Goal: Communication & Community: Answer question/provide support

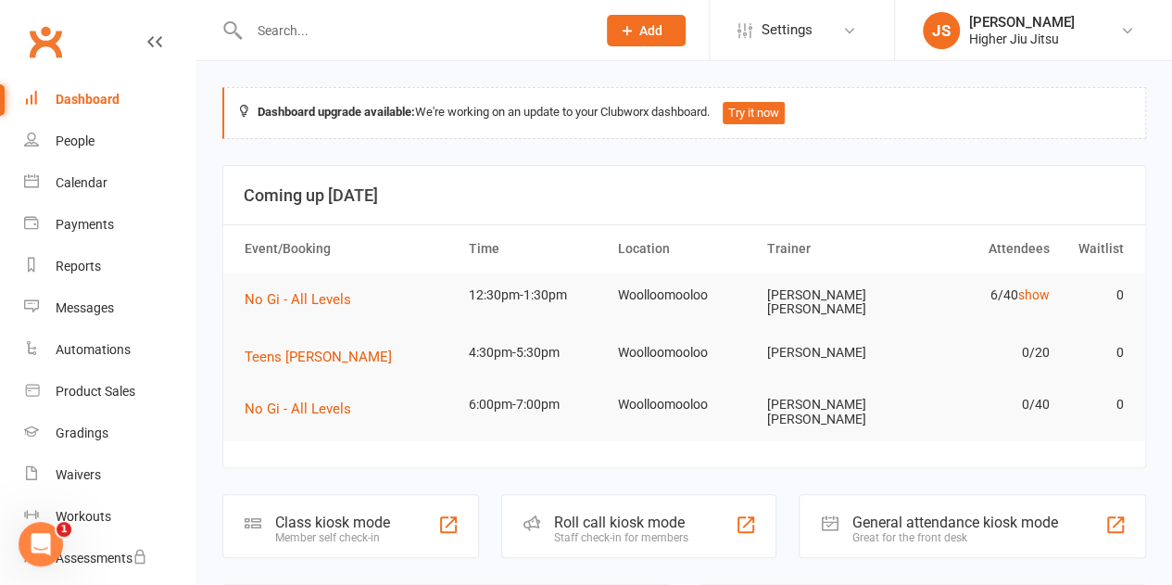
click at [336, 33] on input "text" at bounding box center [414, 31] width 340 height 26
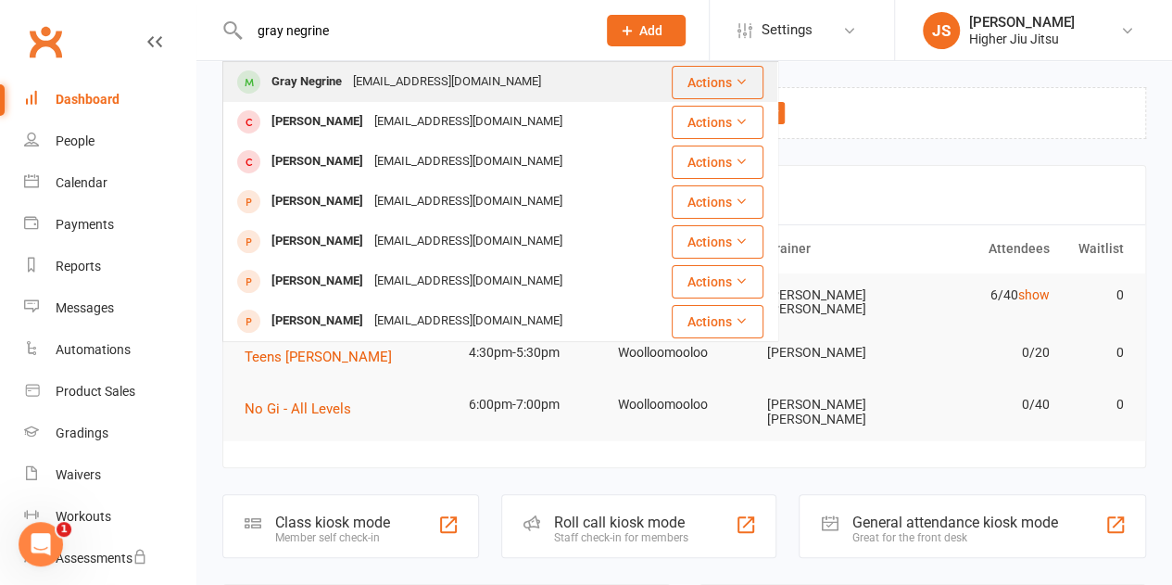
type input "gray negrine"
click at [397, 85] on div "[EMAIL_ADDRESS][DOMAIN_NAME]" at bounding box center [446, 82] width 199 height 27
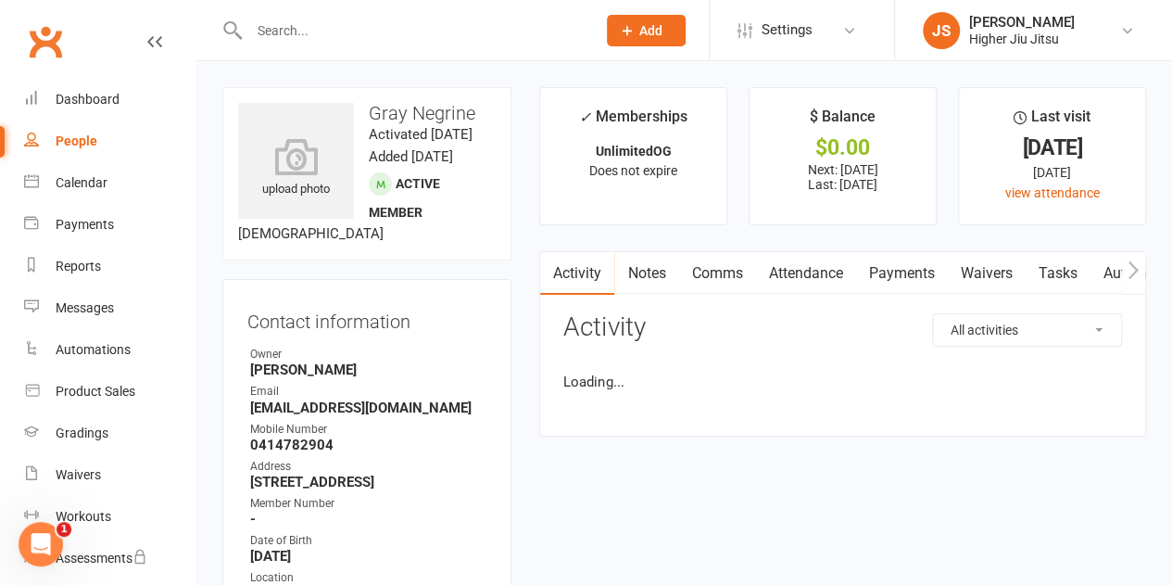
click at [898, 279] on link "Payments" at bounding box center [901, 273] width 92 height 43
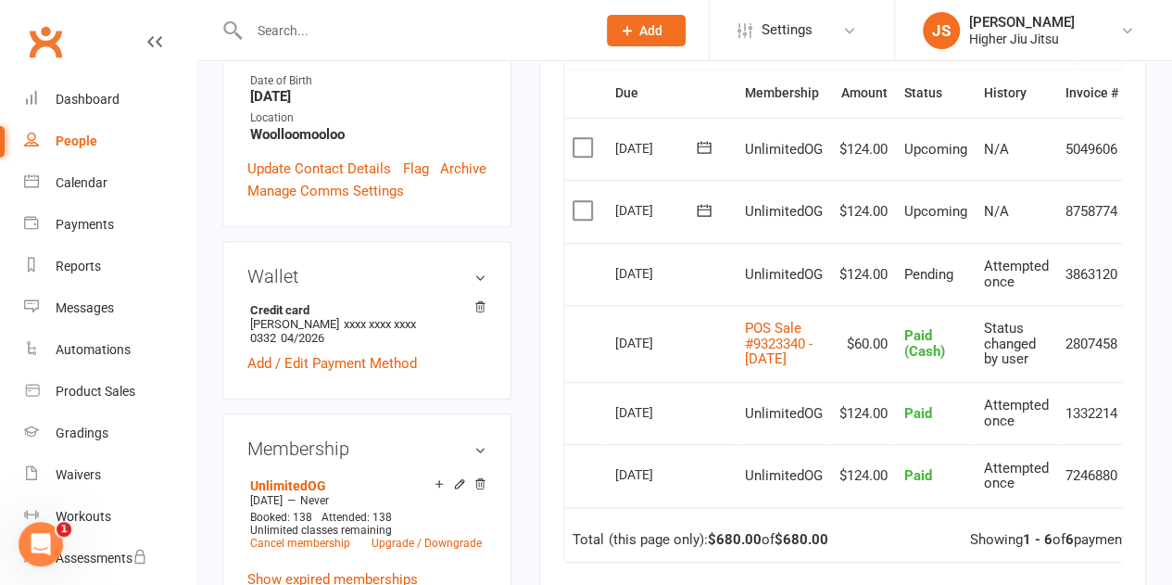
scroll to position [463, 0]
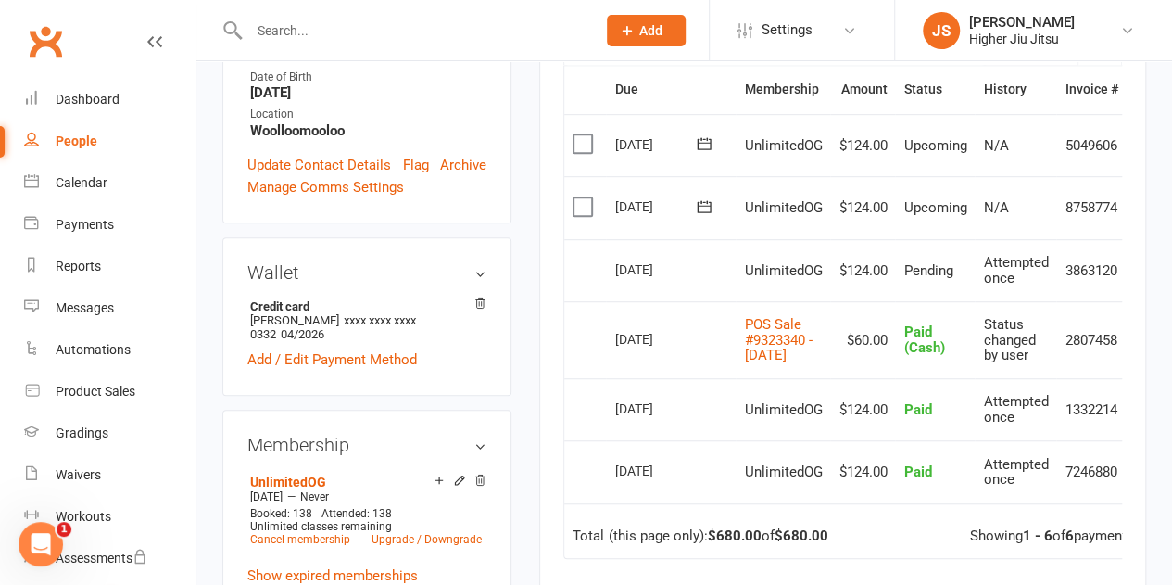
click at [337, 27] on input "text" at bounding box center [414, 31] width 340 height 26
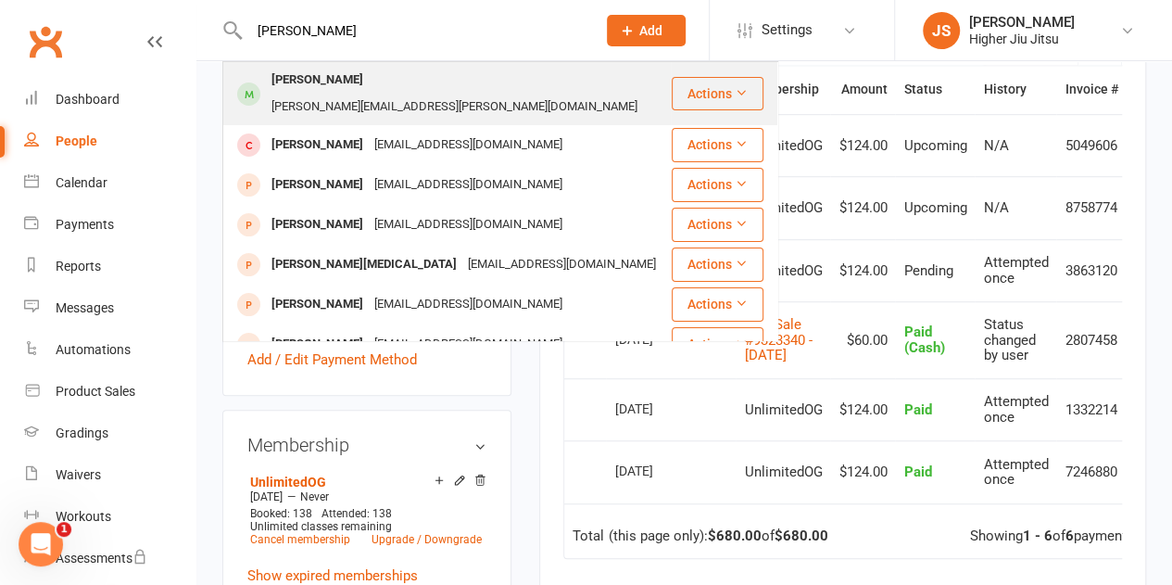
type input "gavin jarret"
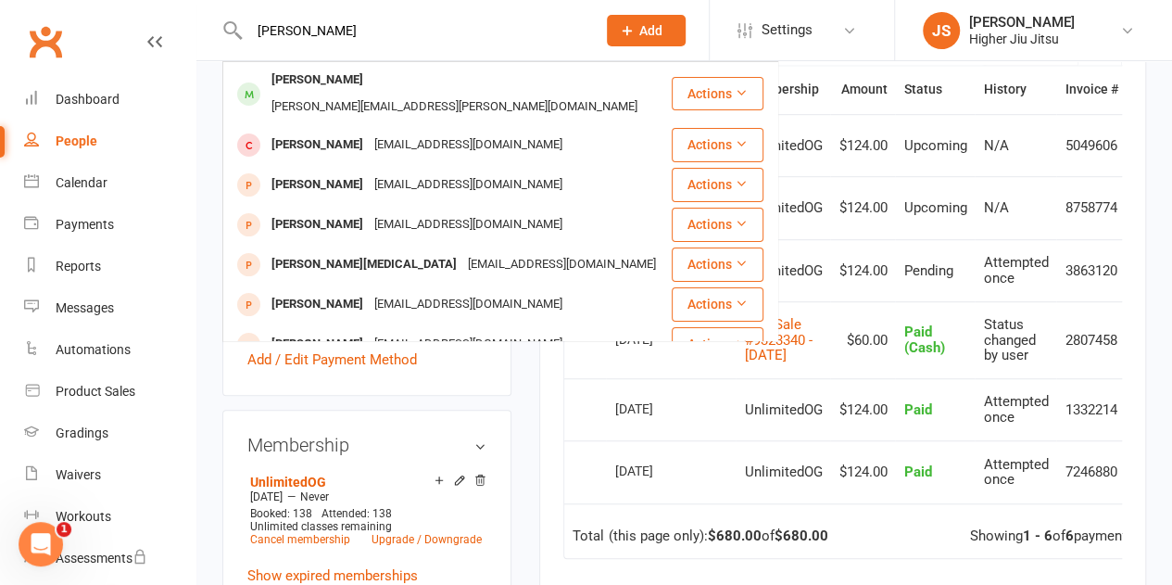
click at [380, 94] on div "gavin.jarrett@me.com" at bounding box center [454, 107] width 377 height 27
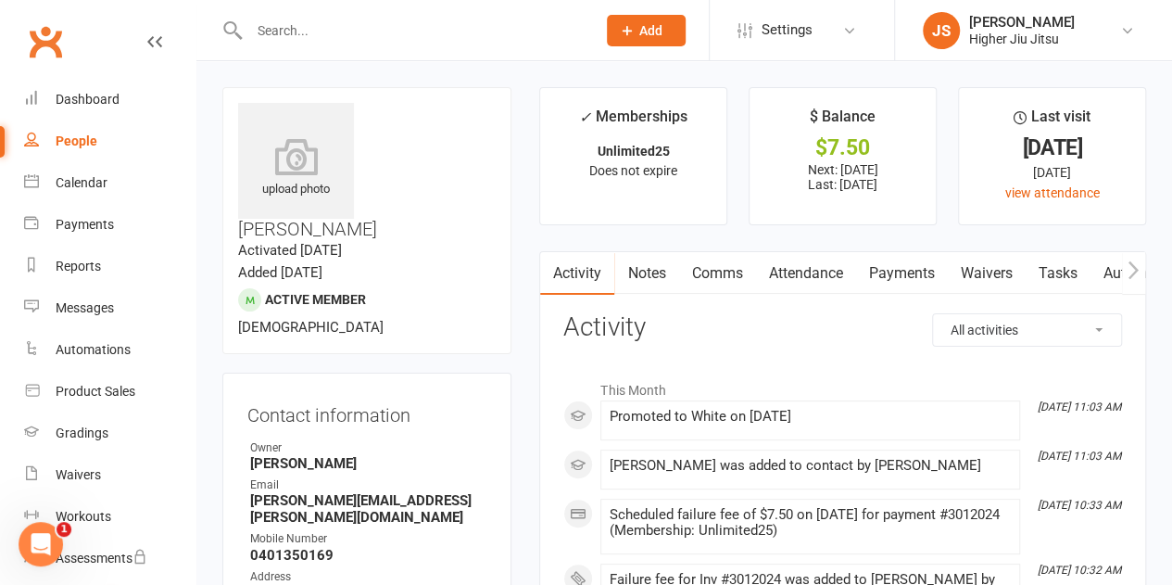
click at [910, 277] on link "Payments" at bounding box center [901, 273] width 92 height 43
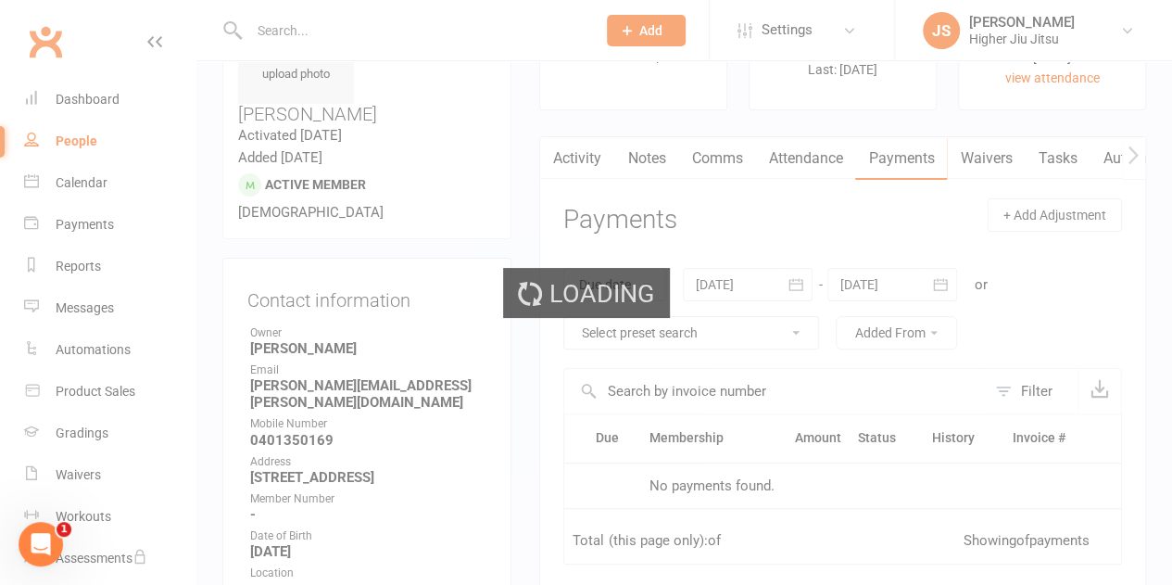
scroll to position [463, 0]
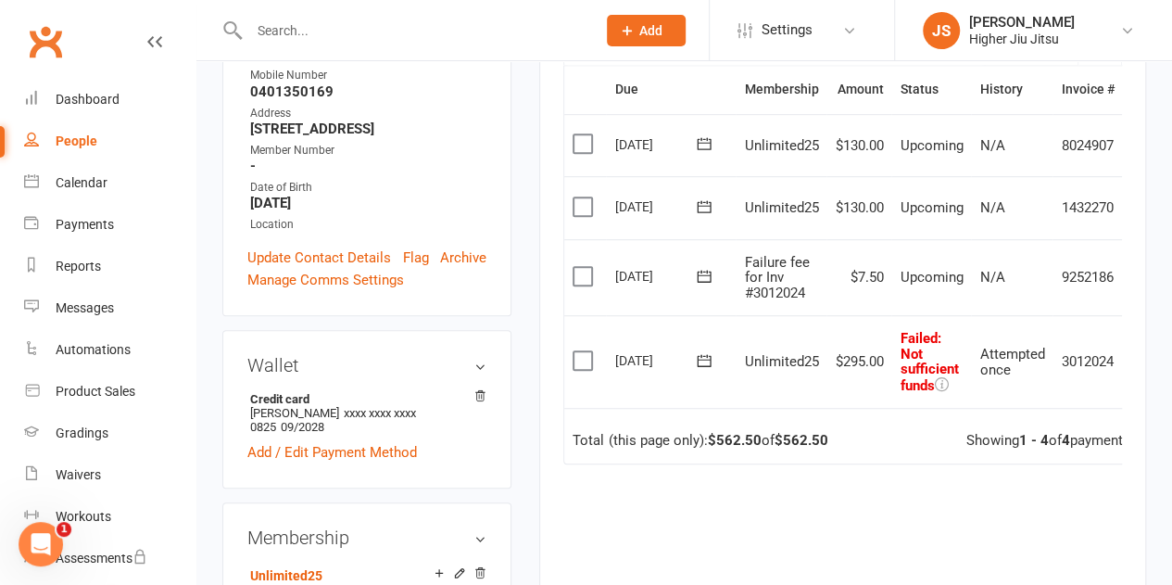
click at [699, 360] on icon at bounding box center [704, 360] width 19 height 19
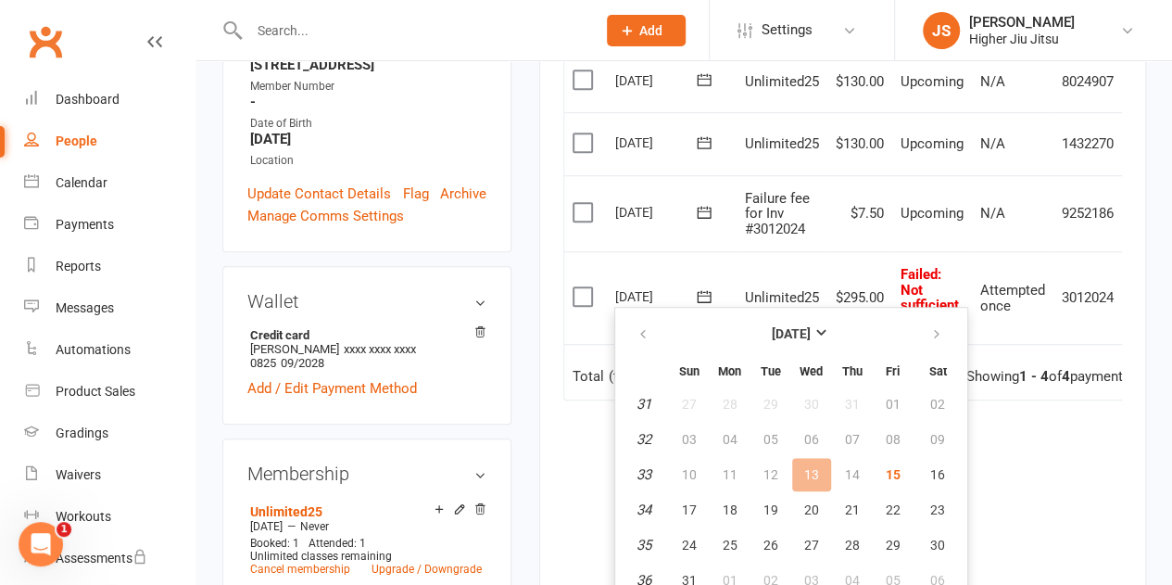
scroll to position [556, 0]
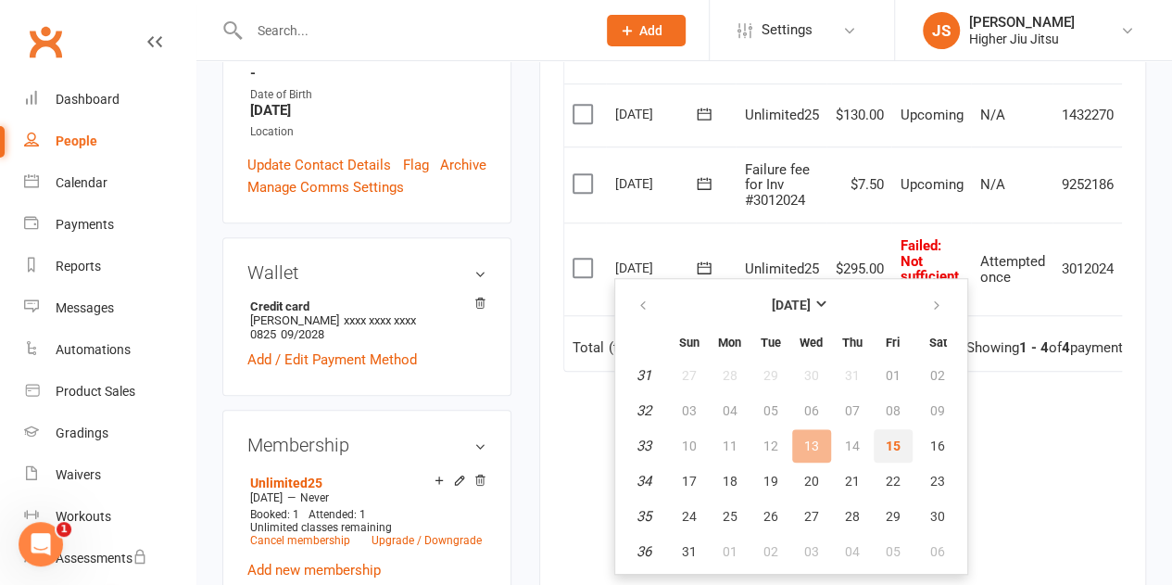
click at [893, 447] on span "15" at bounding box center [893, 445] width 15 height 15
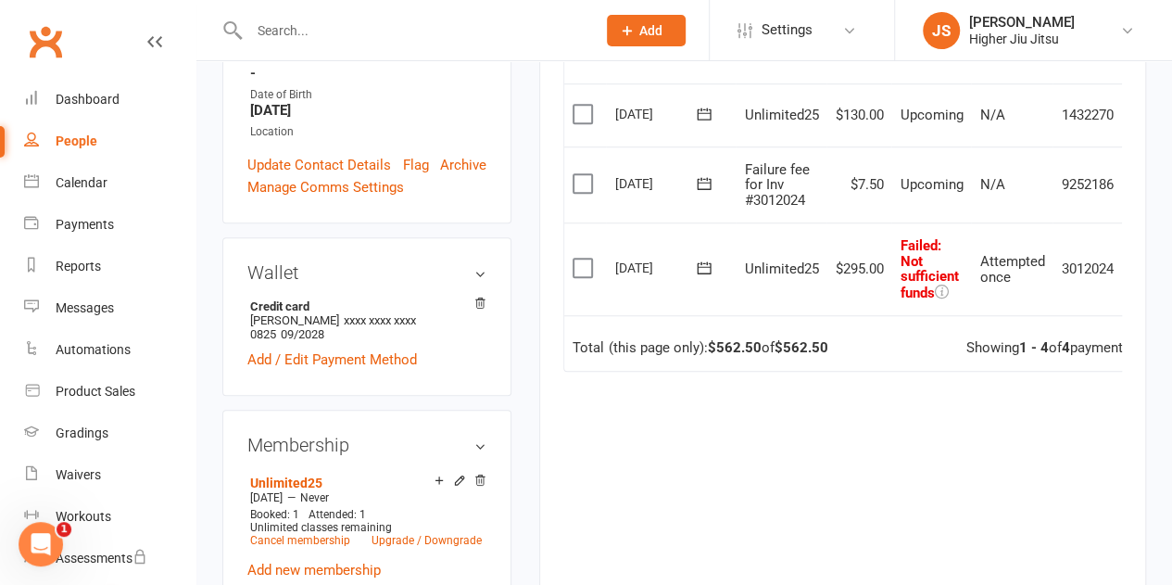
click at [910, 426] on div "Due Contact Membership Amount Status History Invoice # Select this 10 Sep 2025 …" at bounding box center [842, 290] width 559 height 637
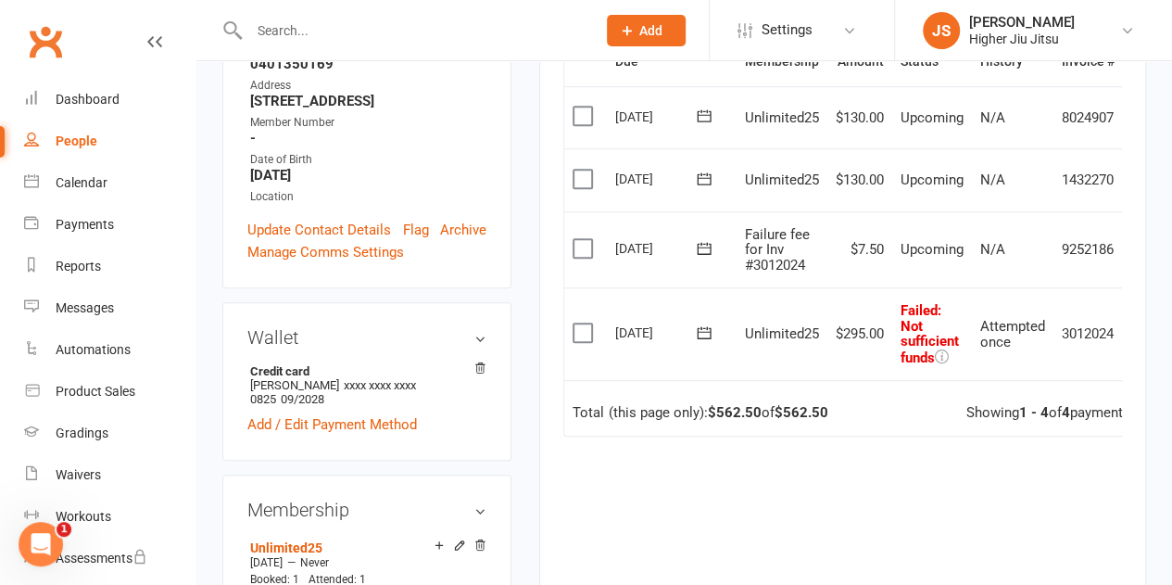
scroll to position [463, 0]
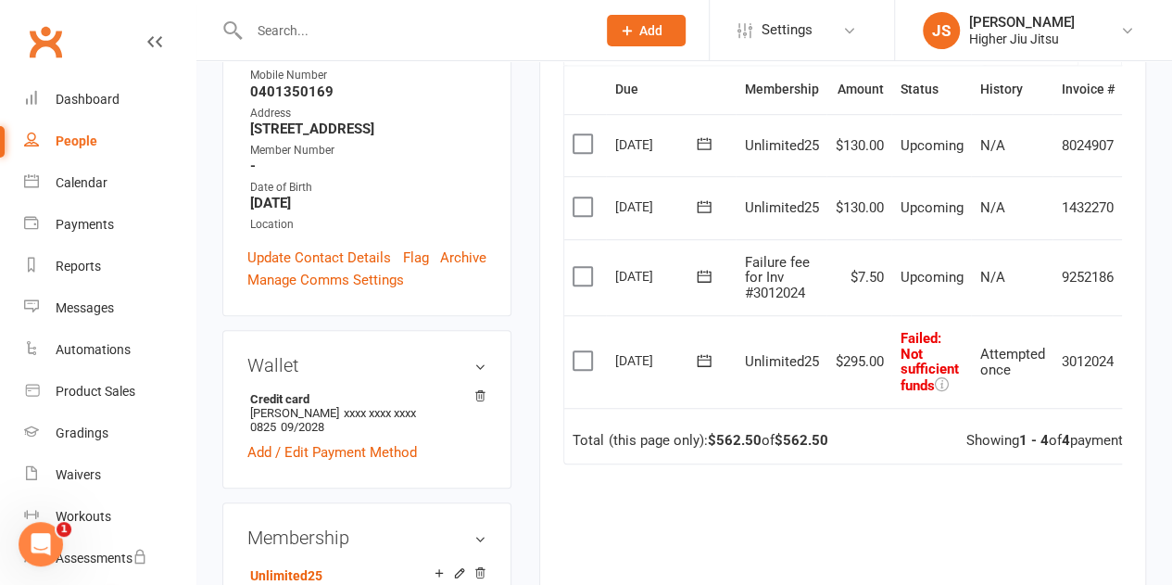
click at [580, 281] on label at bounding box center [585, 276] width 25 height 19
click at [580, 267] on input "checkbox" at bounding box center [579, 267] width 12 height 0
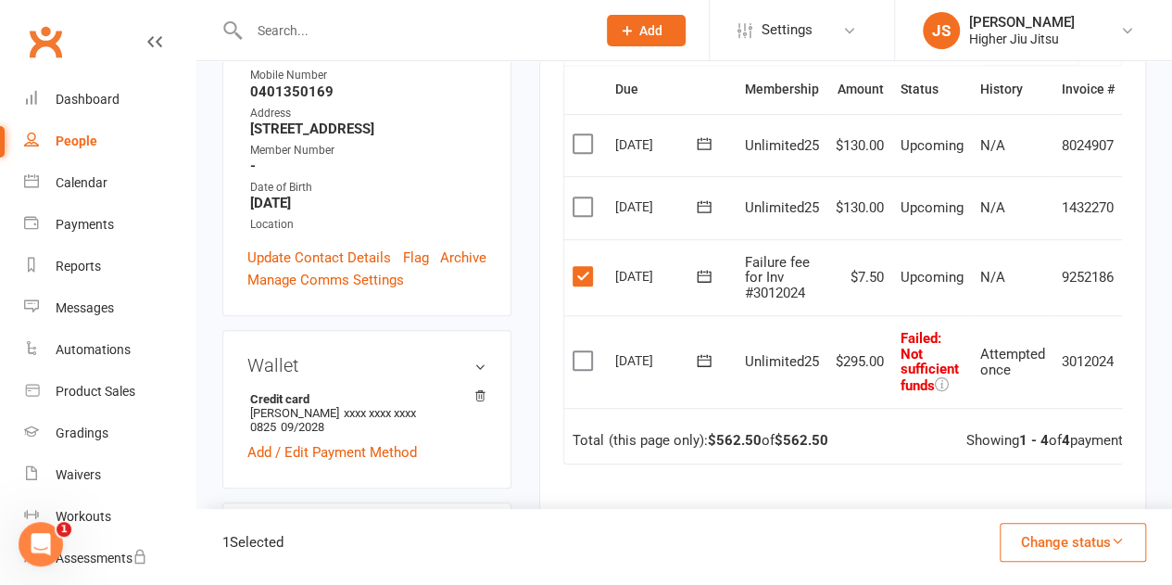
click at [1018, 543] on button "Change status" at bounding box center [1073, 542] width 146 height 39
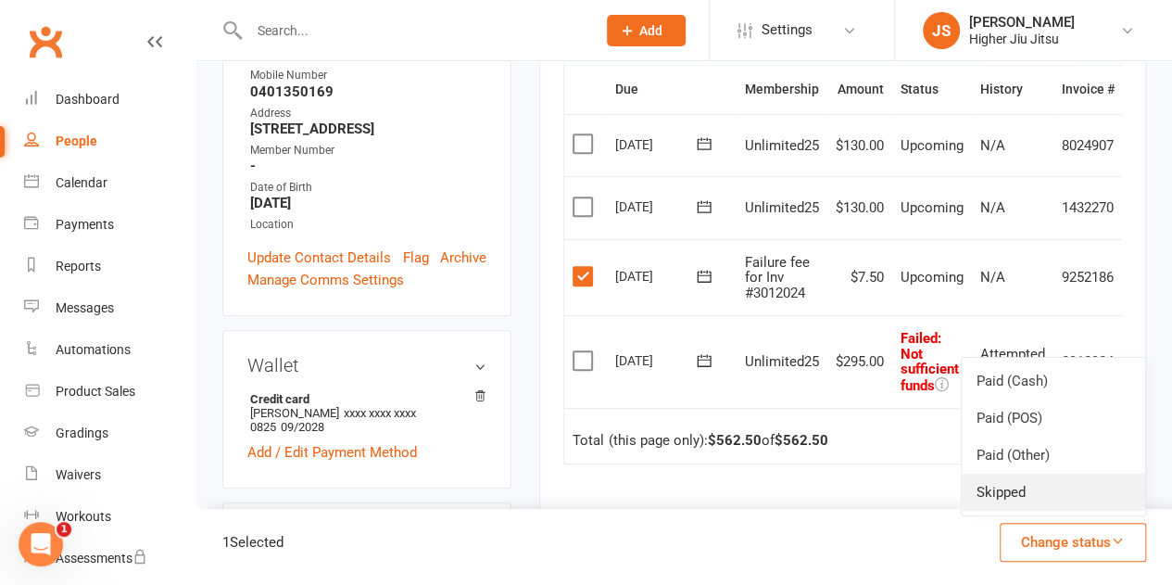
click at [1017, 499] on link "Skipped" at bounding box center [1053, 491] width 183 height 37
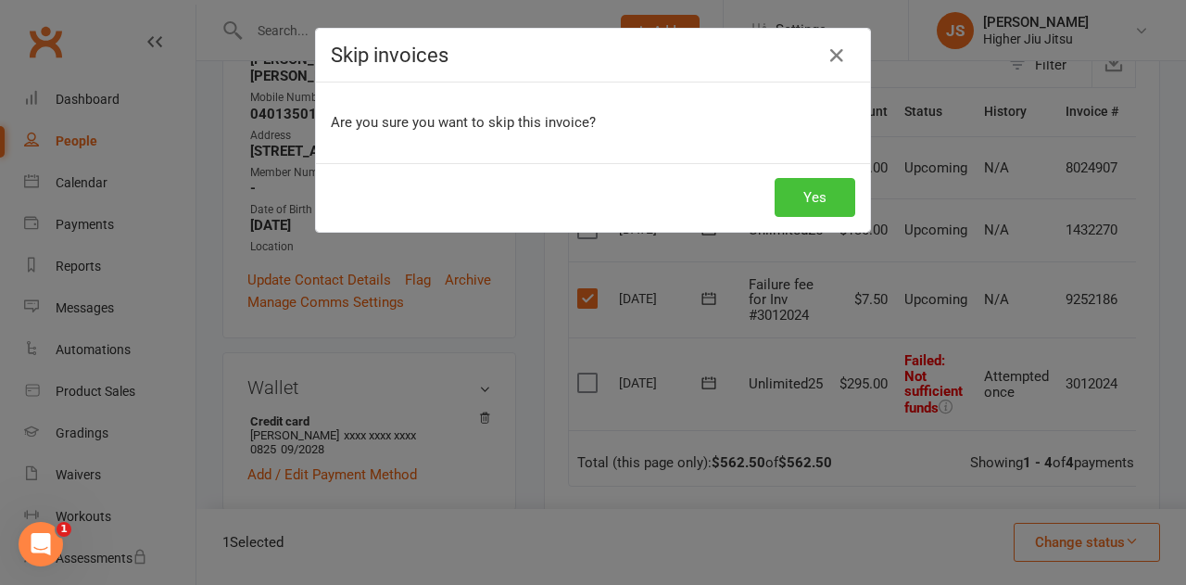
drag, startPoint x: 821, startPoint y: 190, endPoint x: 840, endPoint y: 99, distance: 92.9
click at [820, 190] on button "Yes" at bounding box center [815, 197] width 81 height 39
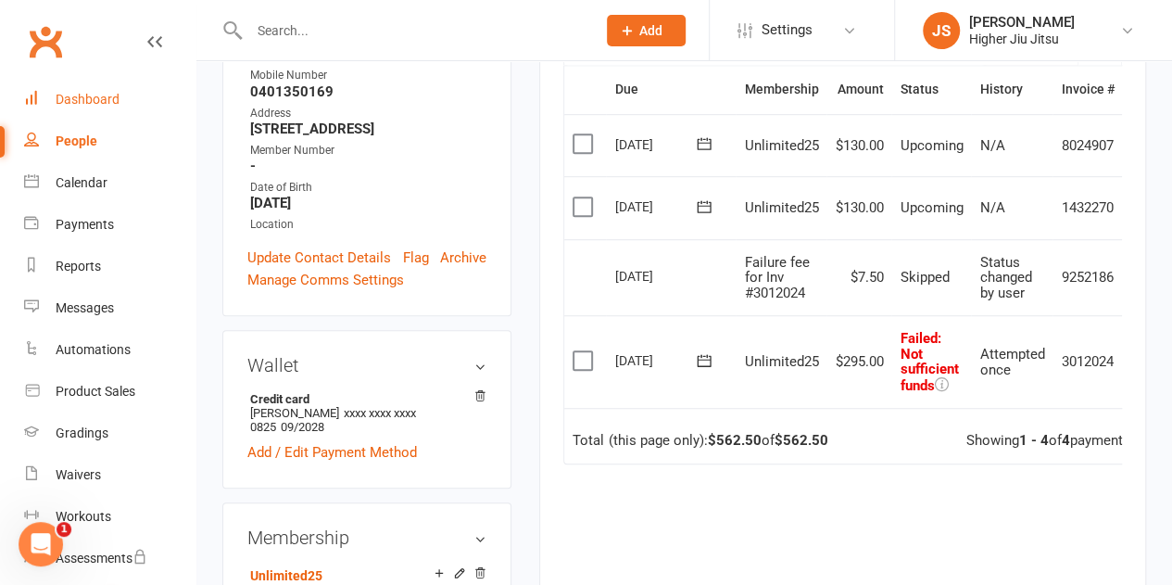
click at [110, 92] on div "Dashboard" at bounding box center [88, 99] width 64 height 15
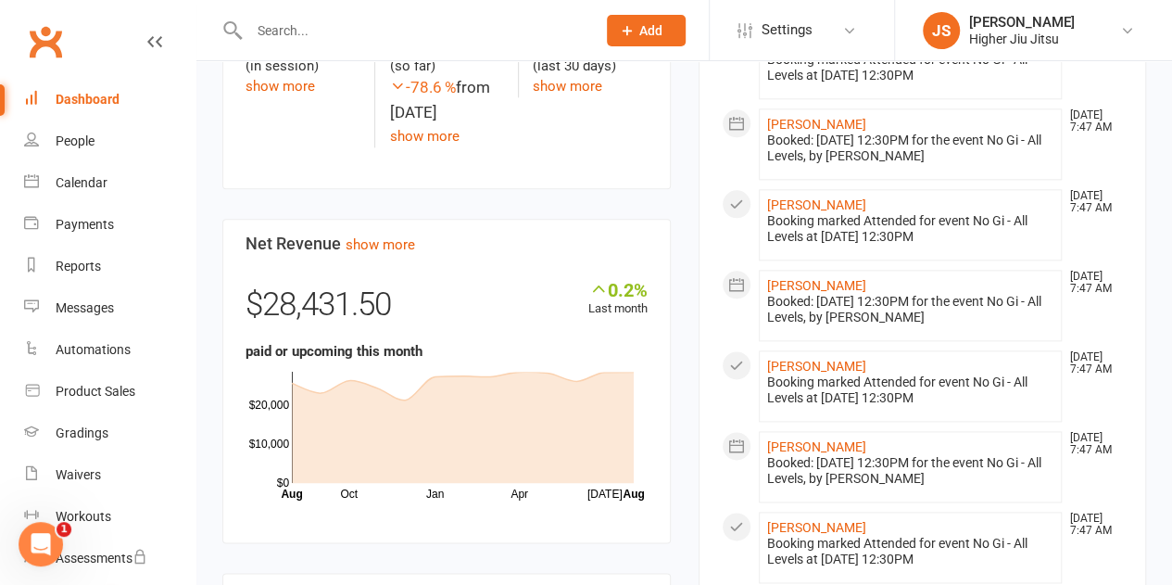
scroll to position [741, 0]
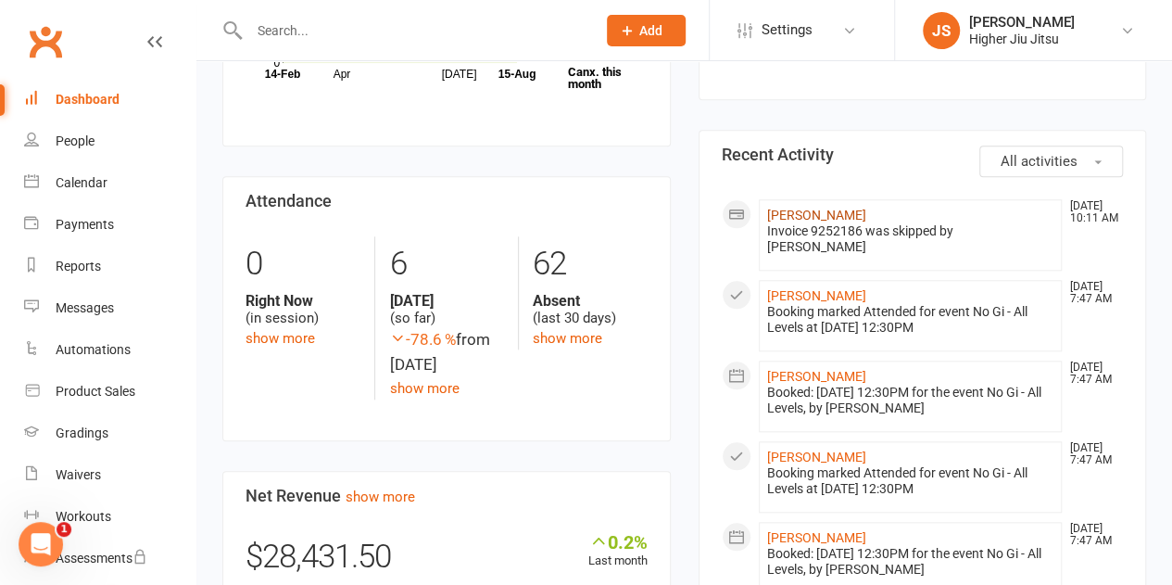
click at [810, 208] on link "Gavin Jarrett" at bounding box center [816, 215] width 99 height 15
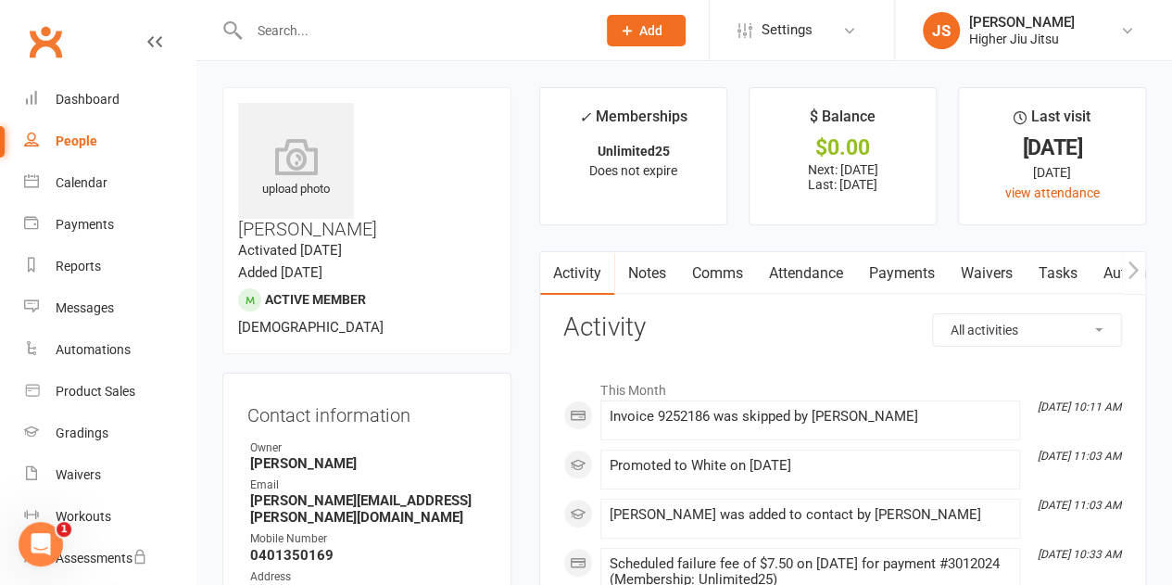
click at [648, 266] on link "Notes" at bounding box center [646, 273] width 64 height 43
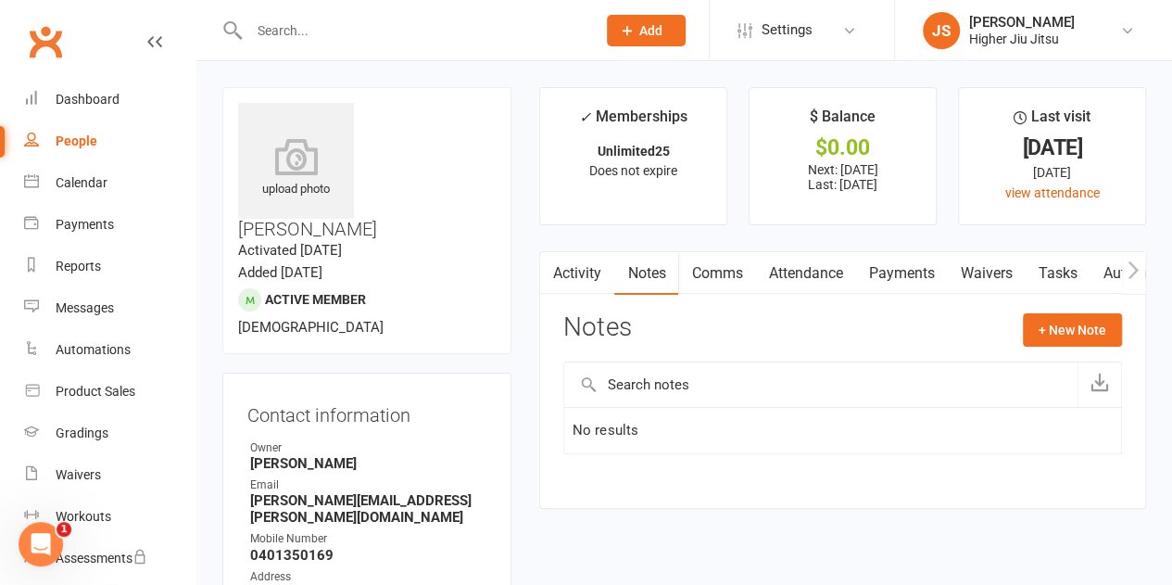
click at [415, 28] on input "text" at bounding box center [414, 31] width 340 height 26
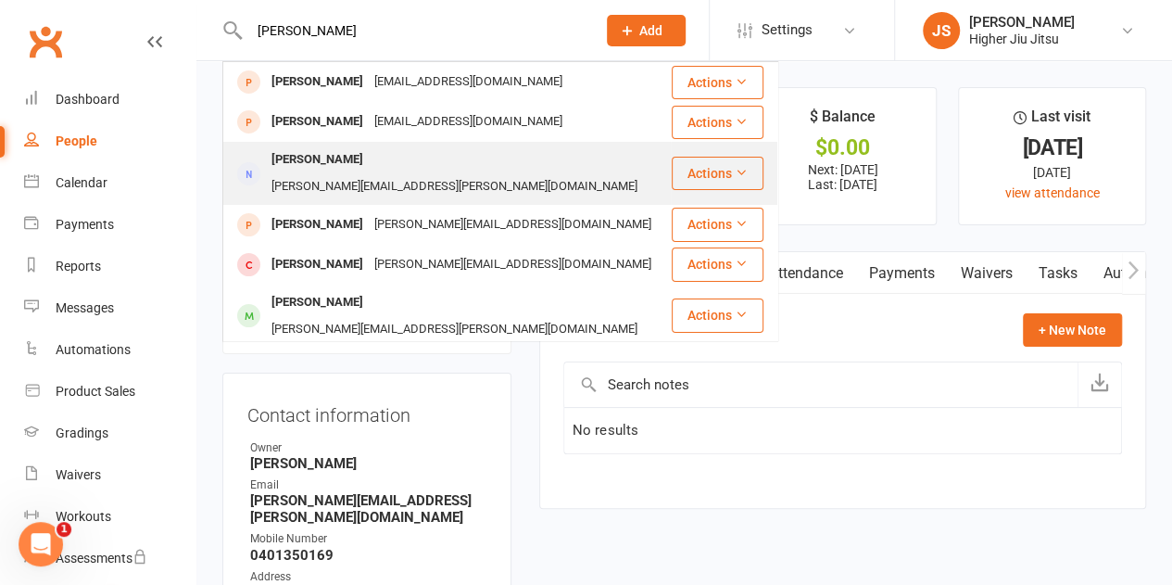
type input "damian"
click at [406, 173] on div "damien@costas.partners" at bounding box center [454, 186] width 377 height 27
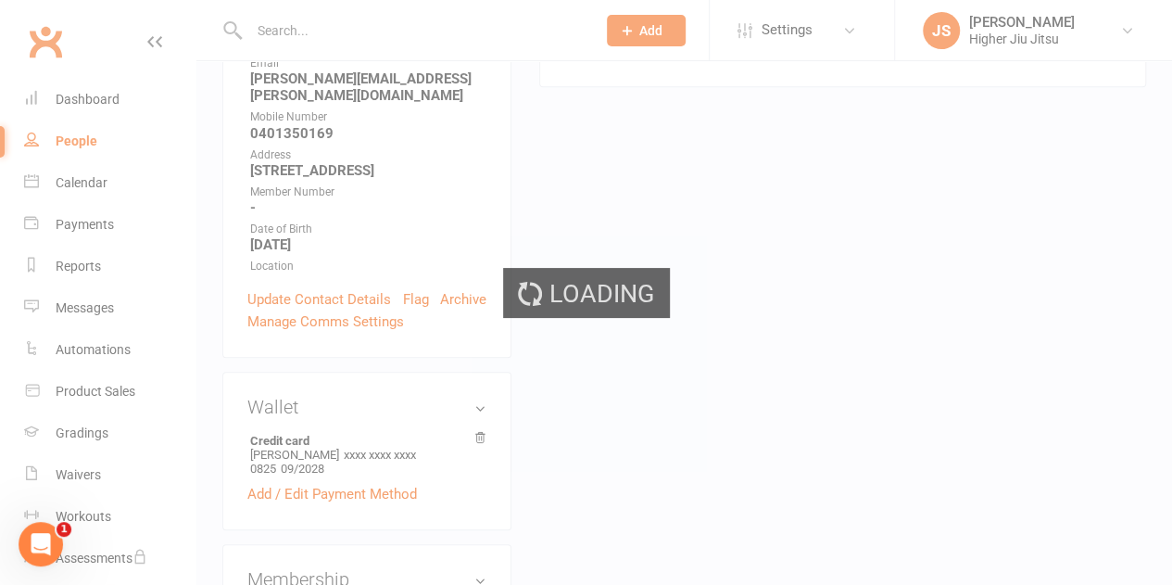
scroll to position [556, 0]
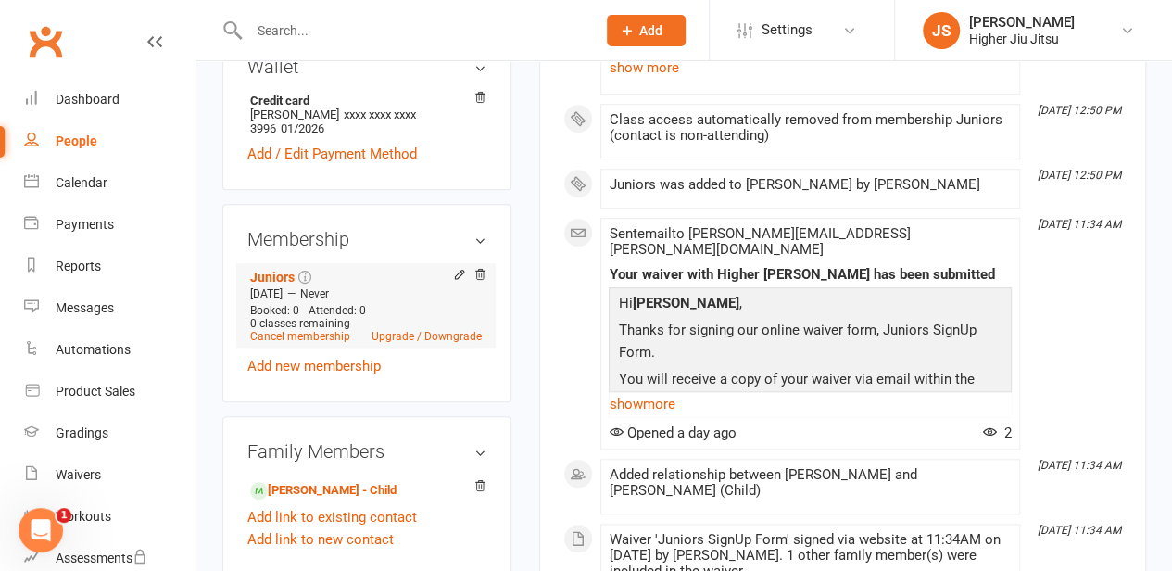
scroll to position [741, 0]
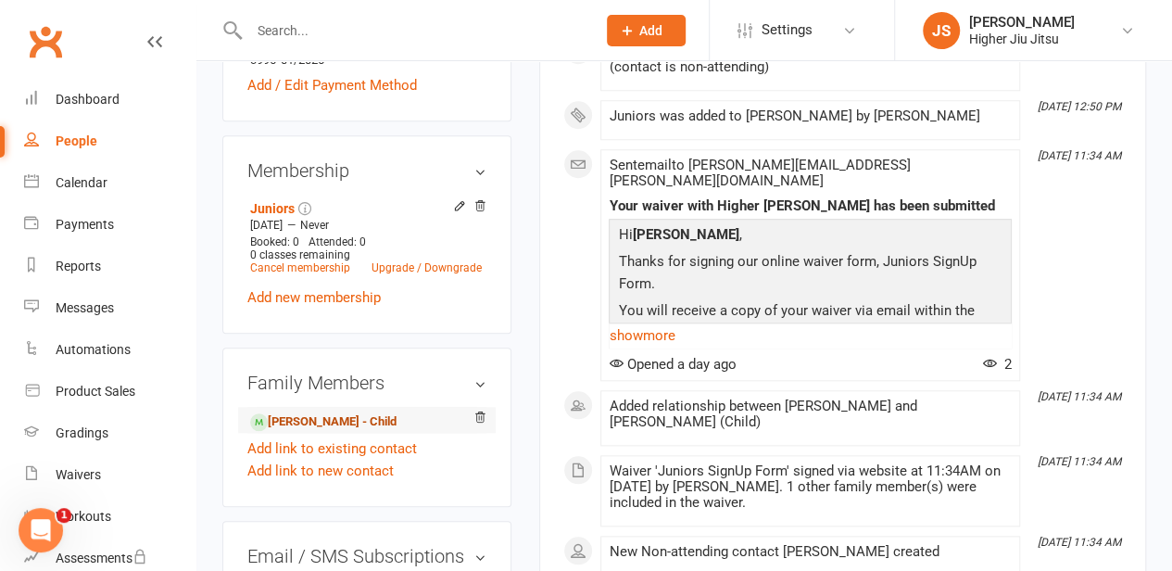
click at [358, 412] on link "Xavier Costas - Child" at bounding box center [323, 421] width 146 height 19
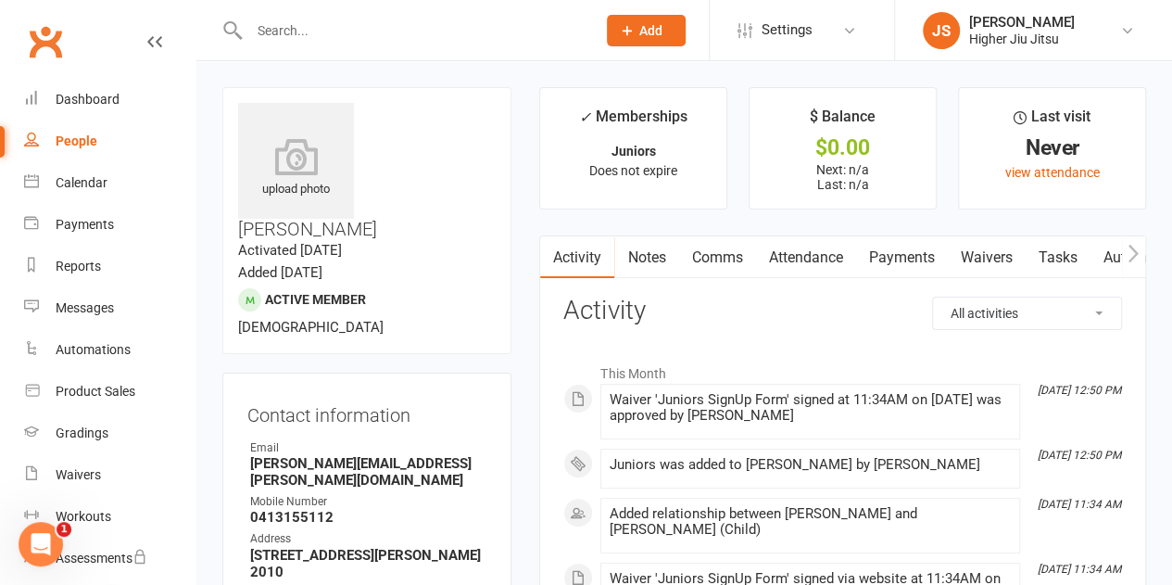
click at [416, 42] on input "text" at bounding box center [414, 31] width 340 height 26
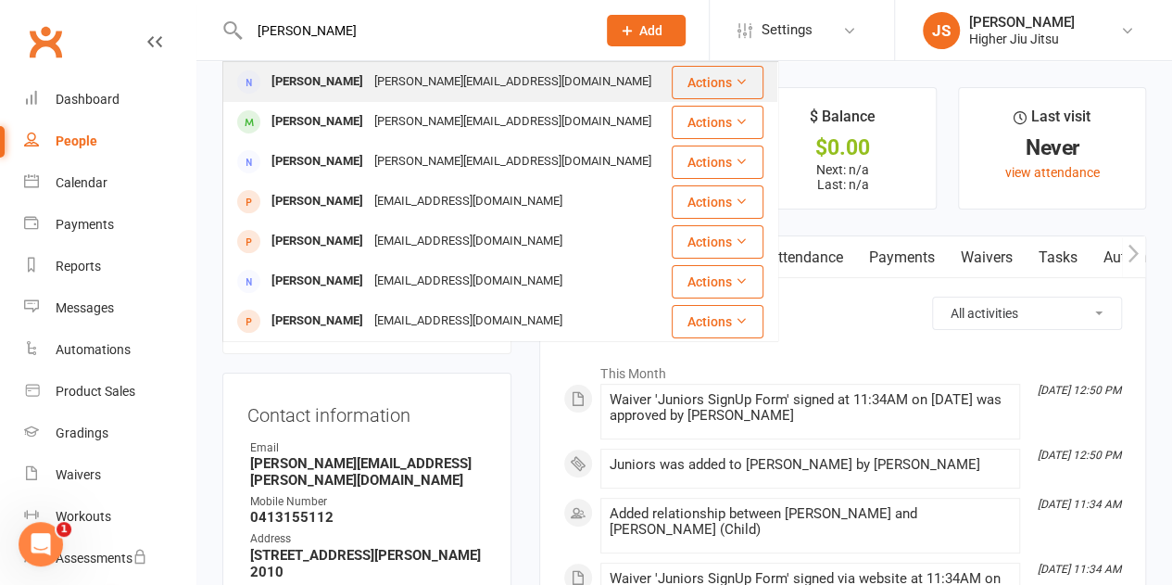
type input "anessa"
click at [369, 87] on div "anessa@247.credit" at bounding box center [513, 82] width 288 height 27
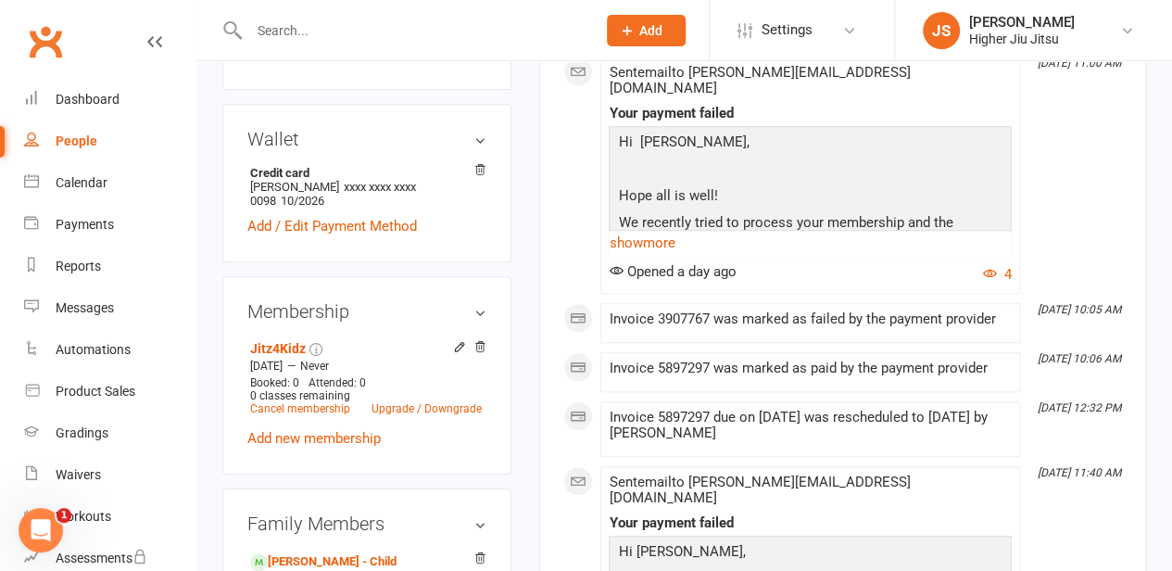
scroll to position [649, 0]
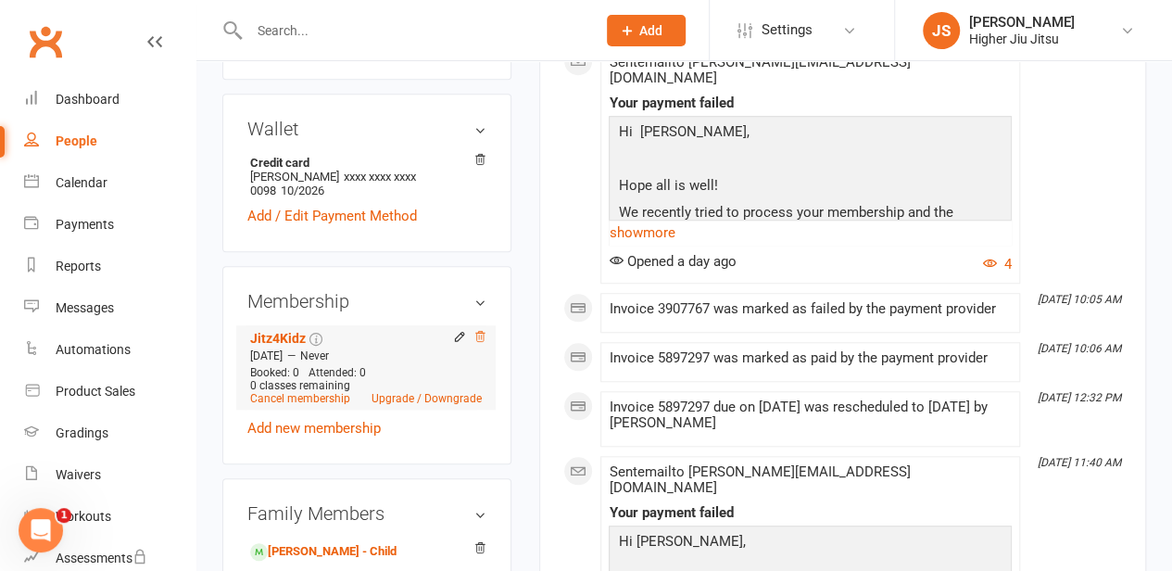
click at [485, 330] on icon at bounding box center [479, 336] width 13 height 13
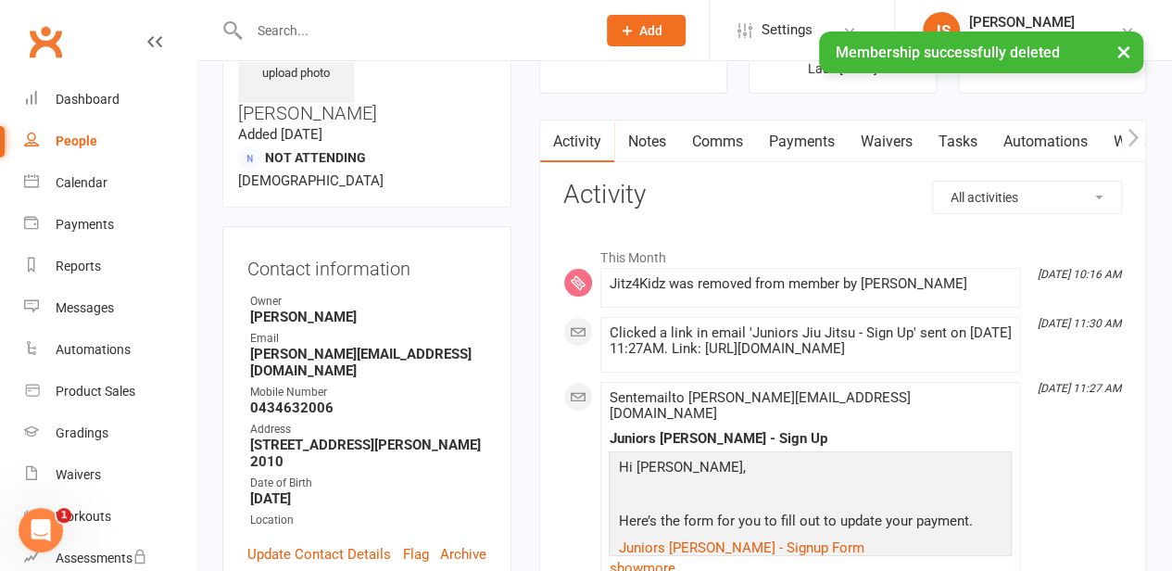
scroll to position [93, 0]
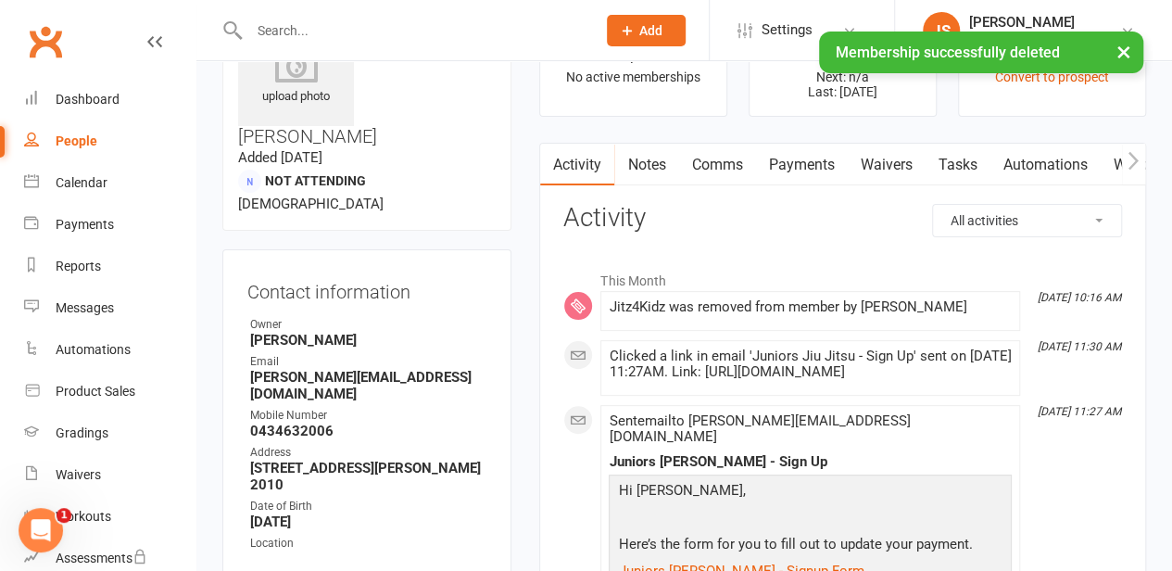
click at [760, 163] on link "Payments" at bounding box center [801, 165] width 92 height 43
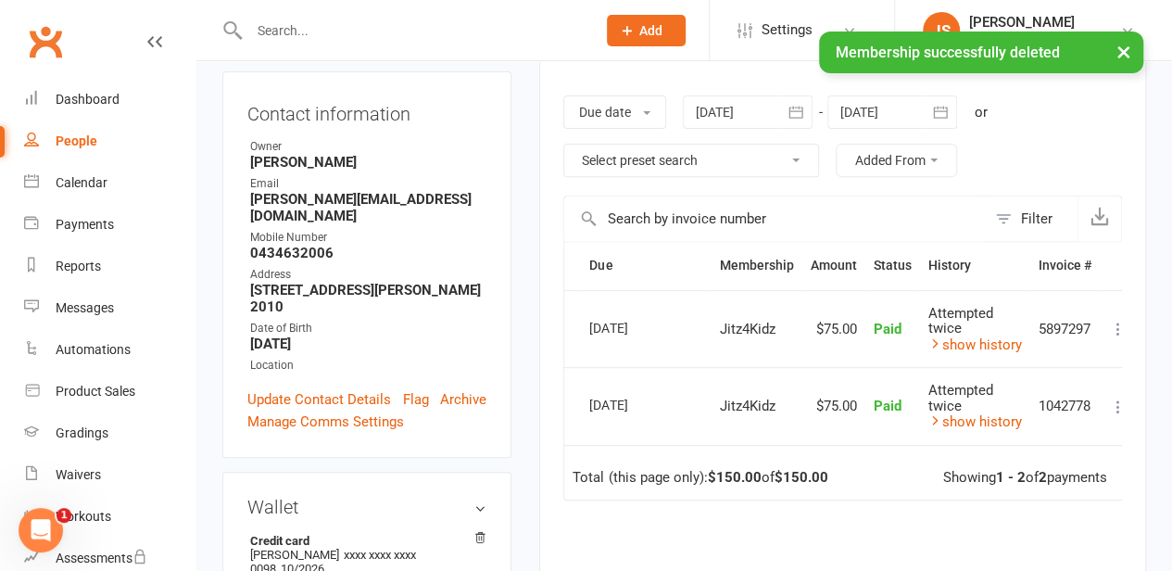
scroll to position [278, 0]
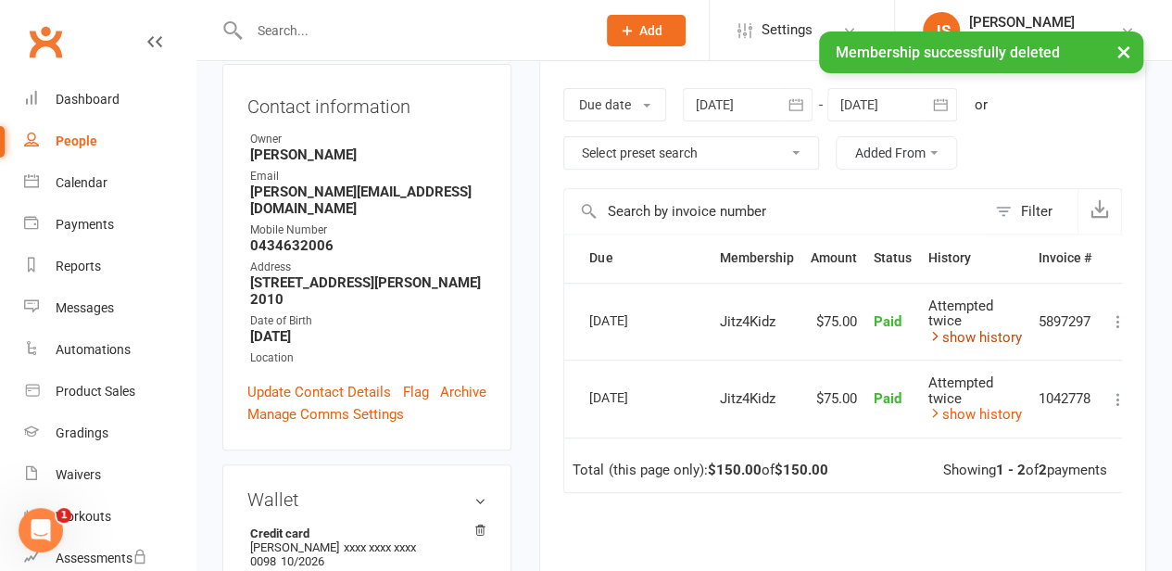
click at [989, 334] on link "show history" at bounding box center [974, 337] width 94 height 17
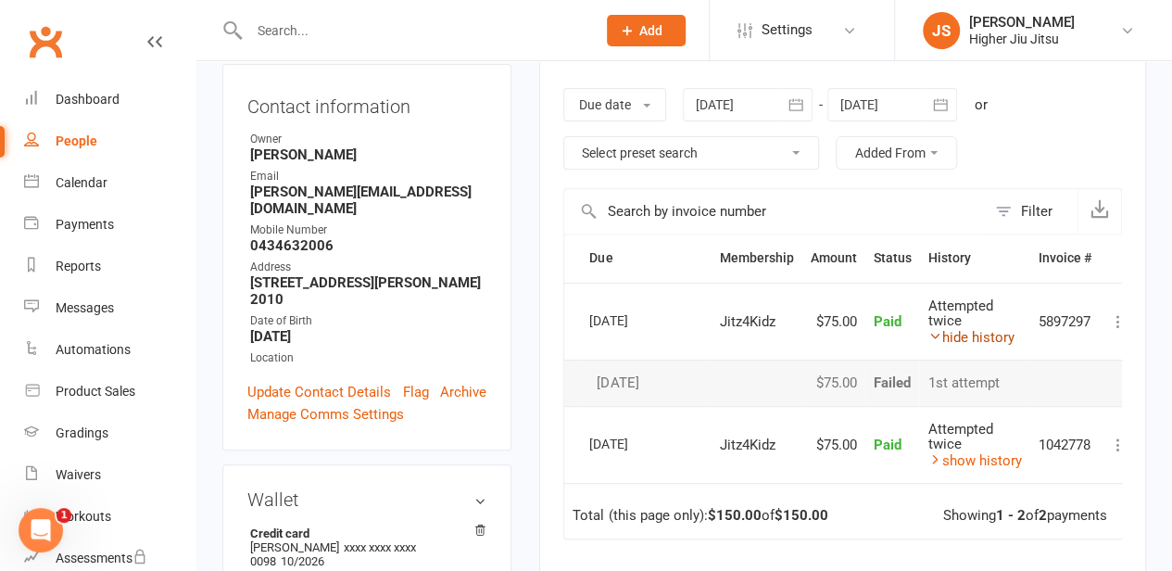
click at [989, 334] on link "hide history" at bounding box center [970, 337] width 86 height 17
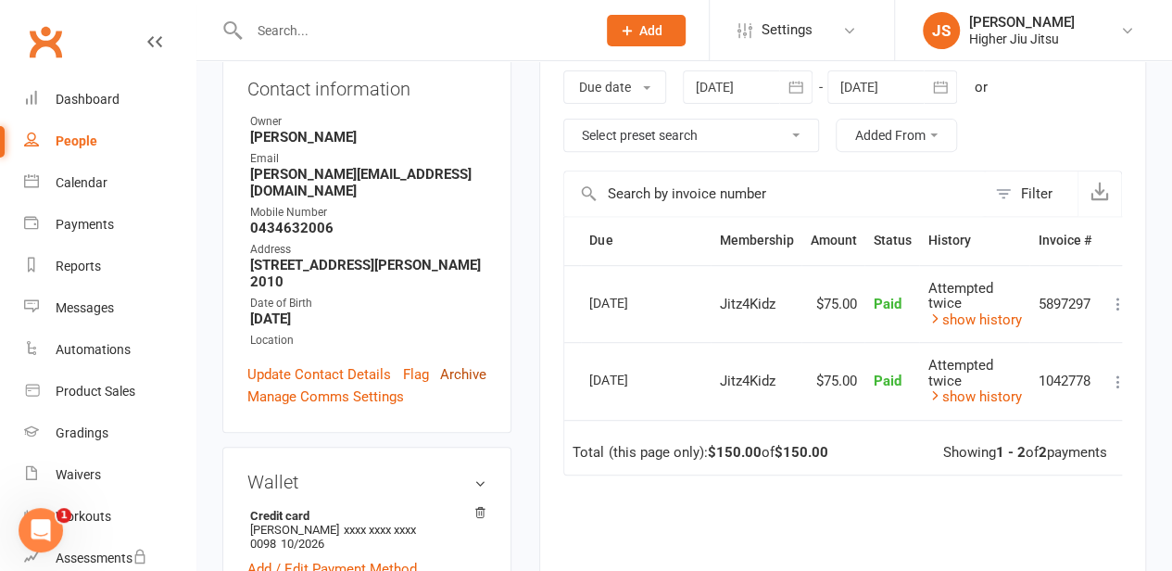
scroll to position [0, 0]
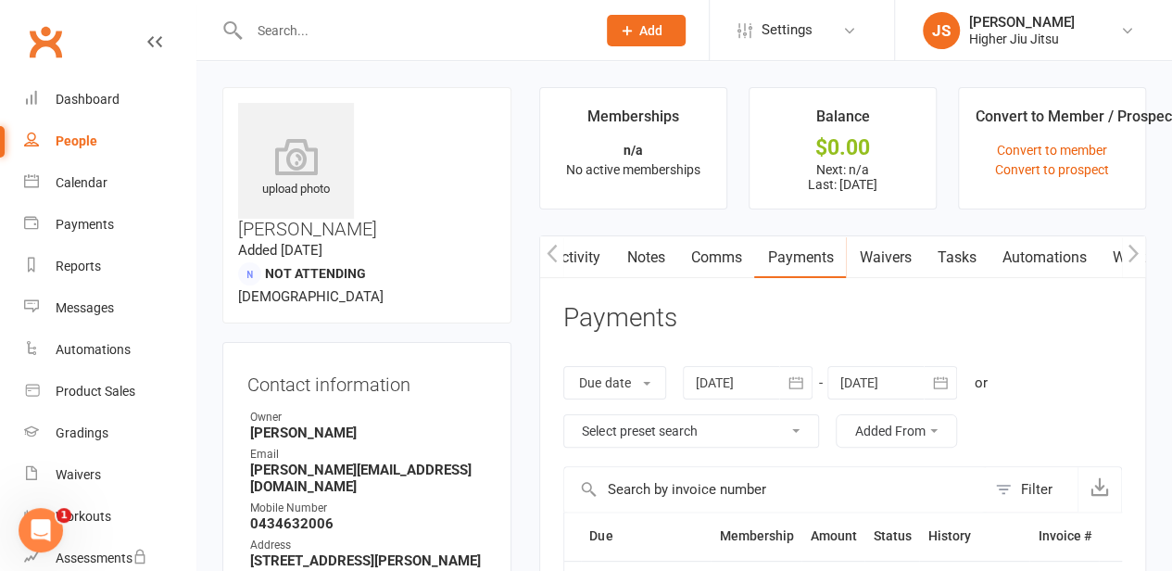
drag, startPoint x: 329, startPoint y: 32, endPoint x: 395, endPoint y: 291, distance: 266.7
click at [330, 32] on input "text" at bounding box center [414, 31] width 340 height 26
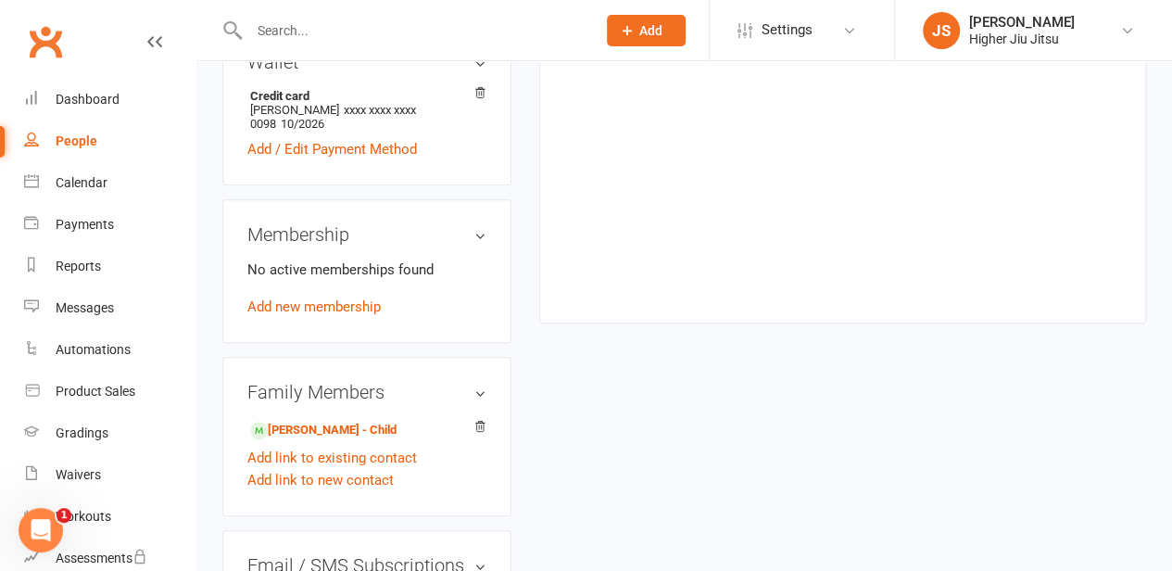
scroll to position [926, 0]
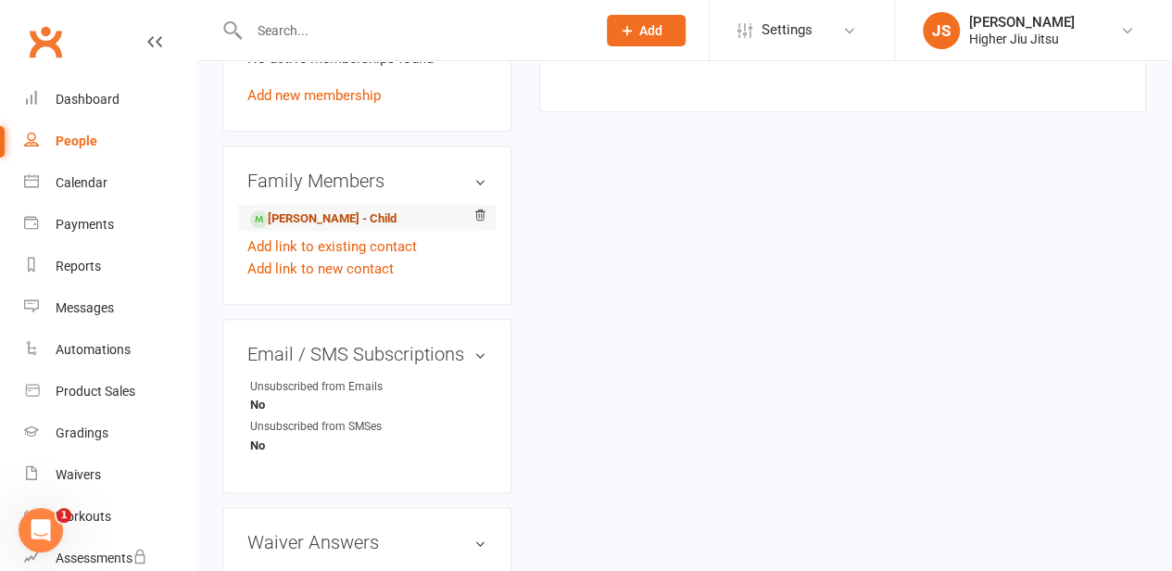
click at [337, 209] on link "Xavier Costas - Child" at bounding box center [323, 218] width 146 height 19
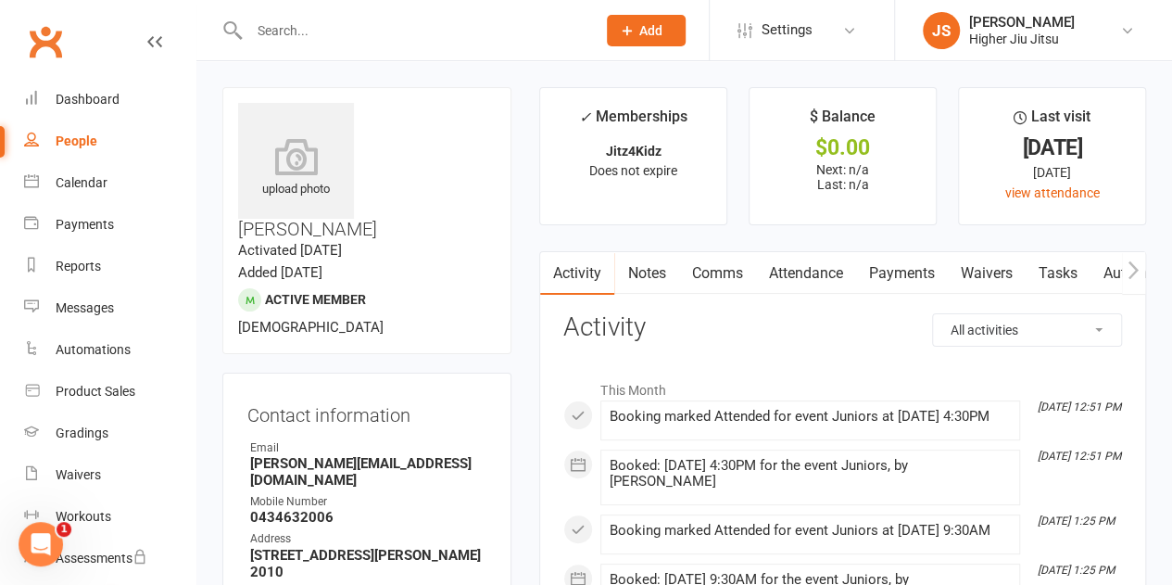
click at [364, 24] on input "text" at bounding box center [414, 31] width 340 height 26
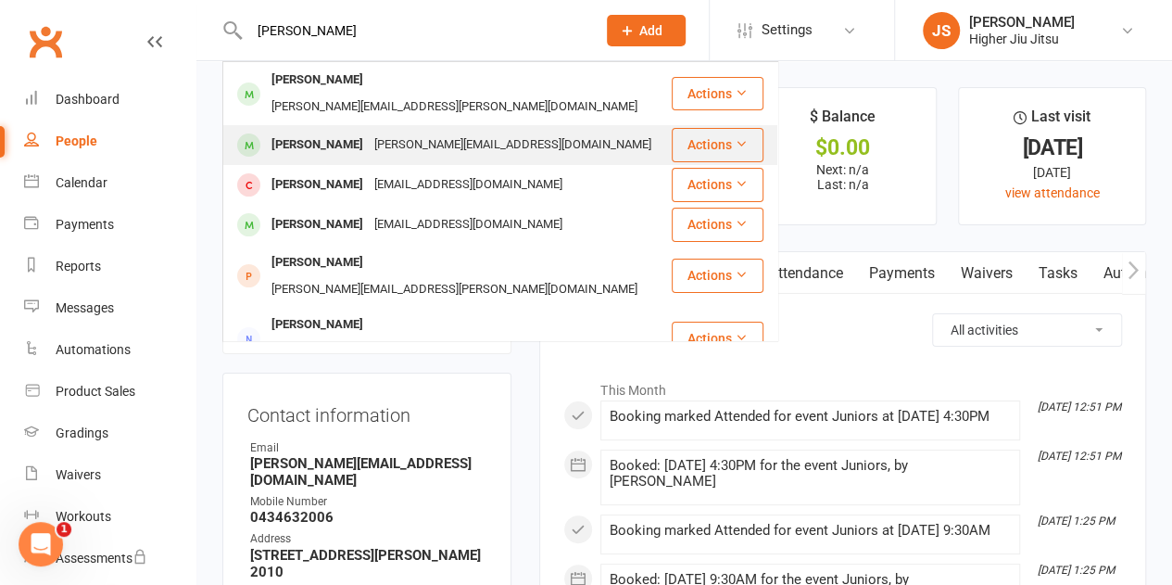
type input "xavier costa"
click at [420, 132] on div "anessa@247.credit" at bounding box center [513, 145] width 288 height 27
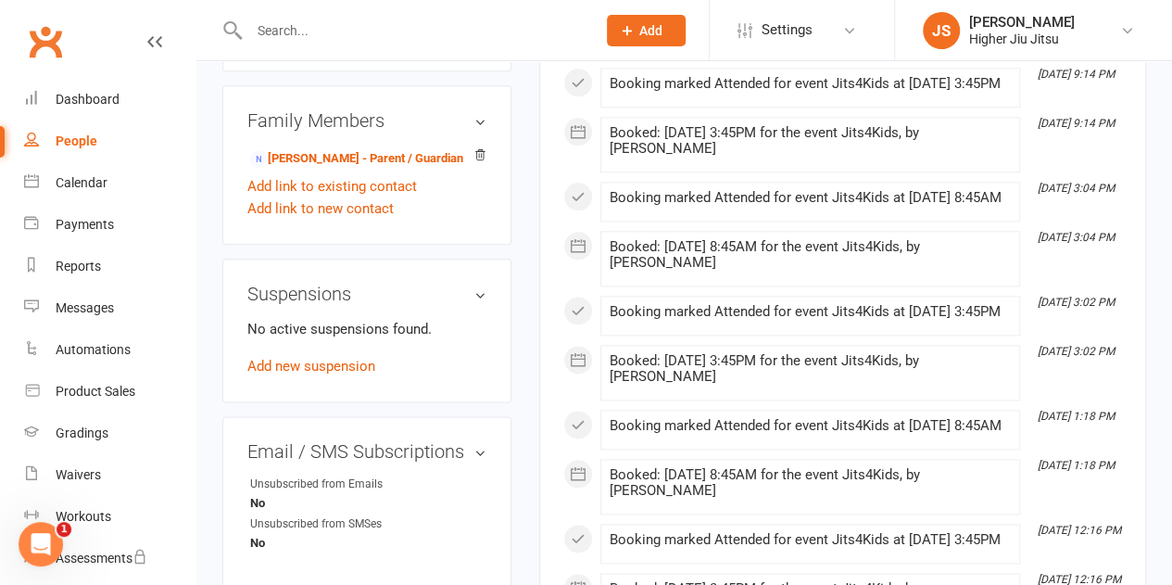
scroll to position [926, 0]
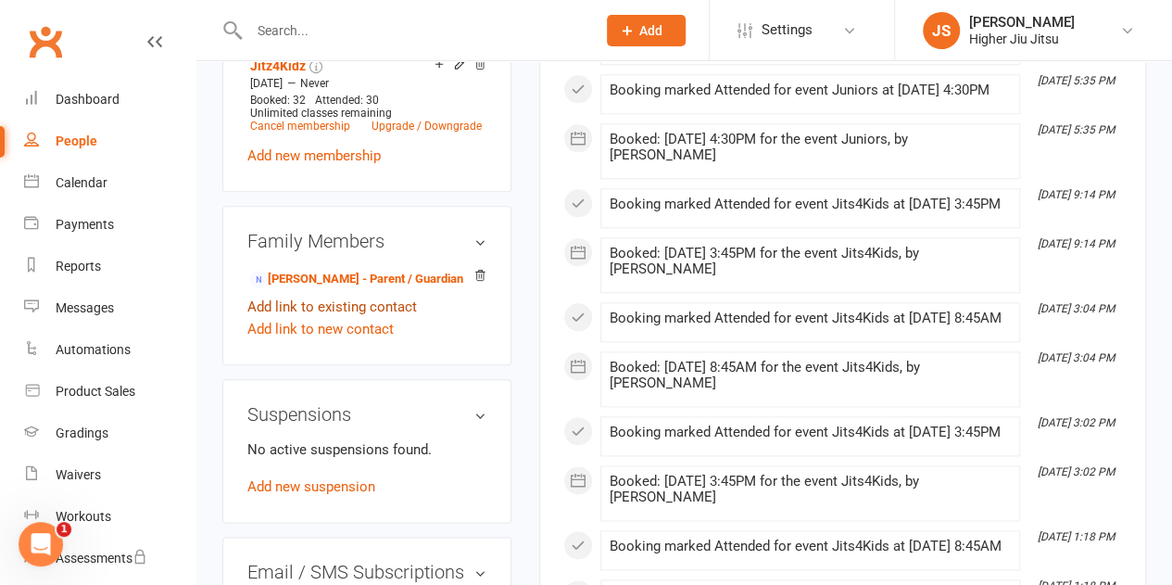
click at [334, 296] on link "Add link to existing contact" at bounding box center [332, 307] width 170 height 22
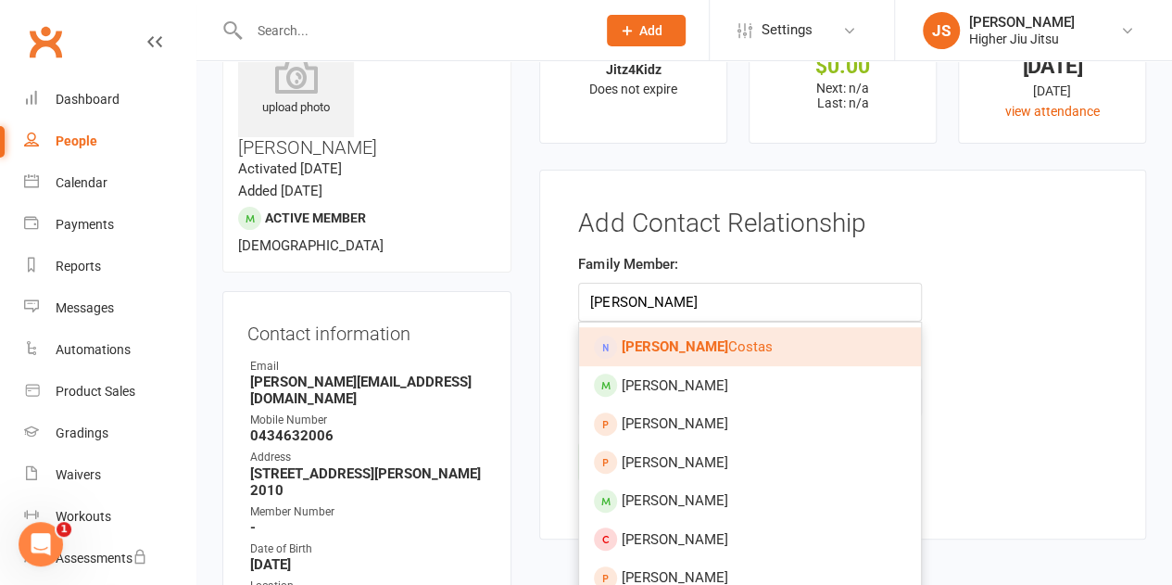
type input "damien"
click at [709, 346] on span "Damien Costas" at bounding box center [696, 346] width 151 height 17
type input "Damien Costas"
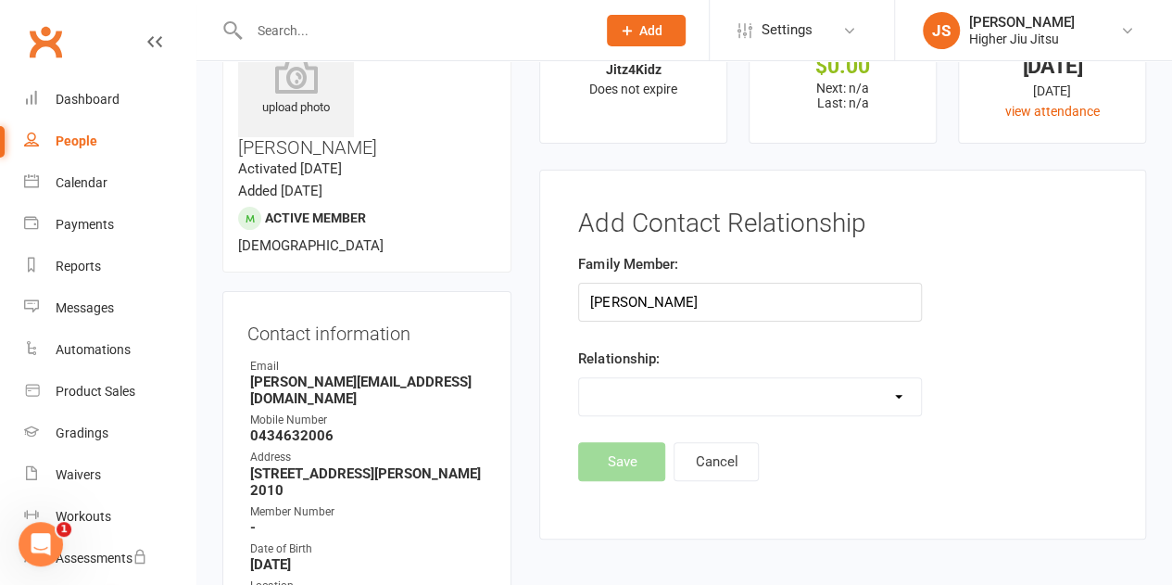
click at [709, 396] on select "Parent / Guardian Child Sibling (parent not in system) Spouse / Partner Cousin …" at bounding box center [749, 396] width 341 height 37
select select "0"
click at [579, 378] on select "Parent / Guardian Child Sibling (parent not in system) Spouse / Partner Cousin …" at bounding box center [749, 396] width 341 height 37
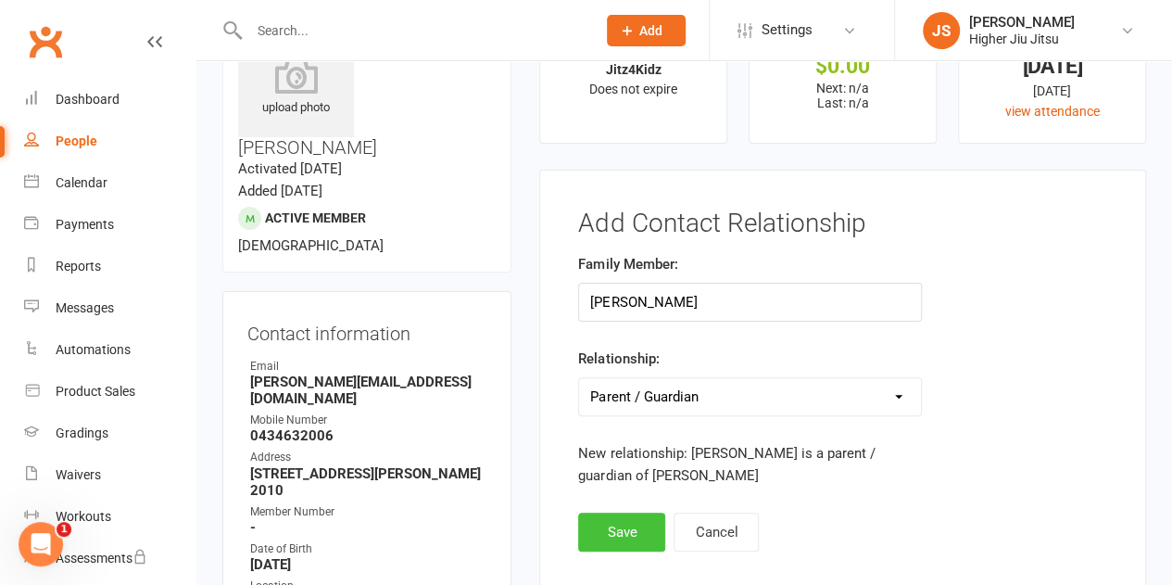
click at [630, 527] on button "Save" at bounding box center [621, 531] width 87 height 39
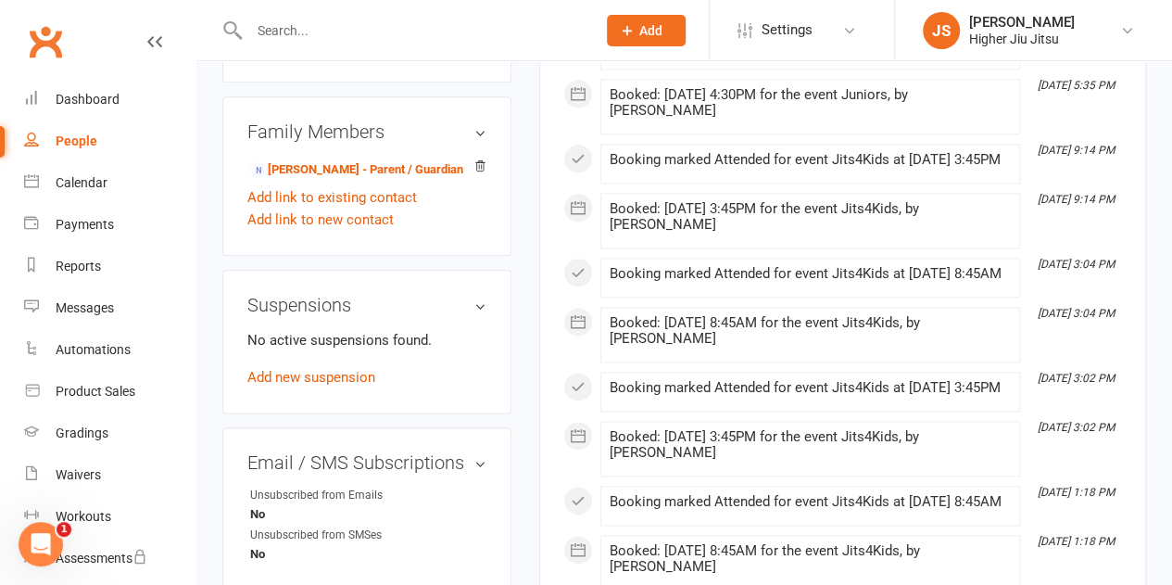
scroll to position [1204, 0]
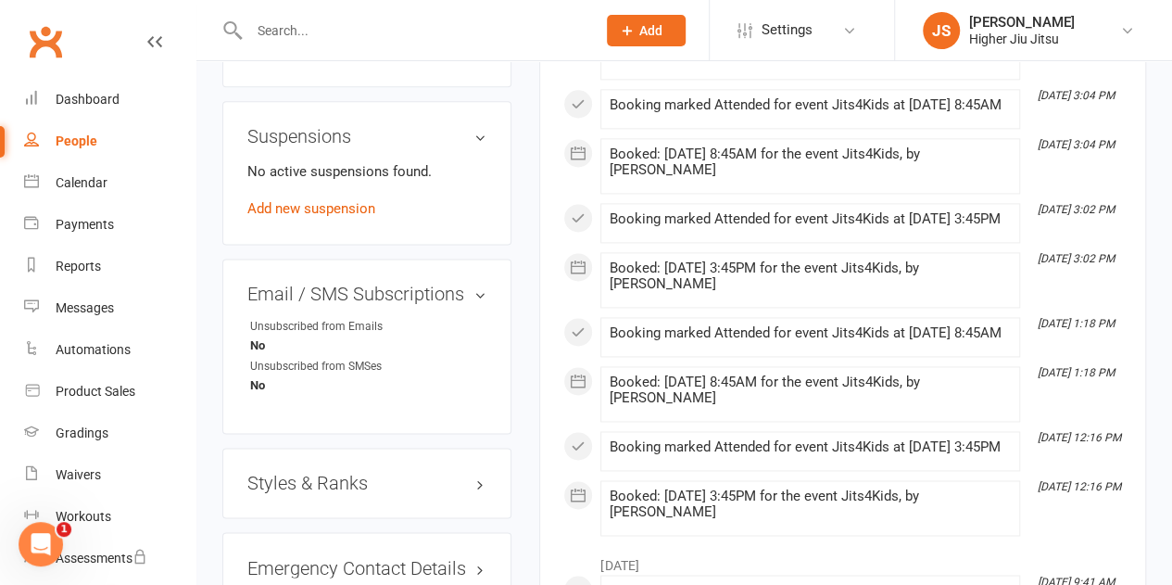
click at [352, 472] on h3 "Styles & Ranks" at bounding box center [366, 482] width 239 height 20
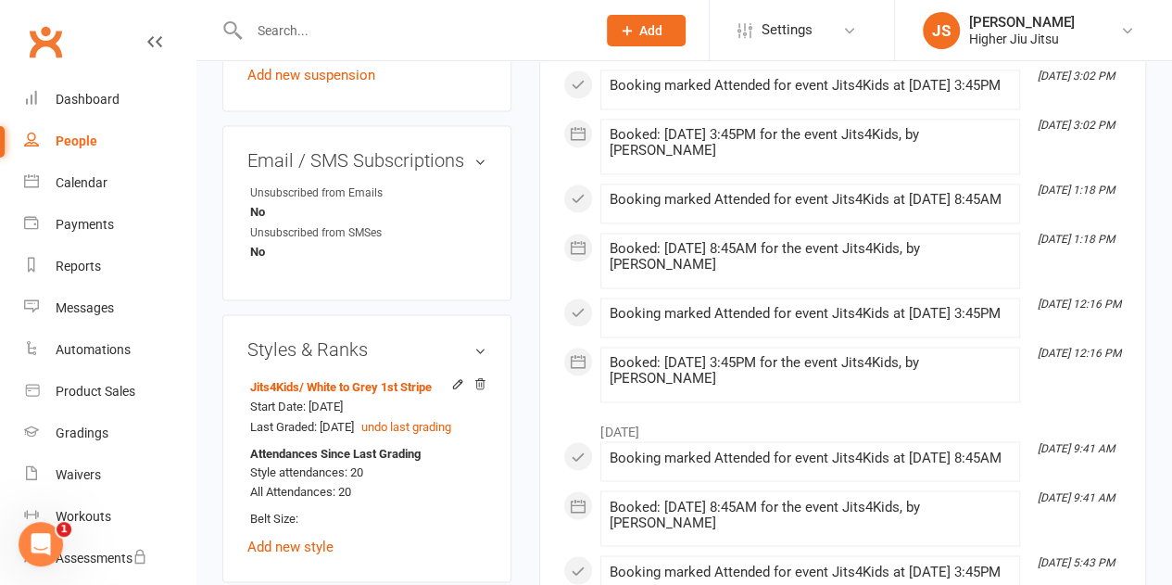
scroll to position [1390, 0]
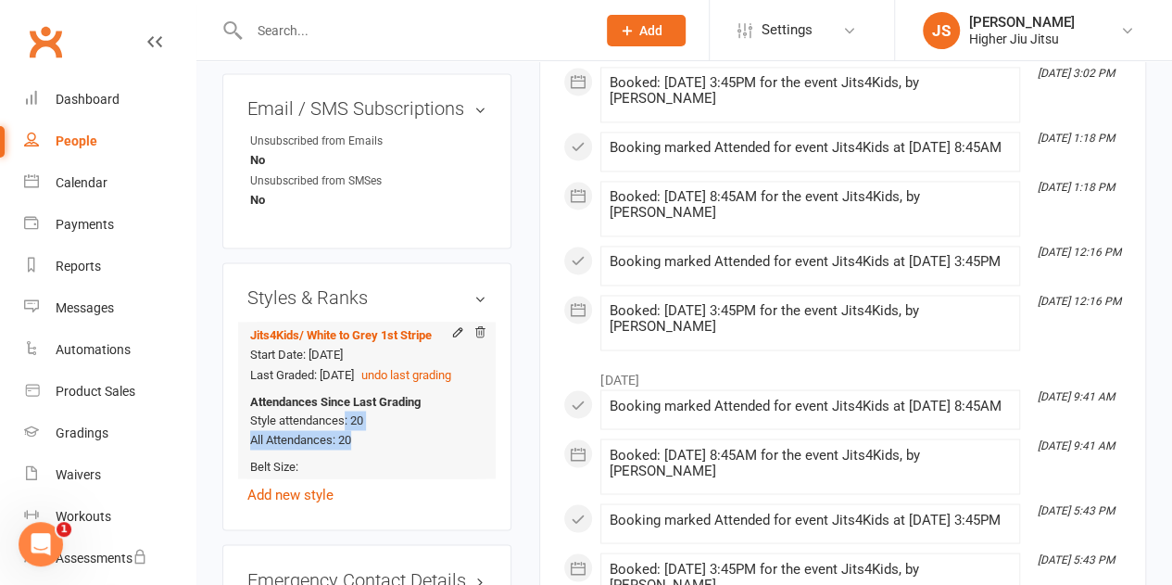
drag, startPoint x: 355, startPoint y: 383, endPoint x: 341, endPoint y: 354, distance: 31.9
click at [342, 391] on div "Attendances Since Last Grading Style attendances: 20 All Attendances: 20" at bounding box center [363, 420] width 227 height 58
click at [341, 392] on strong "Attendances Since Last Grading" at bounding box center [335, 401] width 170 height 19
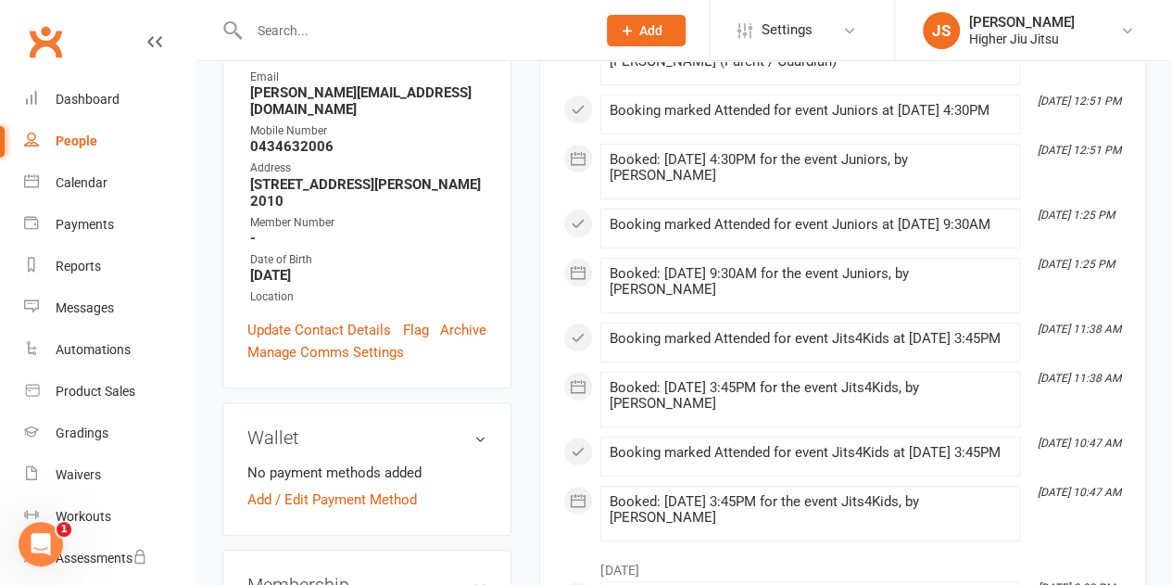
scroll to position [0, 0]
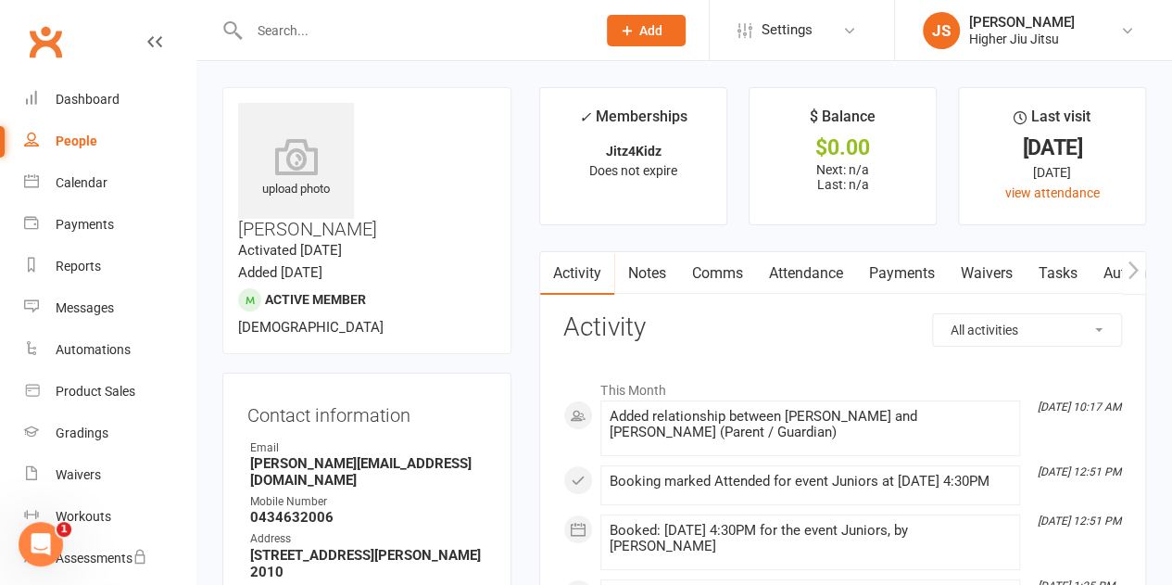
click at [406, 22] on input "text" at bounding box center [414, 31] width 340 height 26
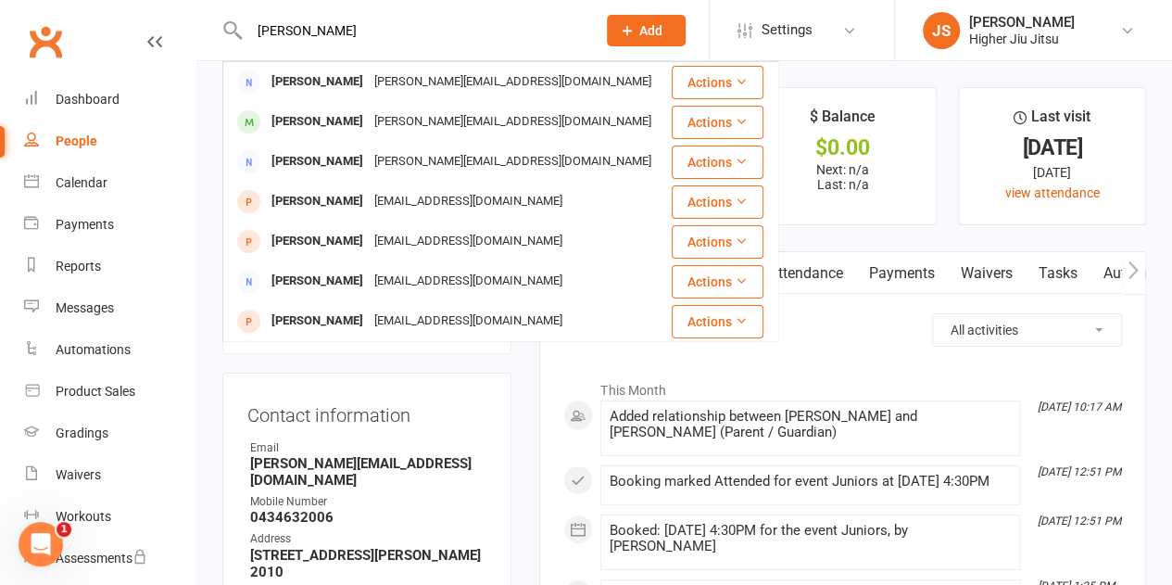
drag, startPoint x: 338, startPoint y: 21, endPoint x: 219, endPoint y: 27, distance: 119.6
click at [219, 27] on react-component "anessa Anessa Costas anessa@247.credit Actions Xavier Costas anessa@247.credit …" at bounding box center [291, 30] width 583 height 60
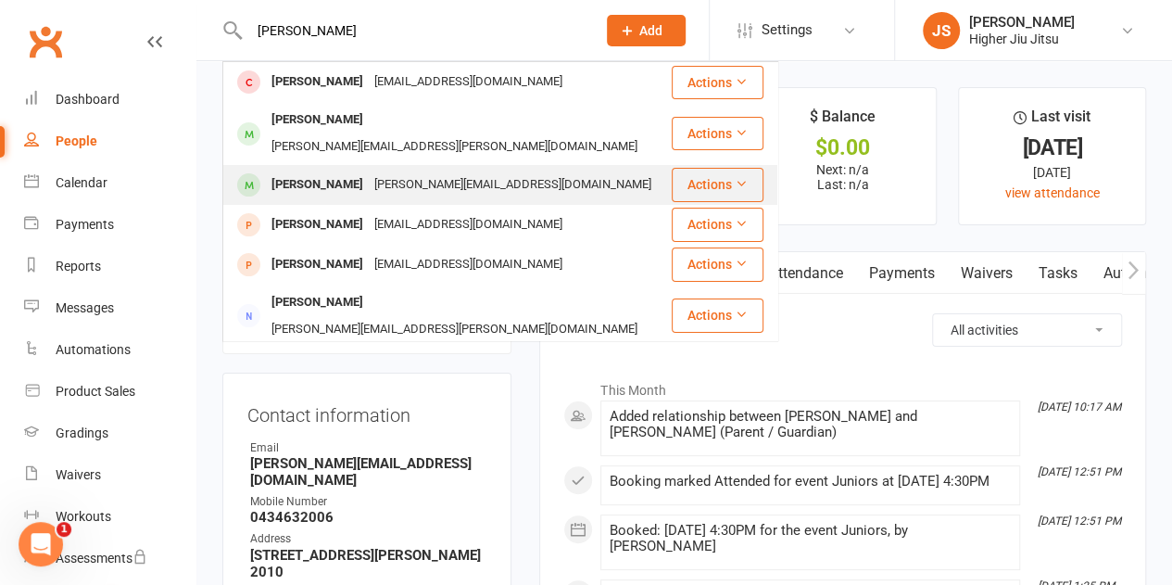
type input "xavier"
click at [440, 171] on div "anessa@247.credit" at bounding box center [513, 184] width 288 height 27
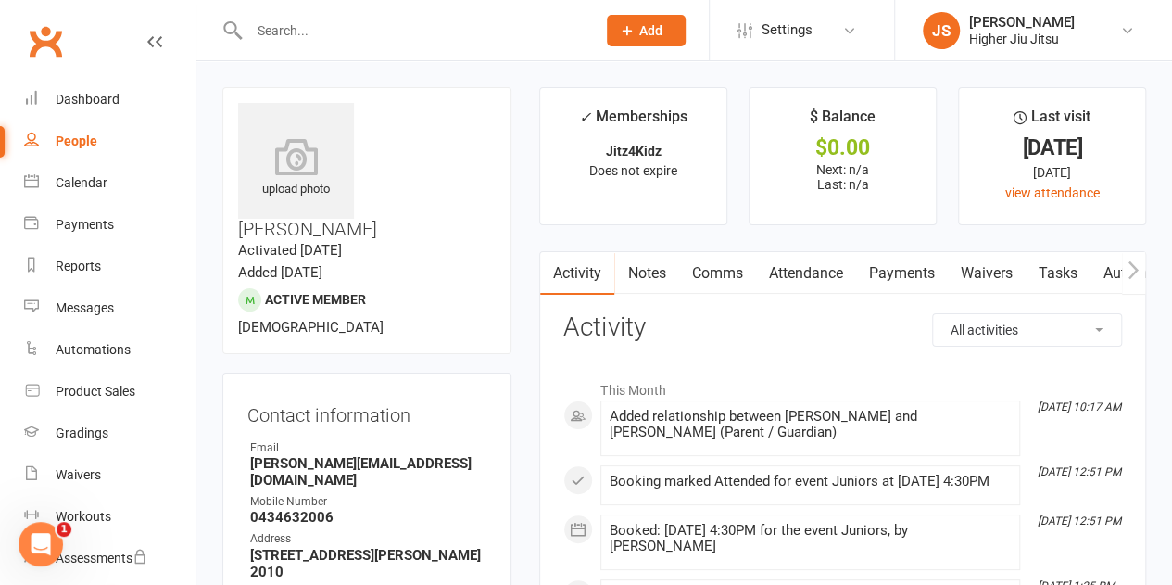
click at [335, 30] on input "text" at bounding box center [414, 31] width 340 height 26
type input "c"
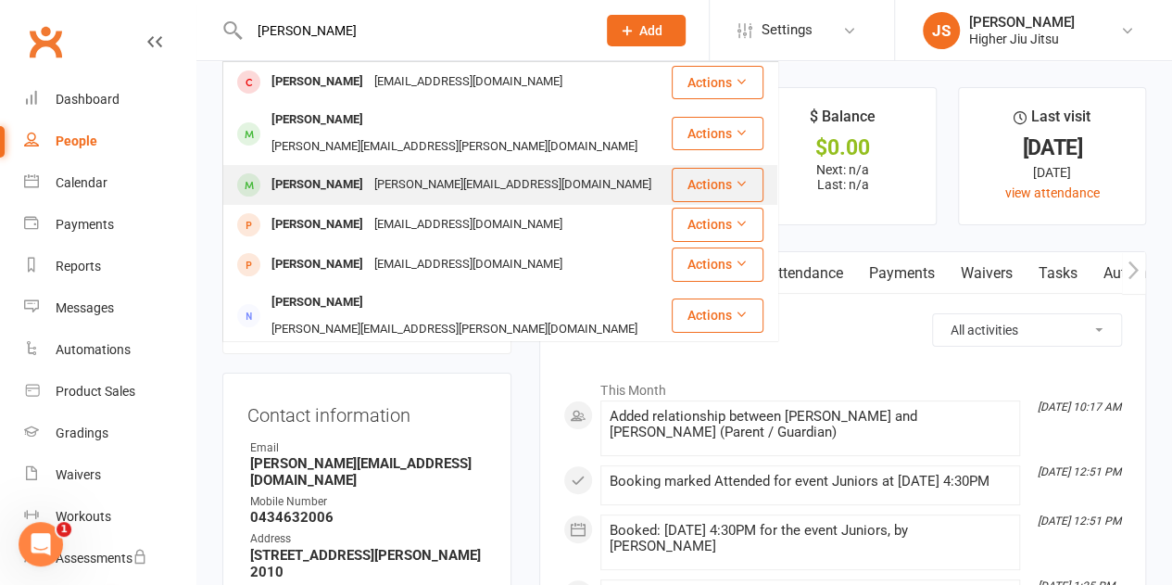
type input "xavier"
click at [439, 171] on div "anessa@247.credit" at bounding box center [513, 184] width 288 height 27
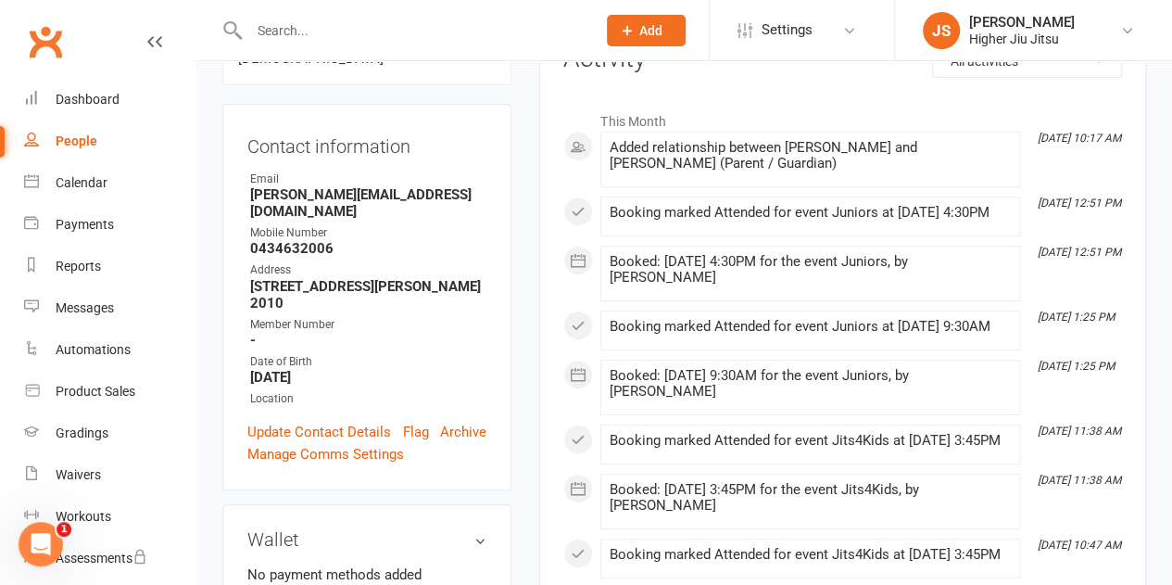
scroll to position [741, 0]
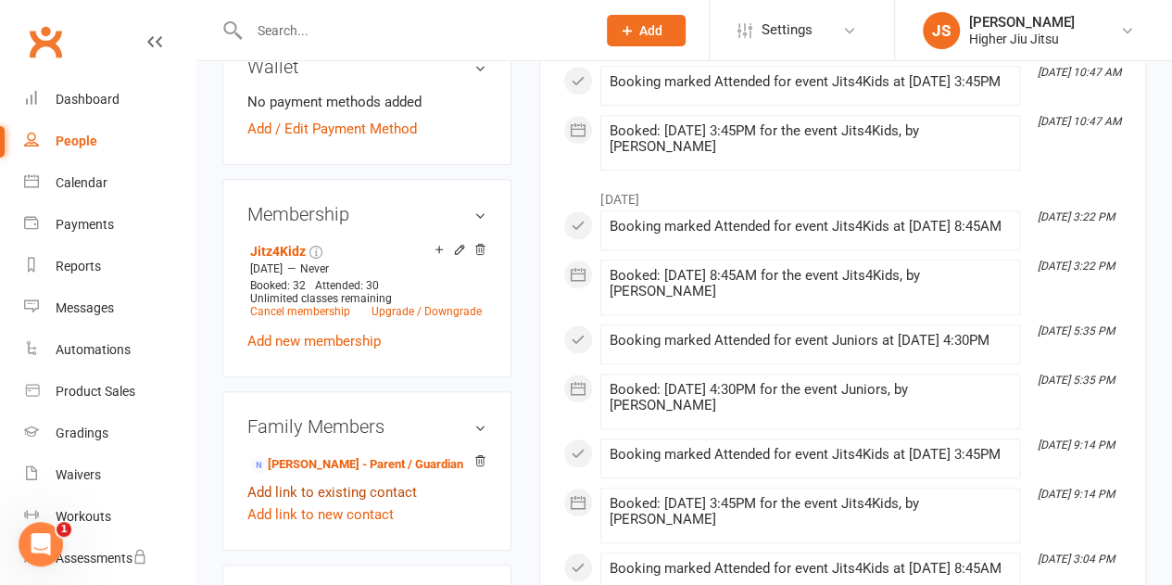
click at [372, 481] on link "Add link to existing contact" at bounding box center [332, 492] width 170 height 22
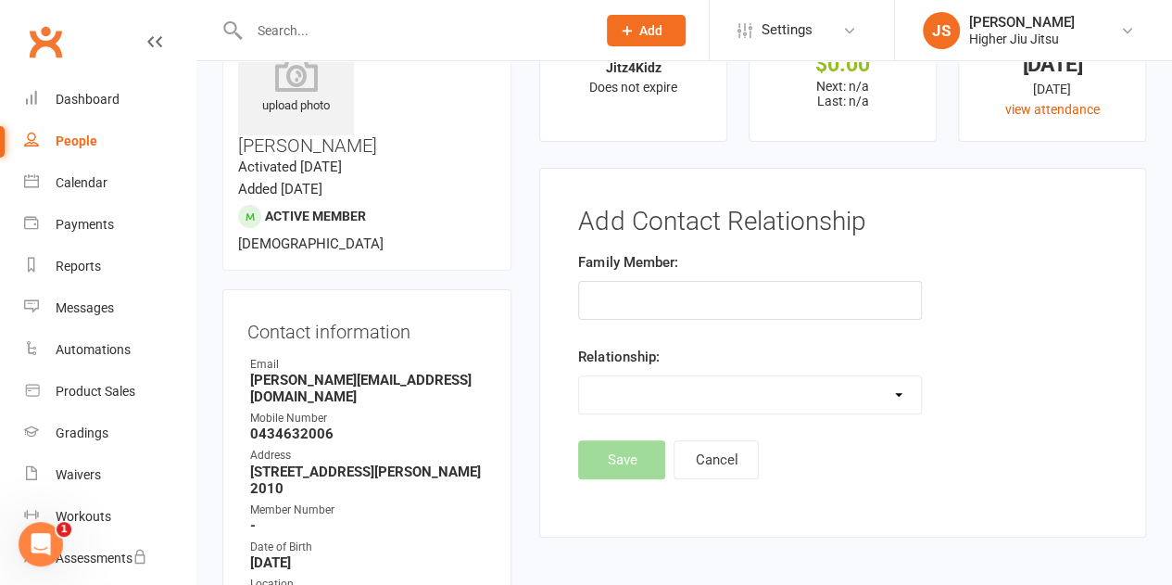
click at [712, 299] on input "text" at bounding box center [749, 300] width 343 height 39
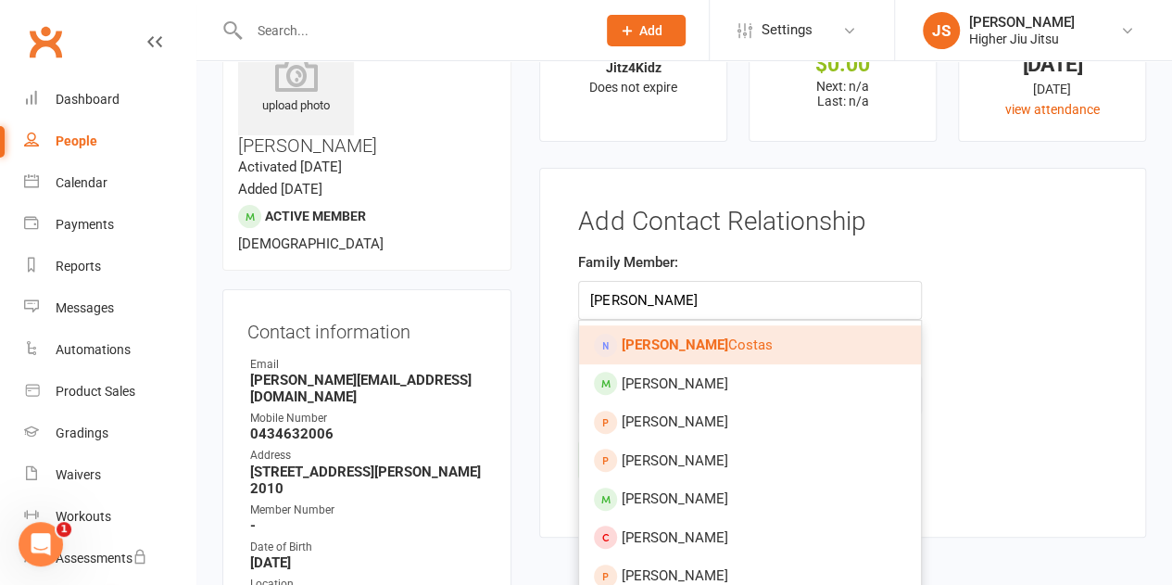
type input "damien"
click at [689, 339] on span "Damien Costas" at bounding box center [696, 344] width 151 height 17
type input "Damien Costas"
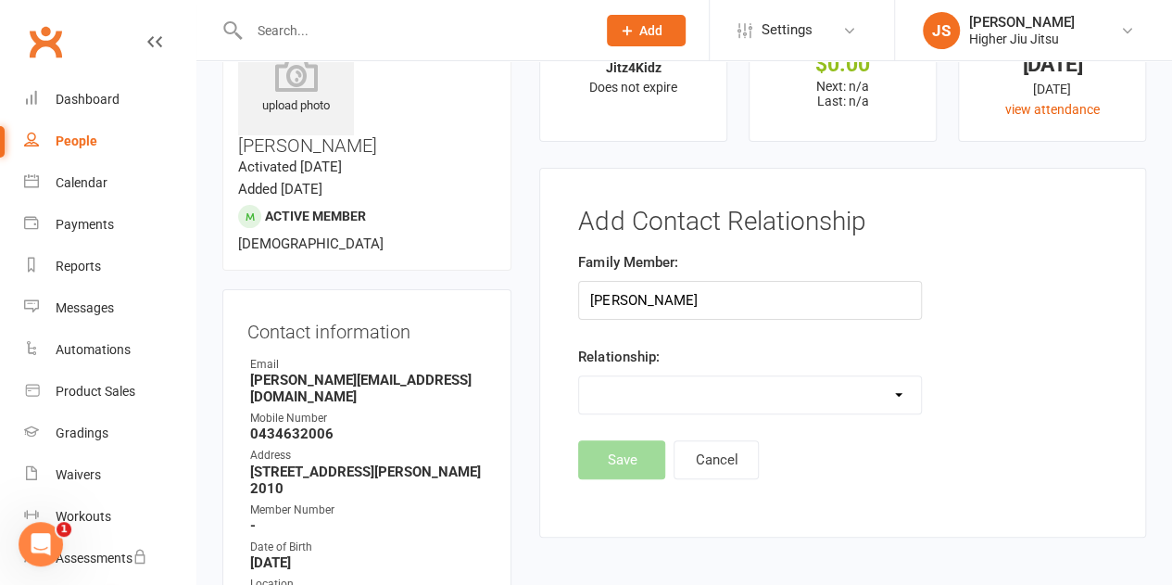
click at [686, 395] on select "Parent / Guardian Child Sibling (parent not in system) Spouse / Partner Cousin …" at bounding box center [749, 394] width 341 height 37
select select "0"
click at [579, 376] on select "Parent / Guardian Child Sibling (parent not in system) Spouse / Partner Cousin …" at bounding box center [749, 394] width 341 height 37
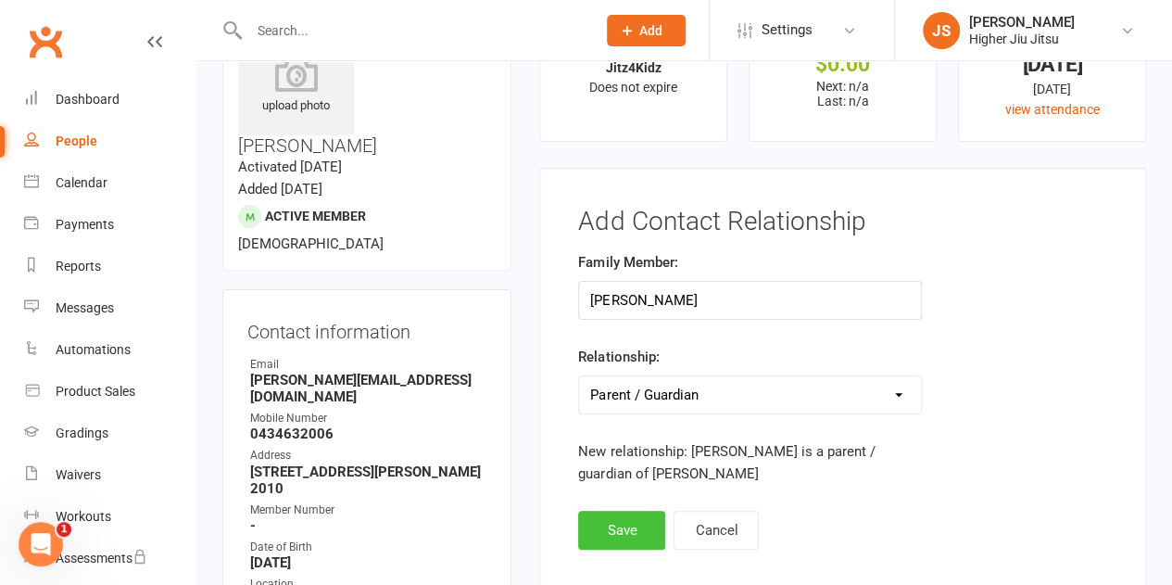
click at [636, 526] on button "Save" at bounding box center [621, 529] width 87 height 39
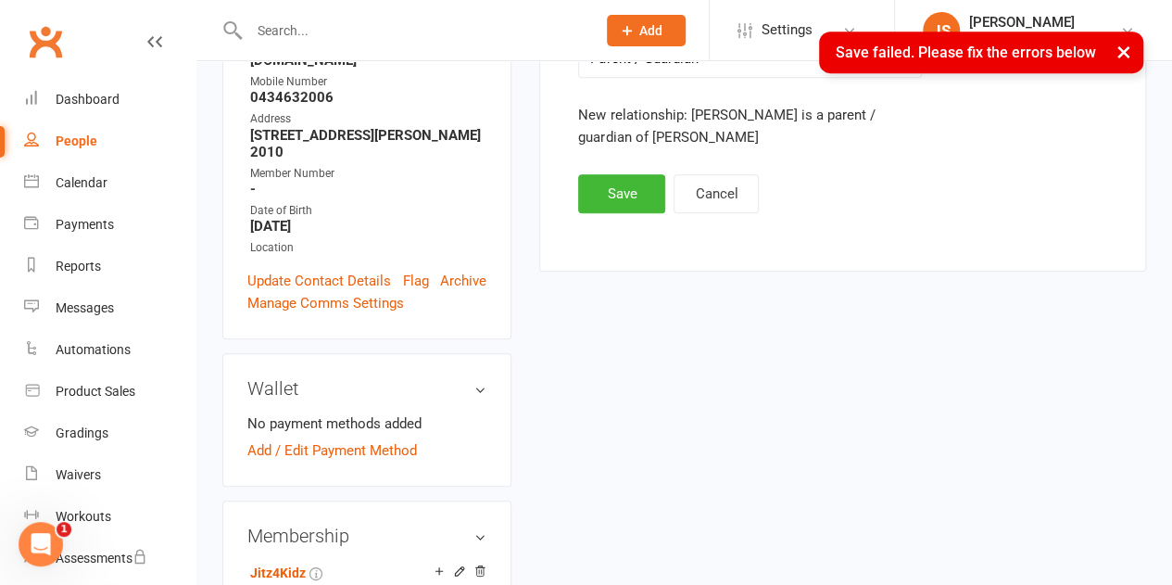
scroll to position [269, 0]
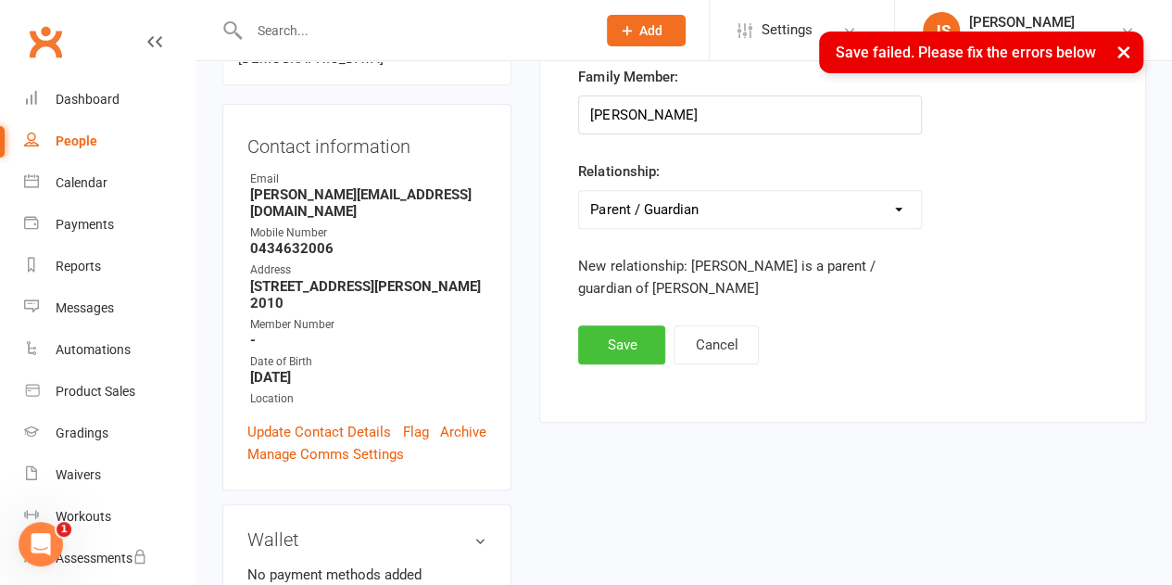
click at [632, 336] on button "Save" at bounding box center [621, 344] width 87 height 39
click at [736, 343] on button "Cancel" at bounding box center [716, 344] width 85 height 39
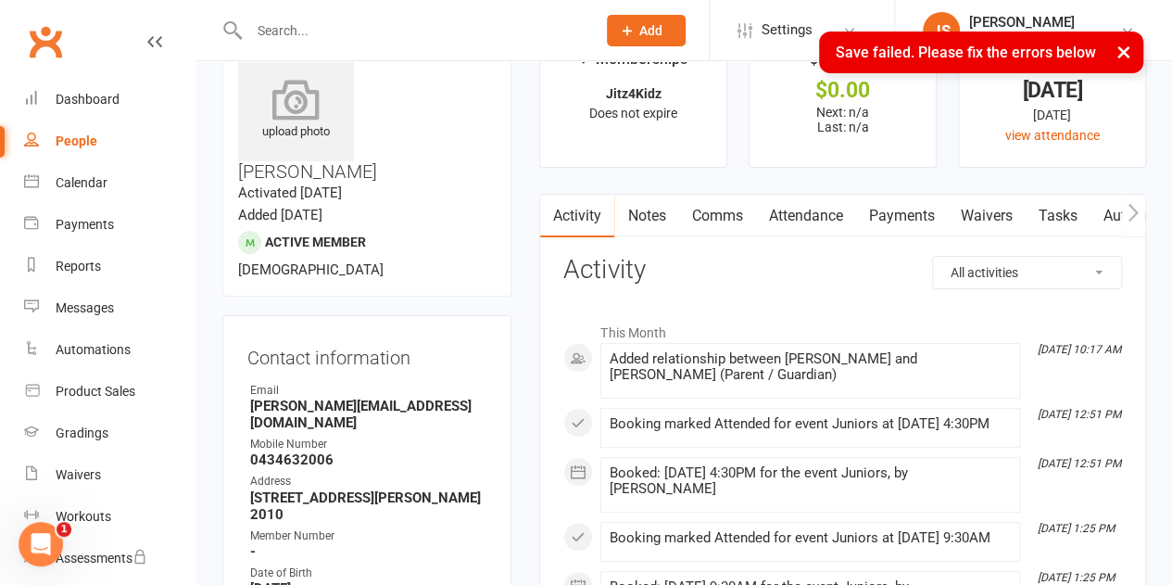
scroll to position [0, 0]
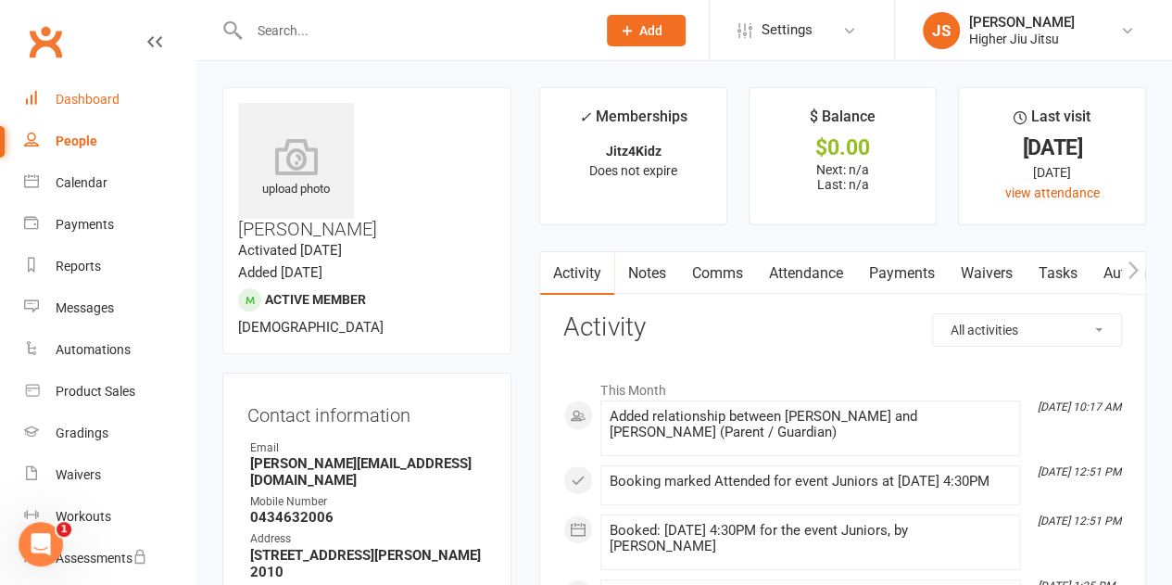
click at [117, 106] on div "Dashboard" at bounding box center [88, 99] width 64 height 15
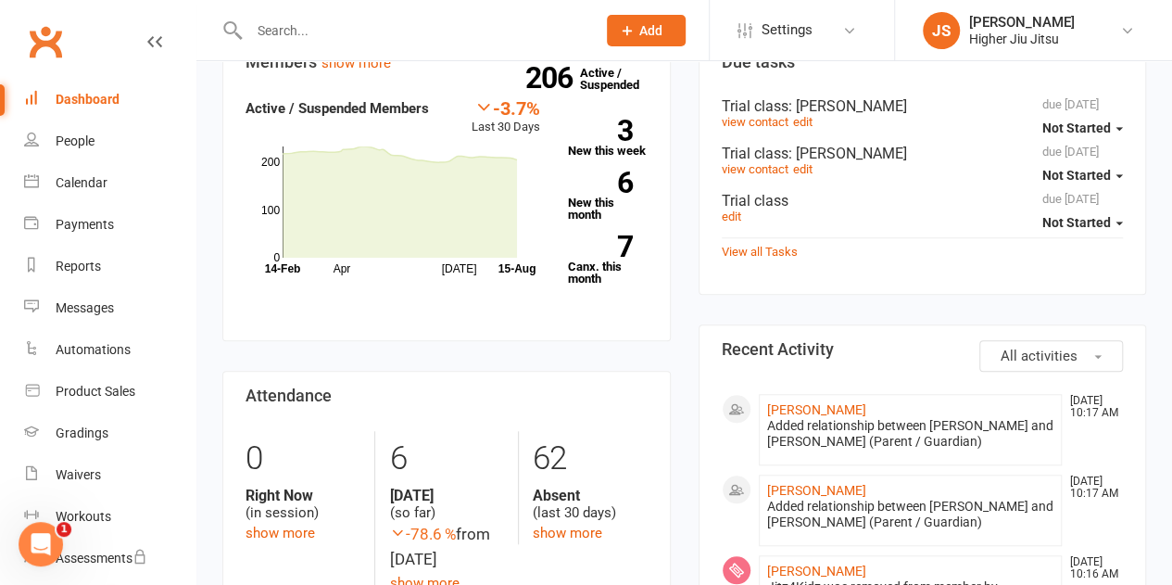
scroll to position [371, 0]
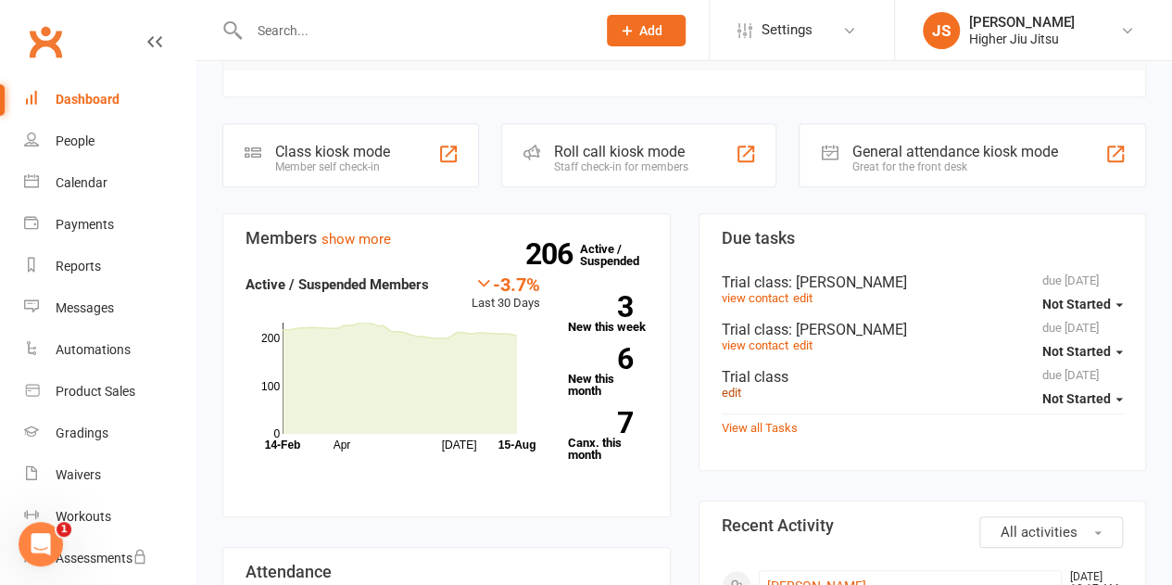
click at [737, 385] on link "edit" at bounding box center [731, 392] width 19 height 14
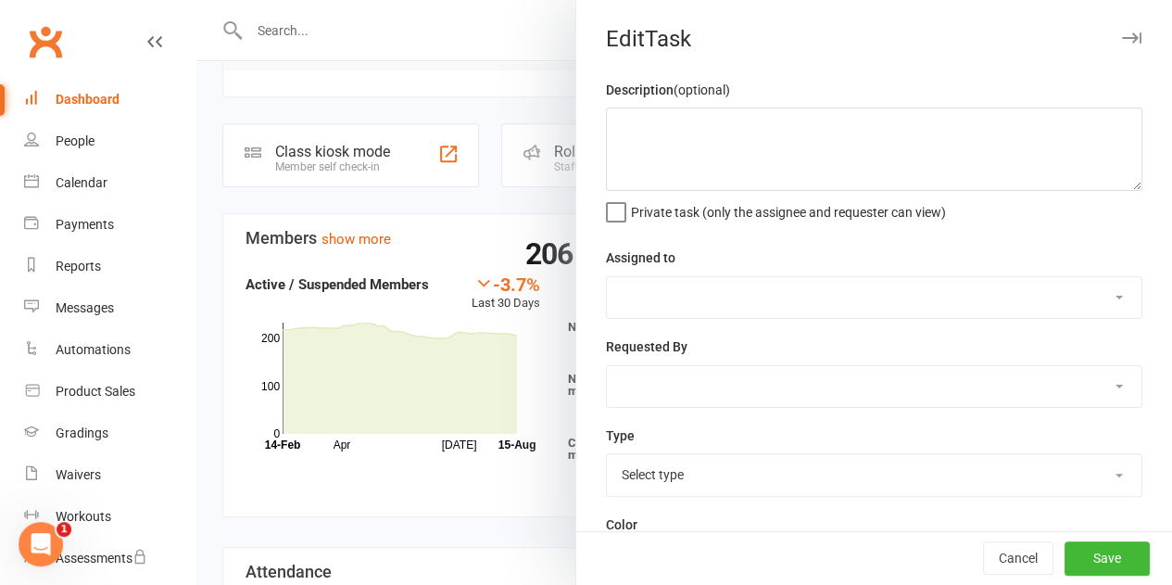
type textarea "Ed Murphy Trial class at 6PM"
select select "2216"
select select "50555"
type input "31 Mar 2025"
type input "1:00pm"
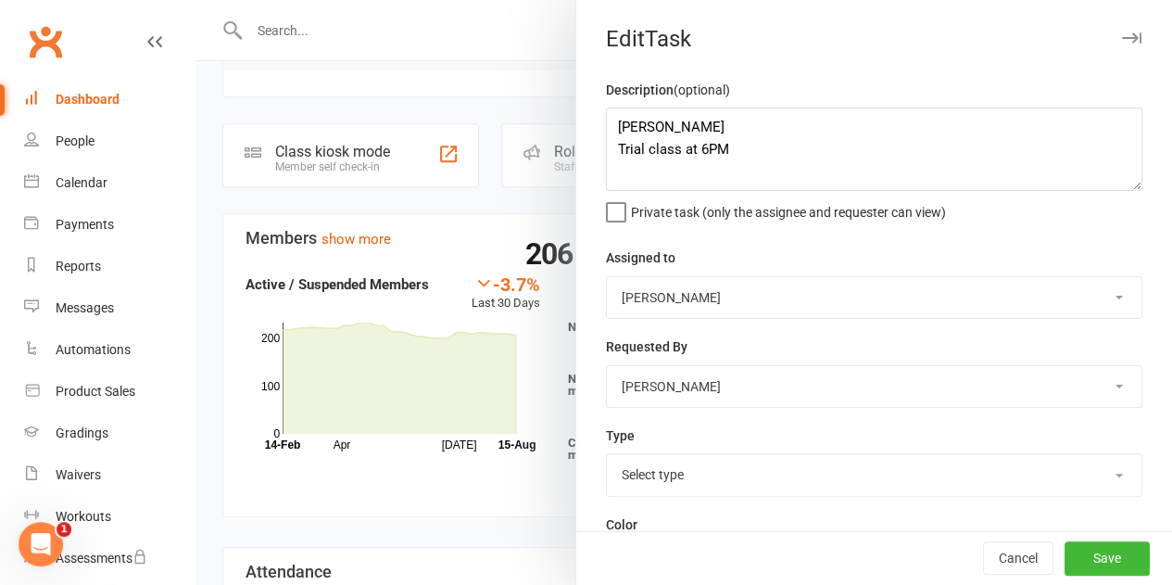
select select "28165"
click at [454, 199] on div at bounding box center [684, 292] width 976 height 585
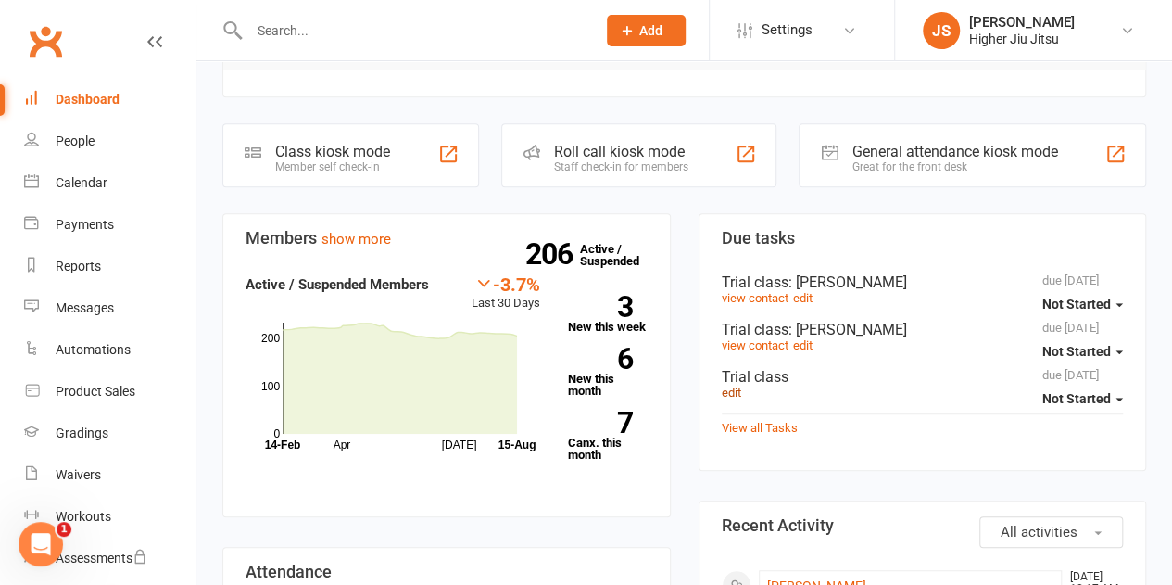
click at [733, 385] on link "edit" at bounding box center [731, 392] width 19 height 14
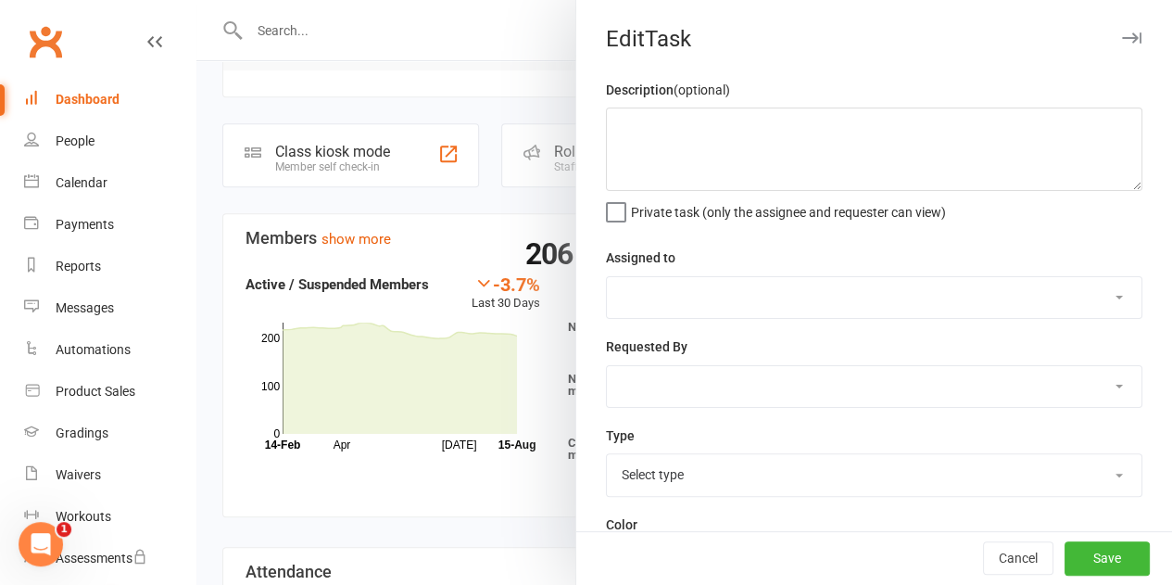
type textarea "Ed Murphy Trial class at 6PM"
select select "2216"
select select "50555"
type input "31 Mar 2025"
type input "1:00pm"
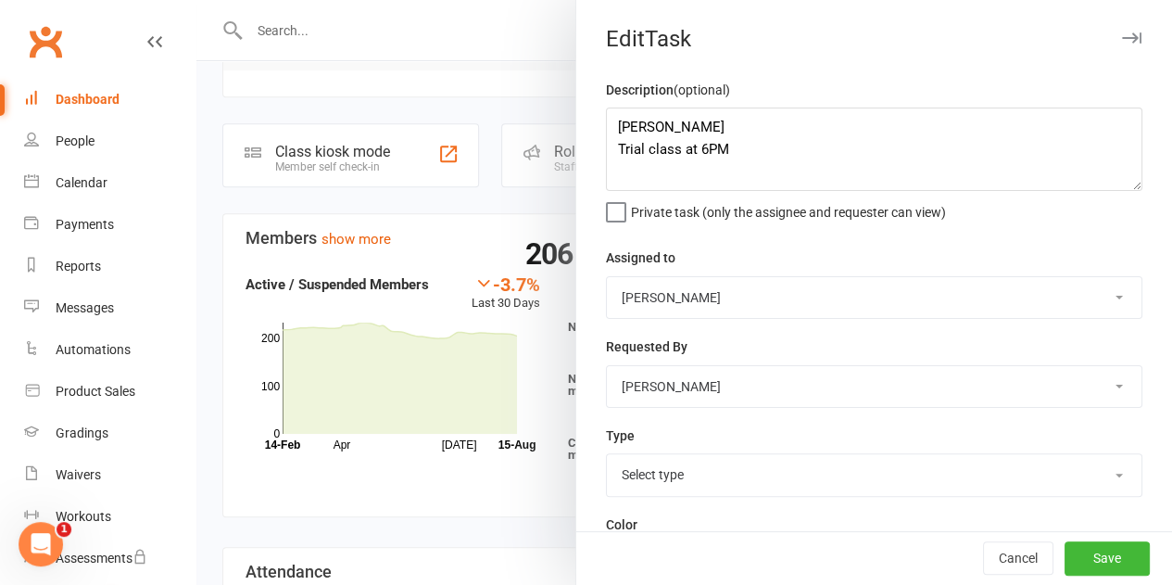
select select "28165"
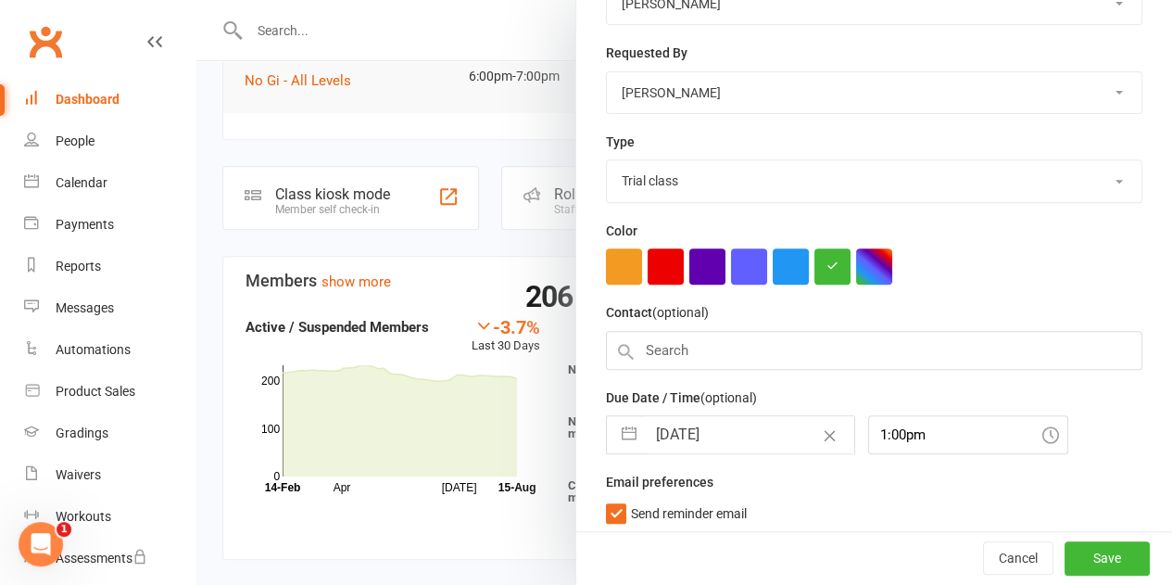
scroll to position [0, 0]
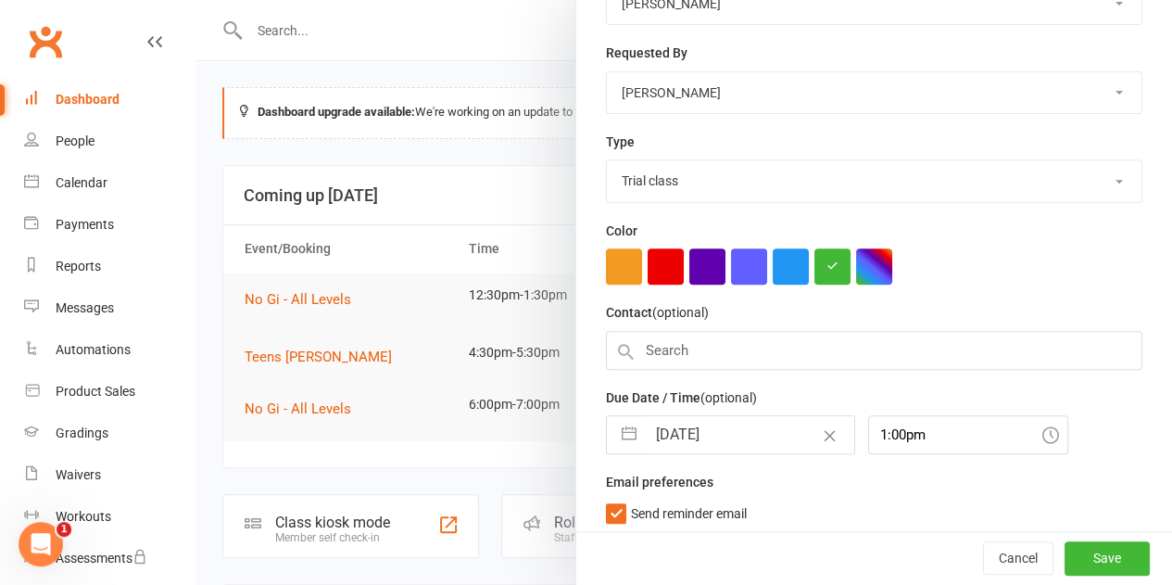
click at [337, 37] on div at bounding box center [684, 292] width 976 height 585
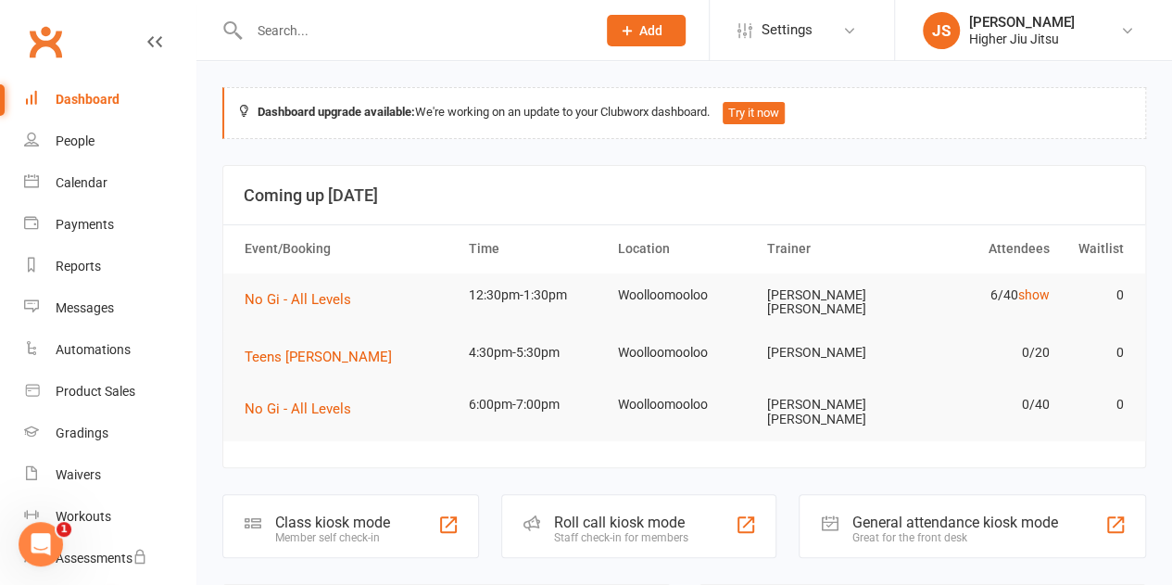
drag, startPoint x: 356, startPoint y: 13, endPoint x: 361, endPoint y: 31, distance: 18.5
click at [358, 21] on div at bounding box center [402, 30] width 360 height 60
click at [361, 31] on input "text" at bounding box center [414, 31] width 340 height 26
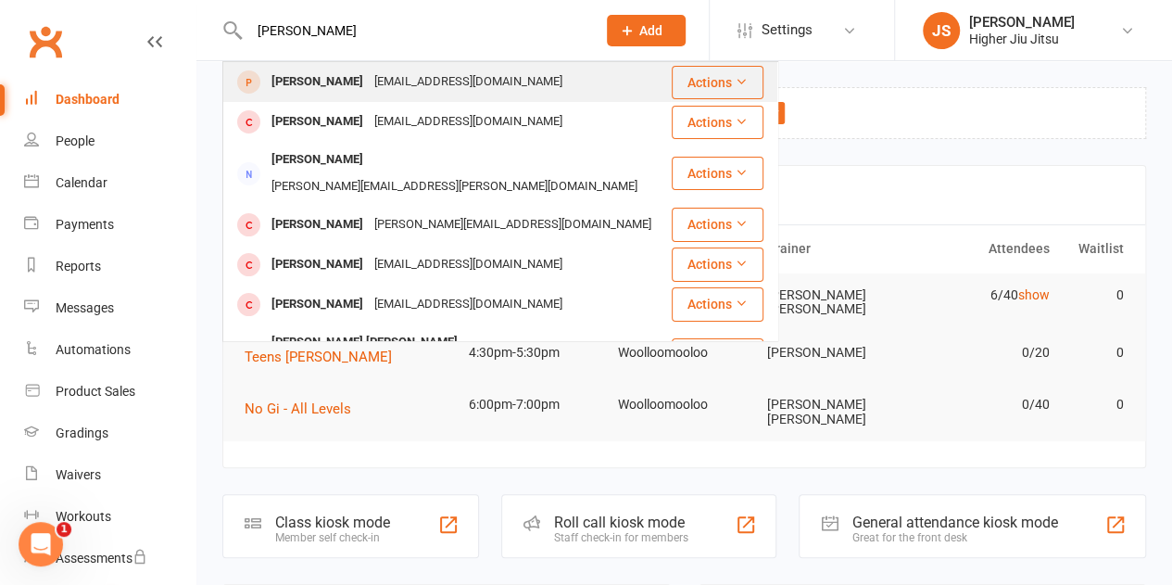
type input "ed murphy"
click at [375, 88] on div "edmurphy13@hotmail.com" at bounding box center [468, 82] width 199 height 27
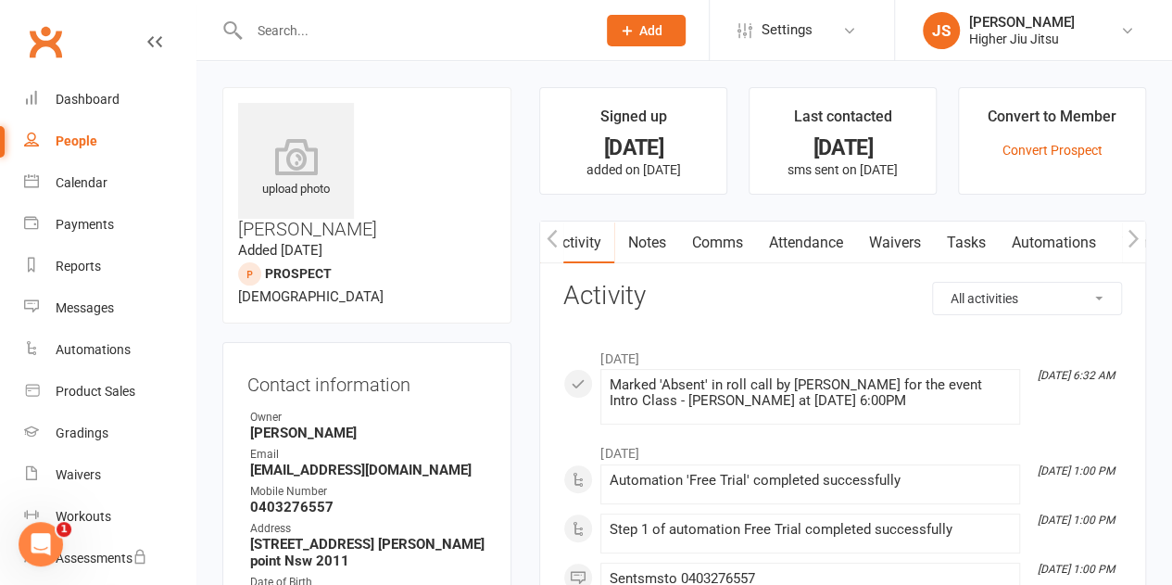
scroll to position [0, 1]
click at [733, 248] on link "Comms" at bounding box center [715, 242] width 77 height 43
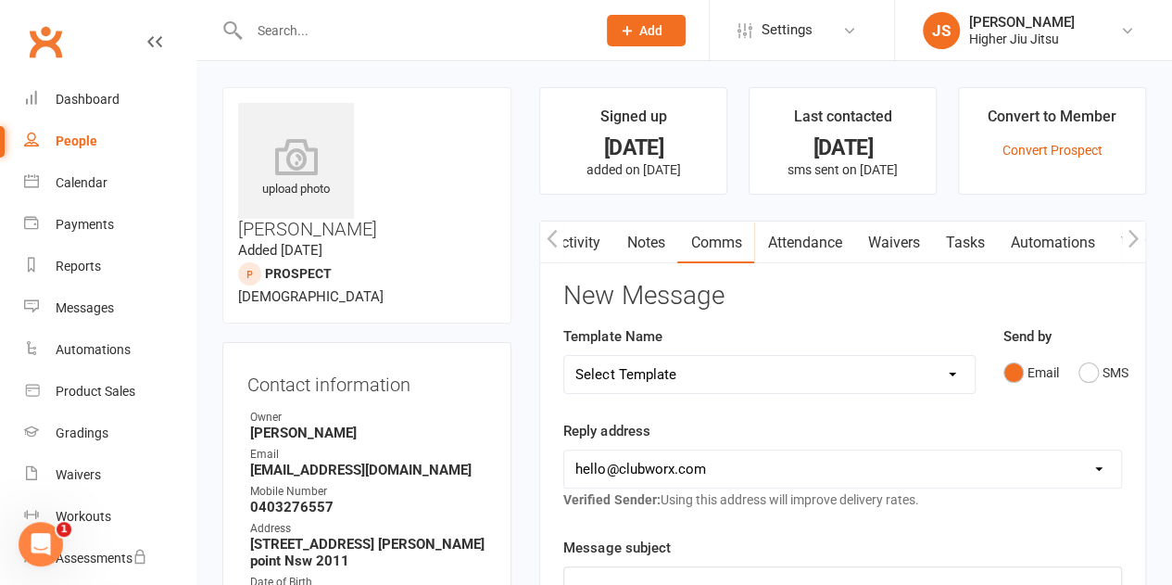
click at [725, 386] on select "Select Template [Email] Let's Reconnect! [Email] Still Interested? [Email] Stil…" at bounding box center [768, 374] width 409 height 37
click at [752, 422] on div "Reply address hello@clubworx.com john@higherhealth.net.au david@allreadydone.co…" at bounding box center [842, 465] width 559 height 91
click at [750, 468] on select "hello@clubworx.com john@higherhealth.net.au david@allreadydone.com.au" at bounding box center [842, 468] width 557 height 37
select select "1"
click at [564, 450] on select "hello@clubworx.com john@higherhealth.net.au david@allreadydone.com.au" at bounding box center [842, 468] width 557 height 37
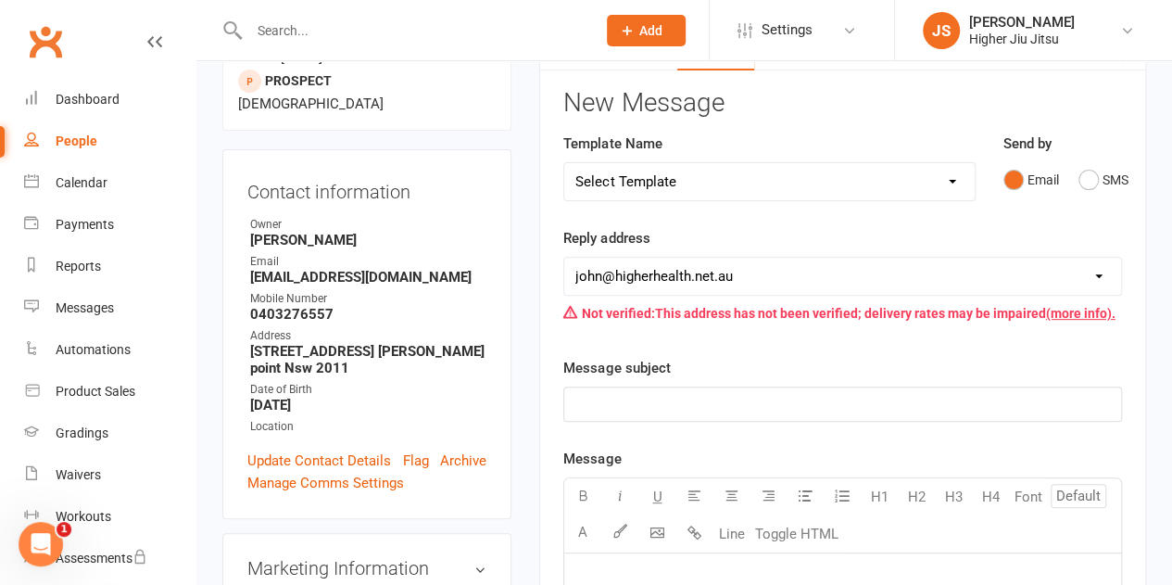
scroll to position [463, 0]
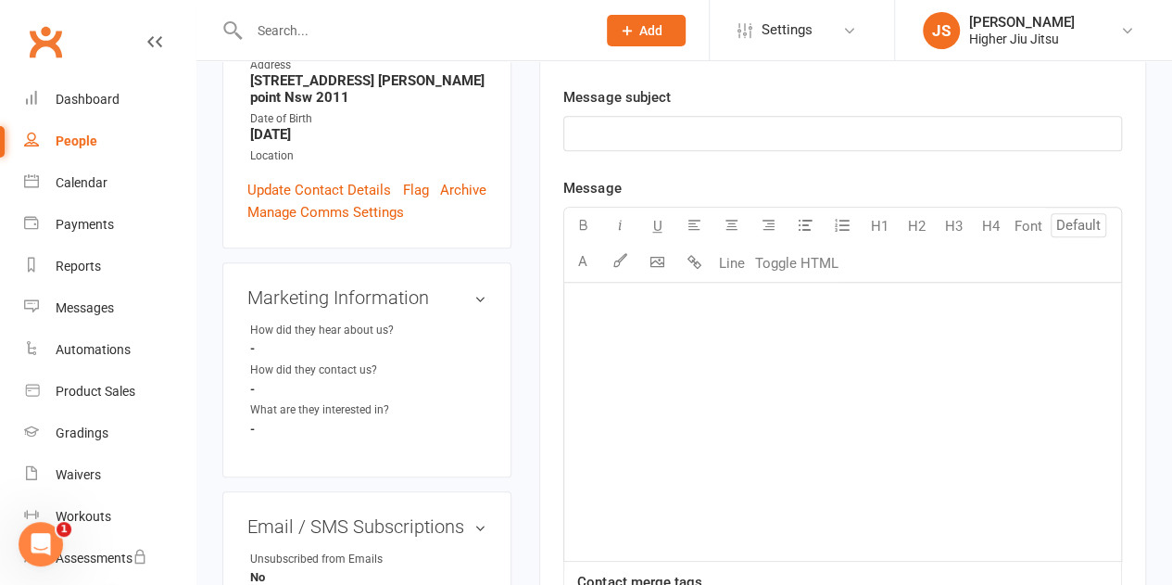
click at [686, 131] on p "﻿" at bounding box center [842, 133] width 535 height 22
click at [585, 323] on div "﻿" at bounding box center [842, 422] width 557 height 278
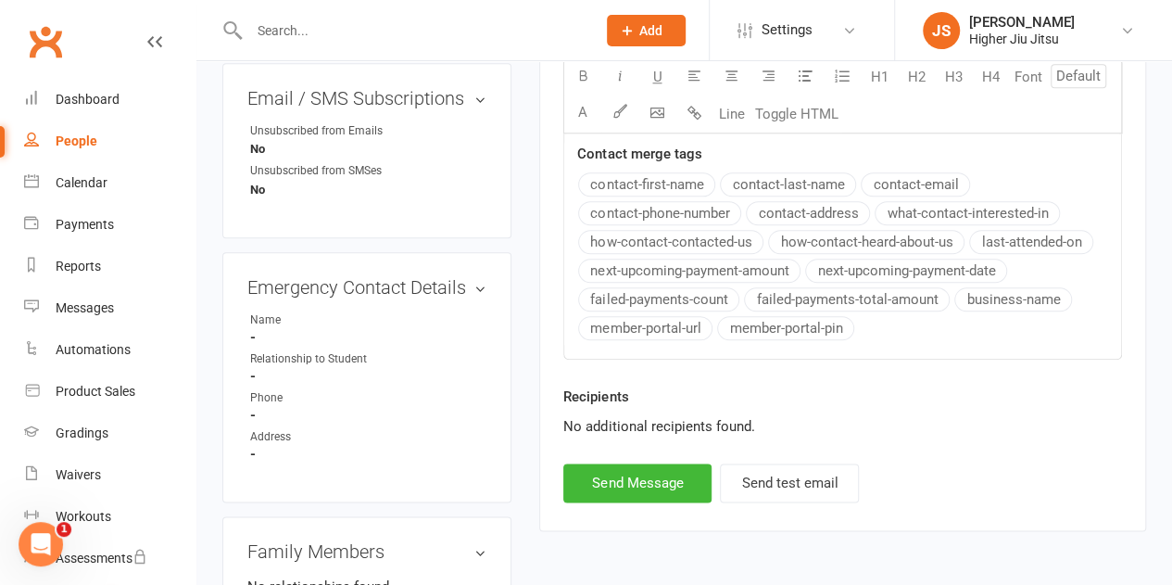
scroll to position [926, 0]
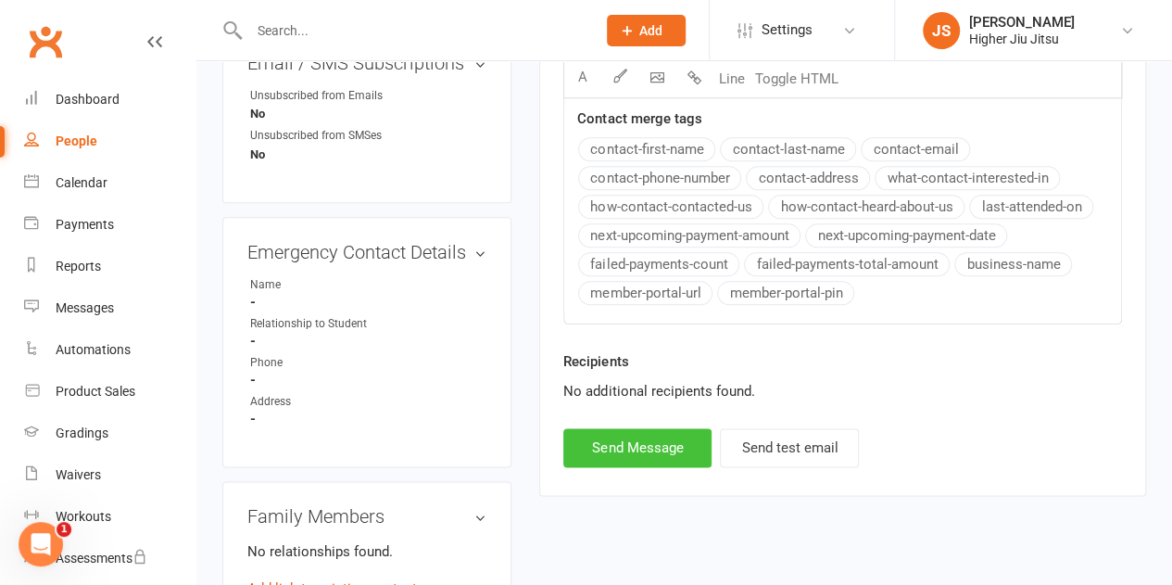
click at [677, 449] on button "Send Message" at bounding box center [637, 447] width 148 height 39
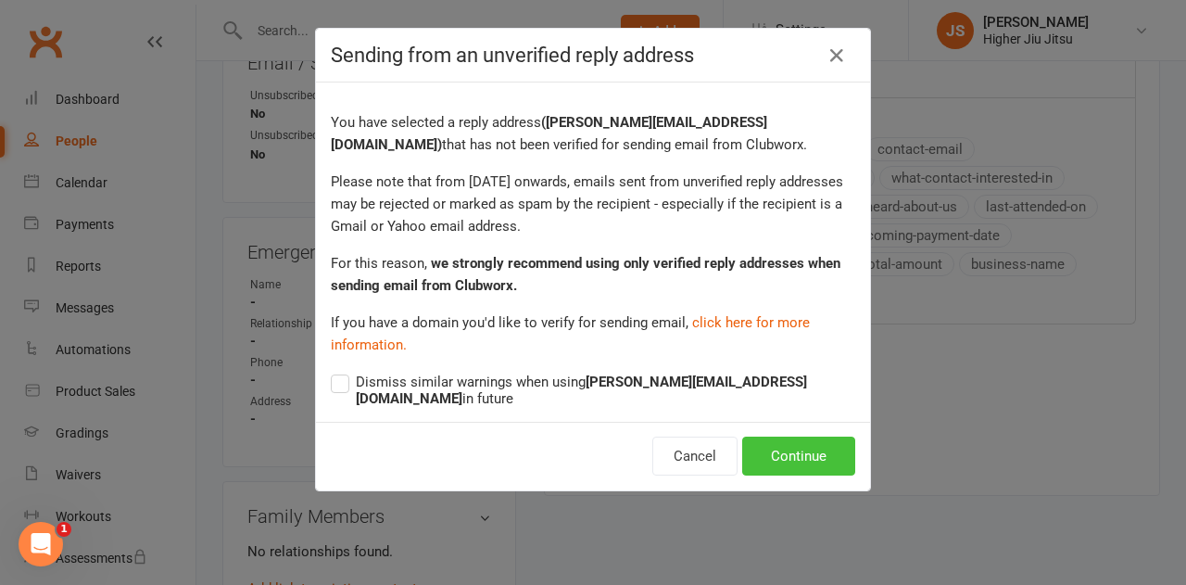
click at [788, 436] on button "Continue" at bounding box center [798, 455] width 113 height 39
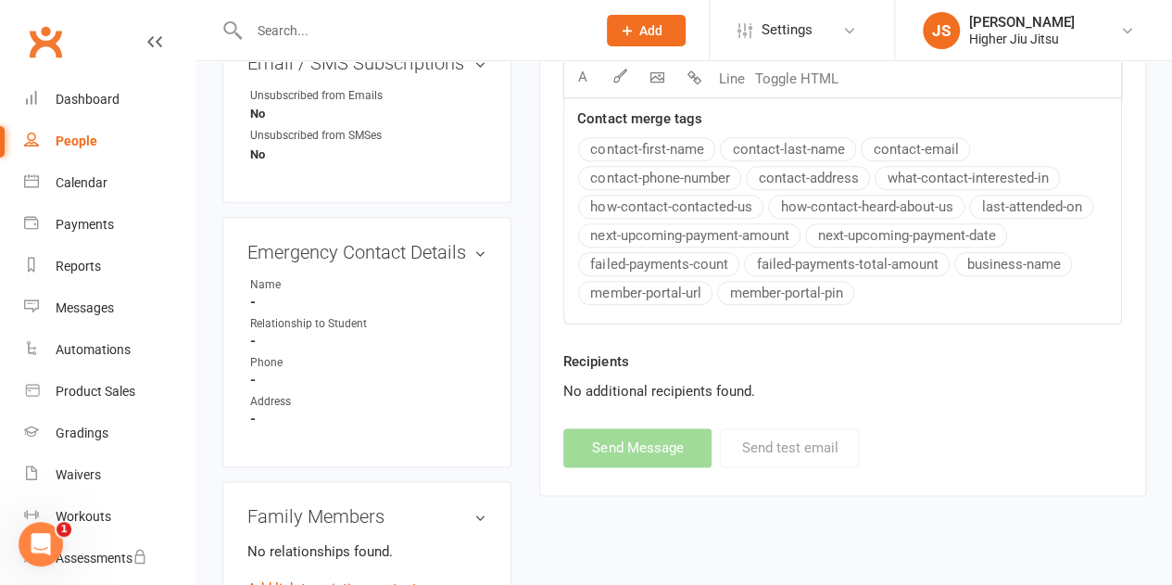
select select "0"
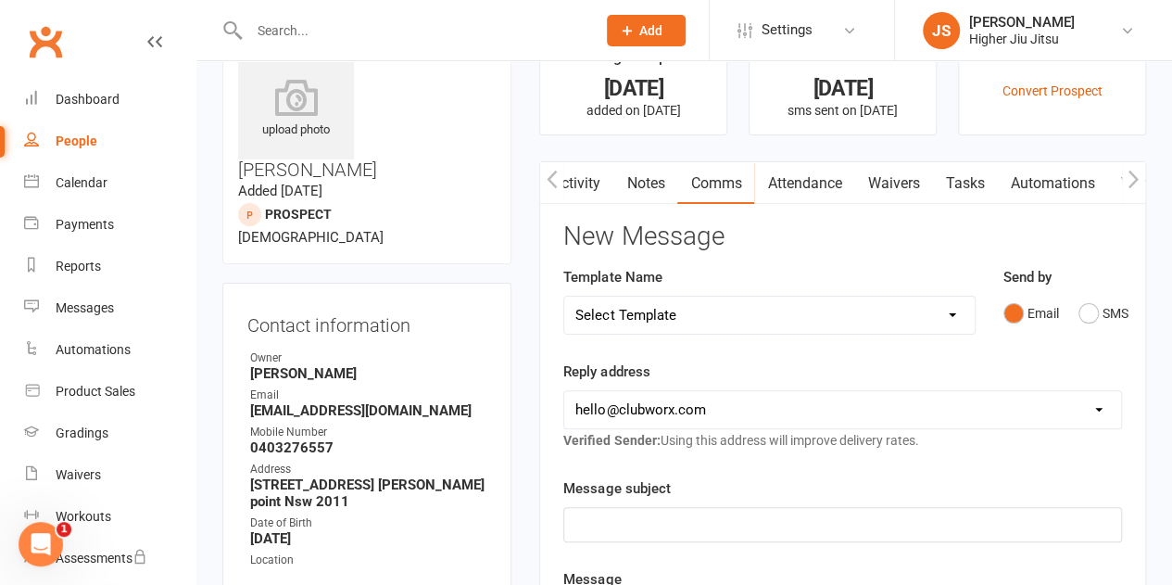
scroll to position [0, 0]
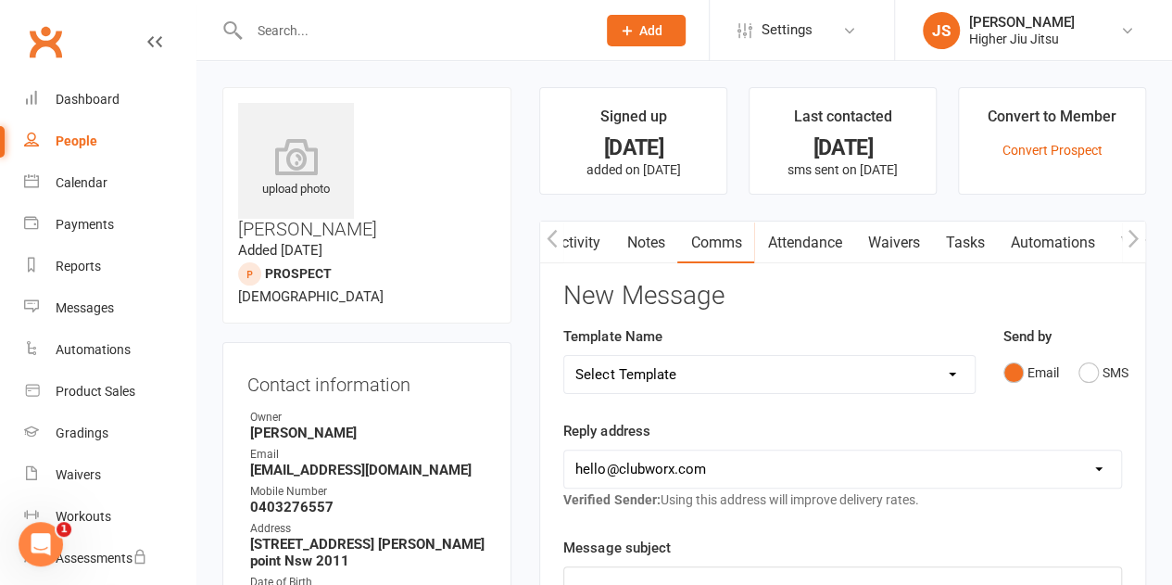
click at [672, 43] on button "Add" at bounding box center [646, 30] width 79 height 31
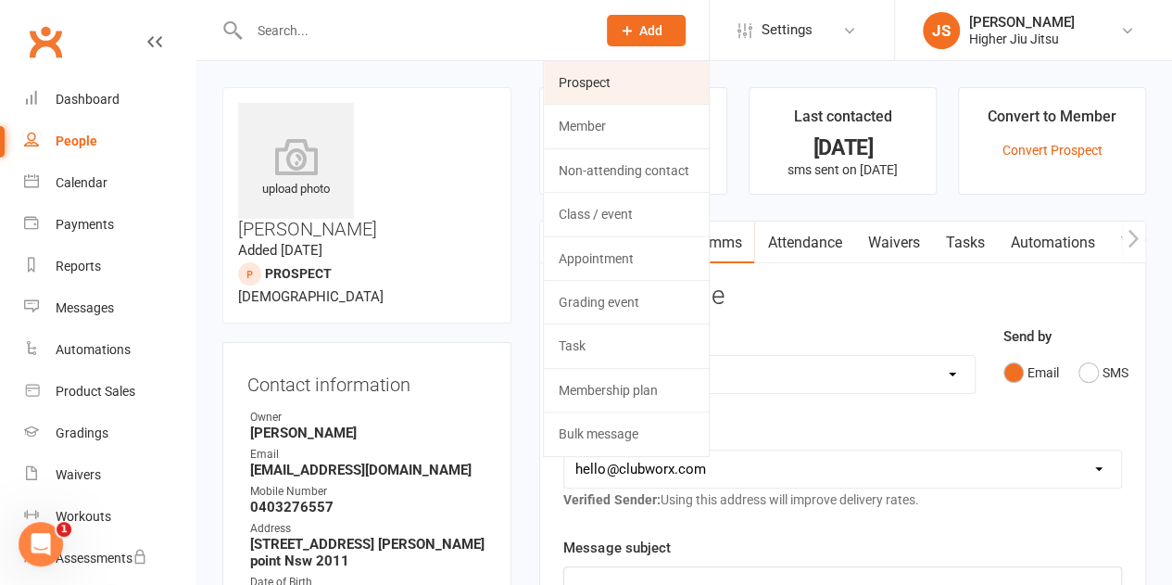
click at [644, 84] on link "Prospect" at bounding box center [626, 82] width 165 height 43
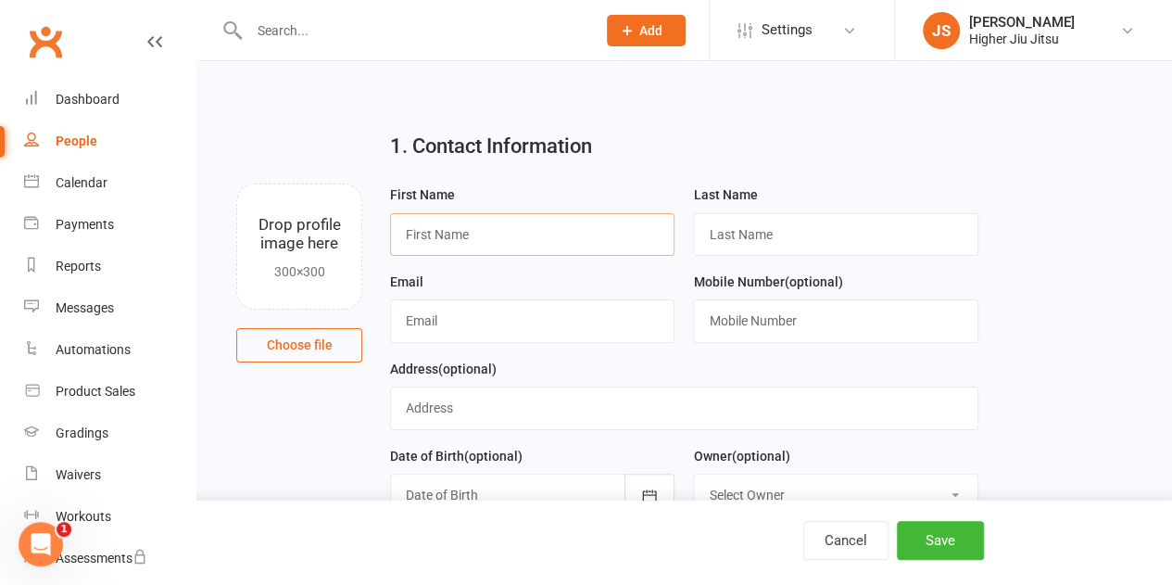
click at [562, 235] on input "text" at bounding box center [532, 234] width 284 height 43
type input "Maddy"
paste input "maddy2868@gmail.com"
type input "maddy2868@gmail.com"
click at [760, 233] on input "text" at bounding box center [835, 234] width 284 height 43
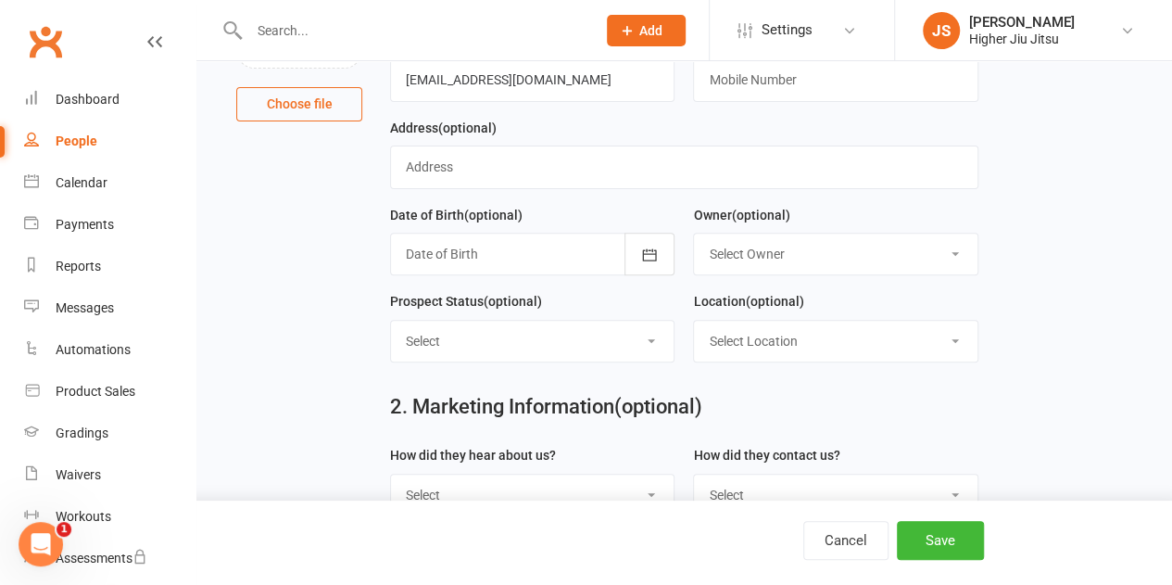
scroll to position [278, 0]
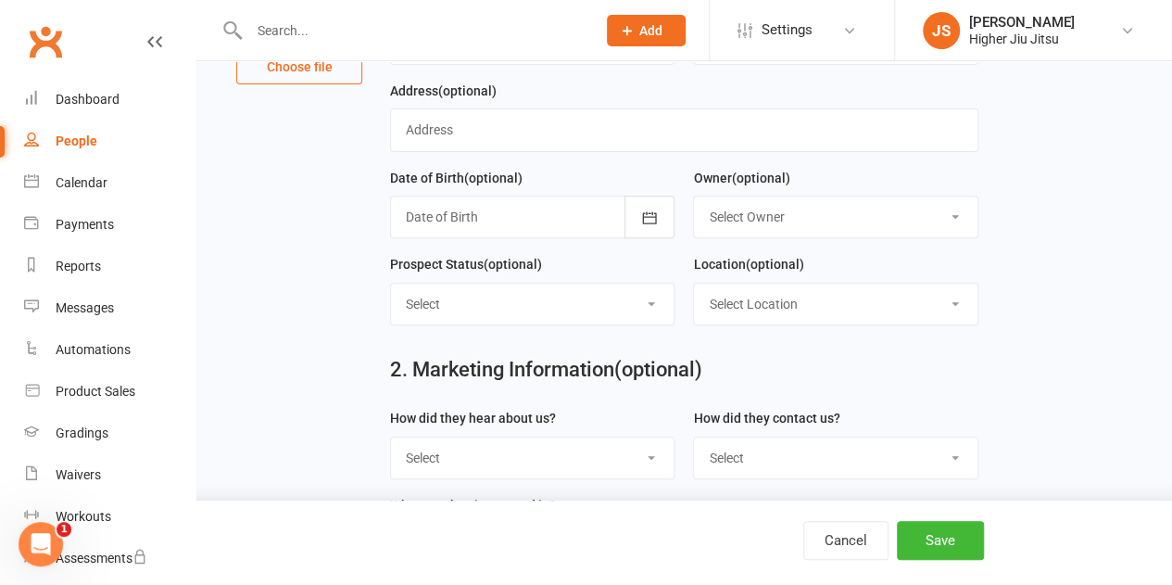
type input "2868"
click at [794, 220] on select "Select Owner John Smallios Matthew Voger Mason Bradley Hampson Kristel Cassidy …" at bounding box center [835, 216] width 283 height 41
select select "0"
click at [694, 196] on select "Select Owner John Smallios Matthew Voger Mason Bradley Hampson Kristel Cassidy …" at bounding box center [835, 216] width 283 height 41
click at [790, 294] on select "Select Location Woolloomooloo" at bounding box center [835, 303] width 283 height 41
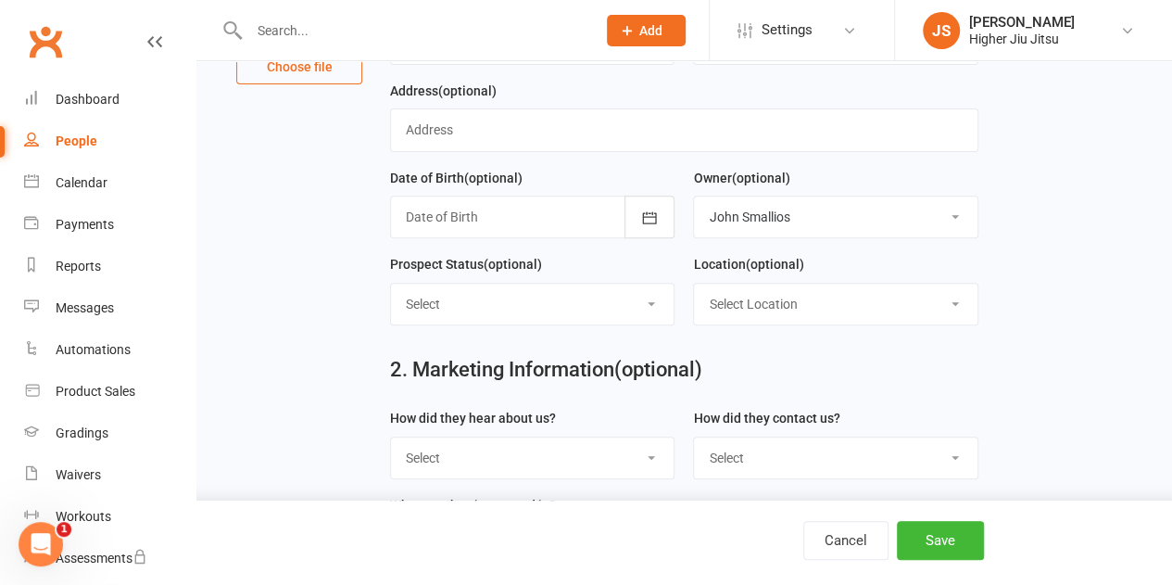
select select "0"
click at [694, 283] on select "Select Location Woolloomooloo" at bounding box center [835, 303] width 283 height 41
click at [956, 551] on button "Save" at bounding box center [940, 540] width 87 height 39
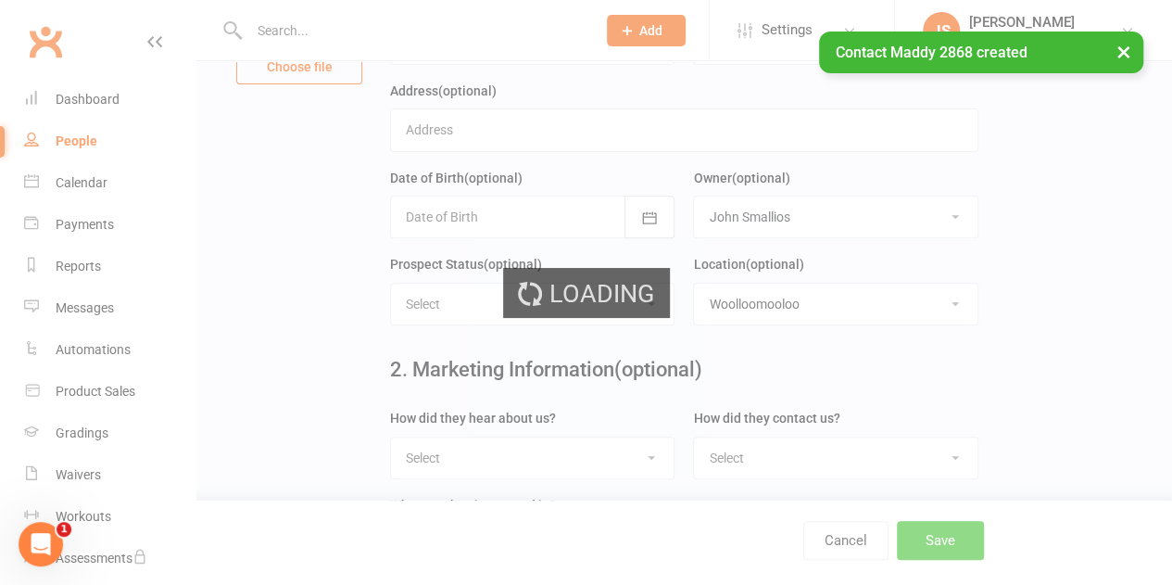
scroll to position [0, 0]
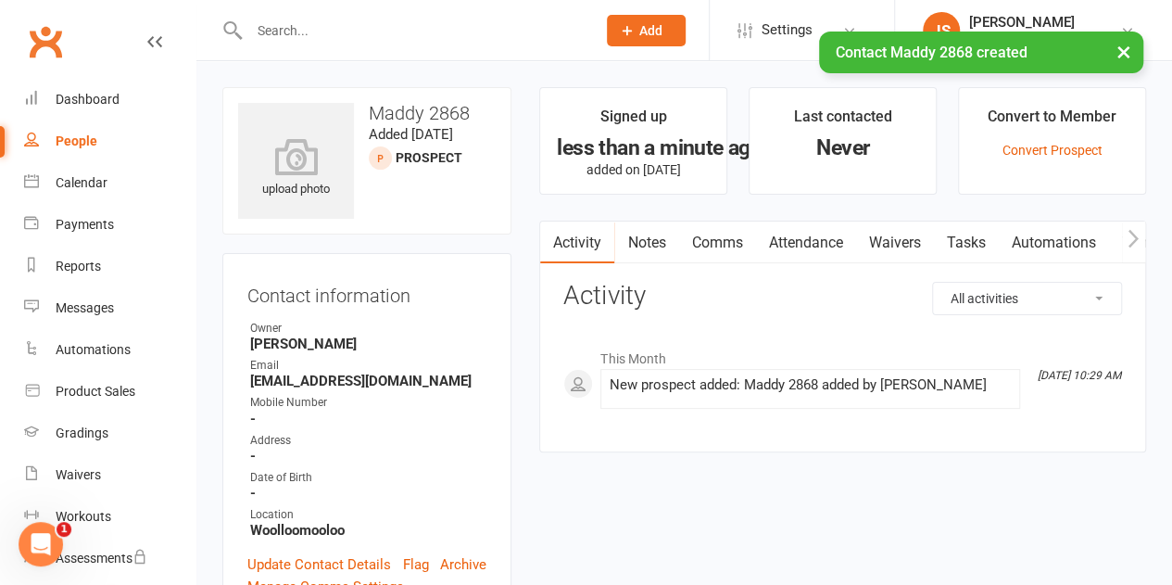
click at [737, 242] on link "Comms" at bounding box center [716, 242] width 77 height 43
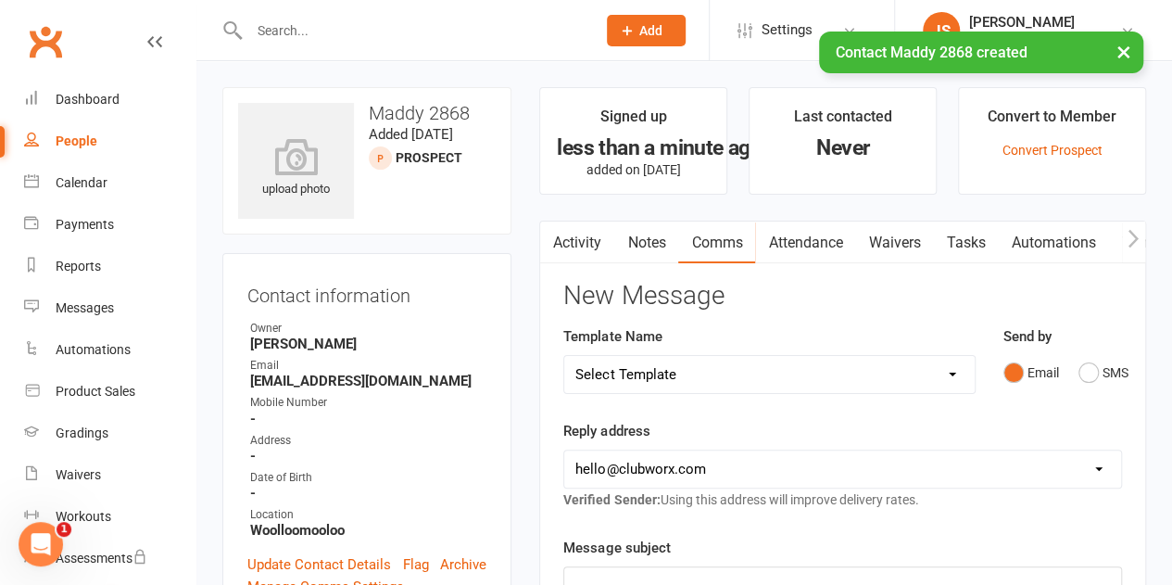
click at [708, 376] on select "Select Template [Email] Let's Reconnect! [Email] Still Interested? [Email] Stil…" at bounding box center [768, 374] width 409 height 37
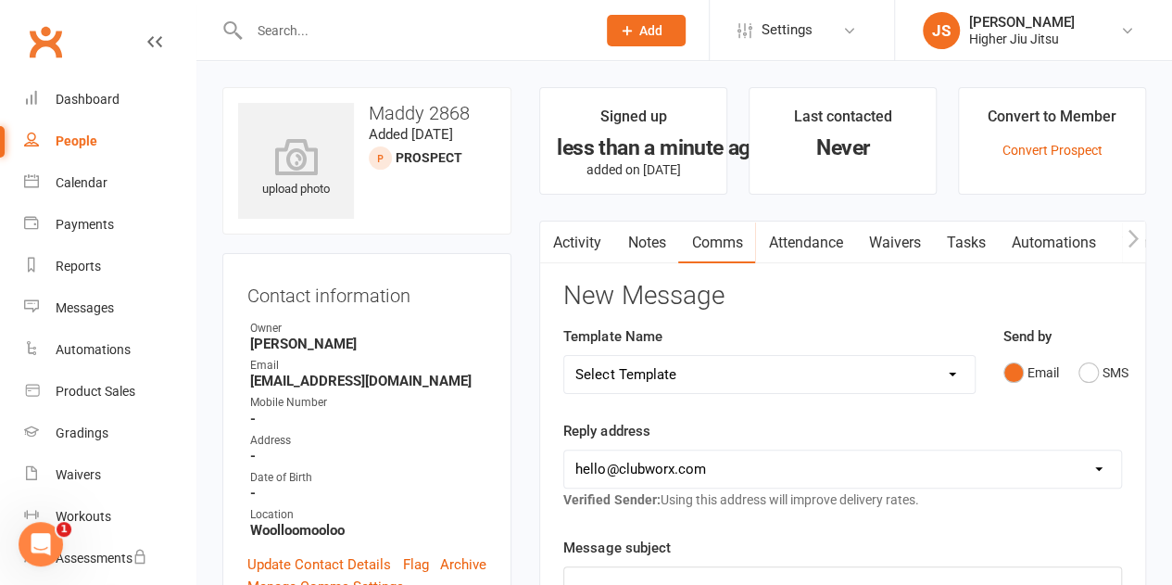
select select "21"
click at [564, 356] on select "Select Template [Email] Let's Reconnect! [Email] Still Interested? [Email] Stil…" at bounding box center [768, 374] width 409 height 37
click at [710, 472] on select "hello@clubworx.com john@higherhealth.net.au david@allreadydone.com.au" at bounding box center [842, 468] width 557 height 37
select select "1"
click at [564, 450] on select "hello@clubworx.com john@higherhealth.net.au david@allreadydone.com.au" at bounding box center [842, 468] width 557 height 37
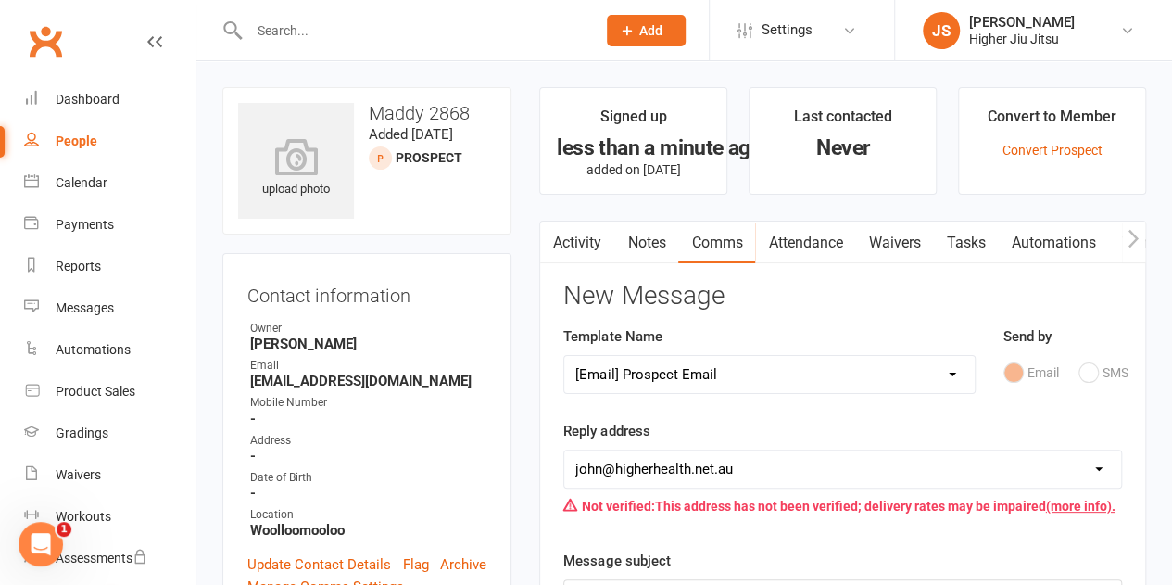
click at [743, 450] on select "hello@clubworx.com john@higherhealth.net.au david@allreadydone.com.au" at bounding box center [842, 468] width 557 height 37
click at [757, 403] on div "Template Name Select Template [Email] Let's Reconnect! [Email] Still Interested…" at bounding box center [768, 372] width 439 height 94
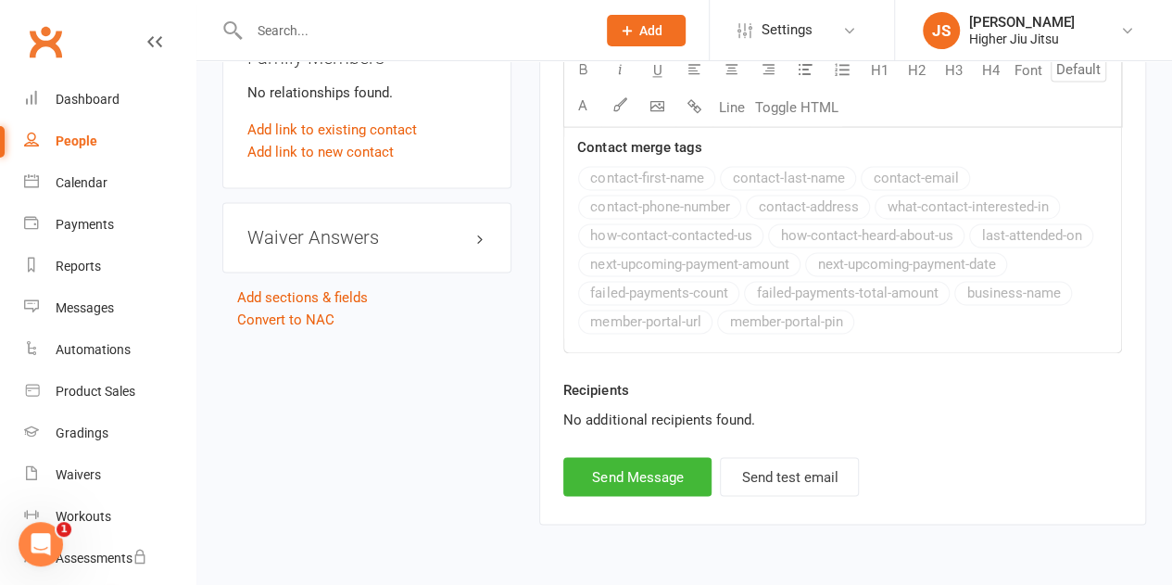
scroll to position [834, 0]
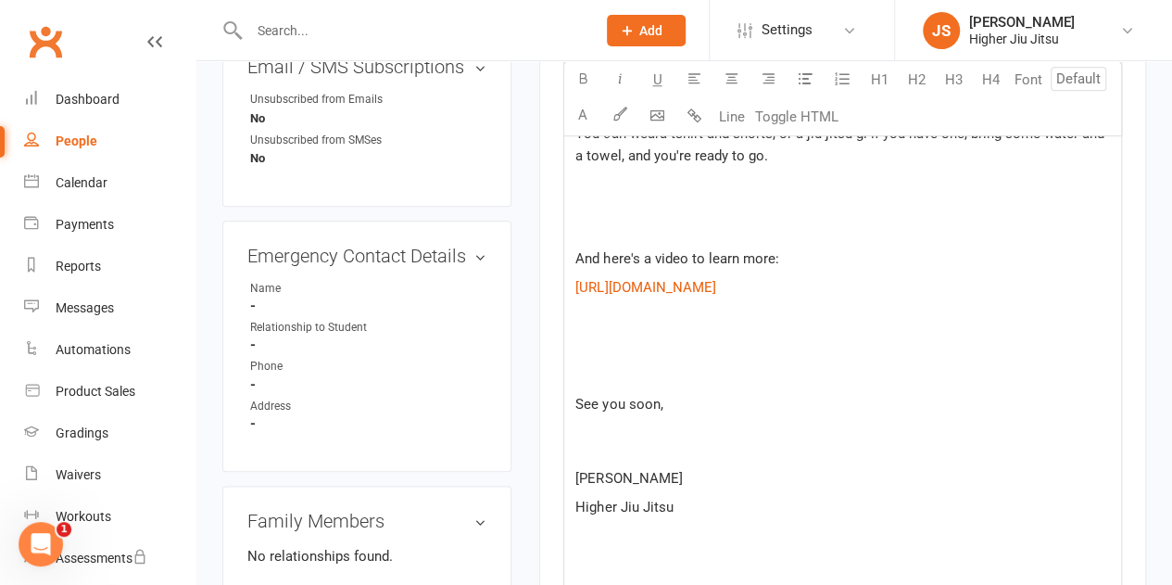
click at [673, 334] on p at bounding box center [842, 345] width 535 height 22
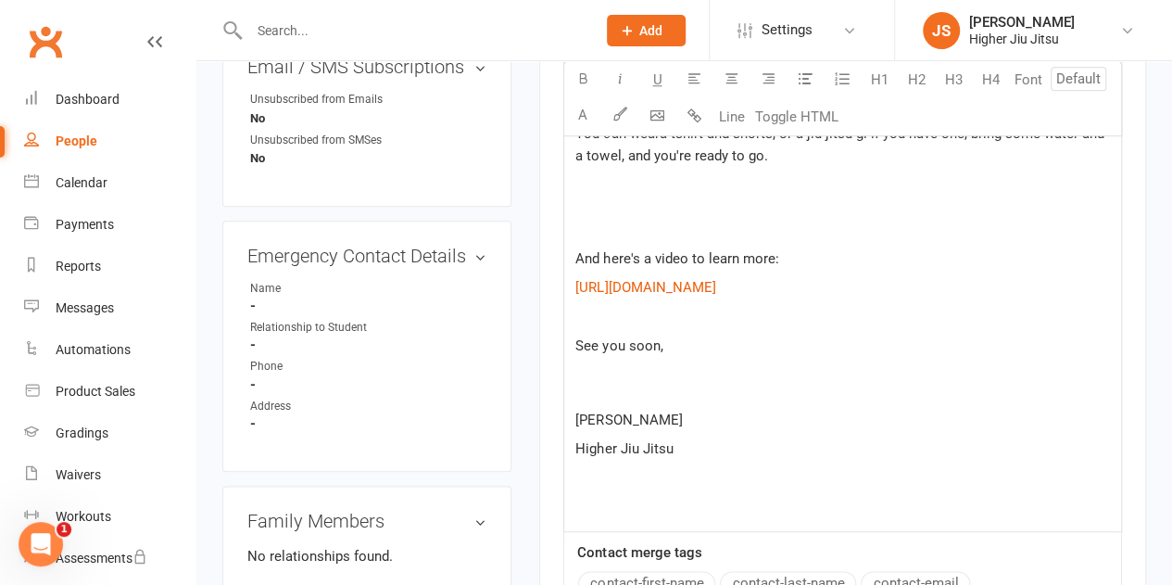
click at [627, 196] on p "You can wear a tshirt and shorts, or a jiu jitsu gi if you have one, bring some…" at bounding box center [842, 166] width 535 height 89
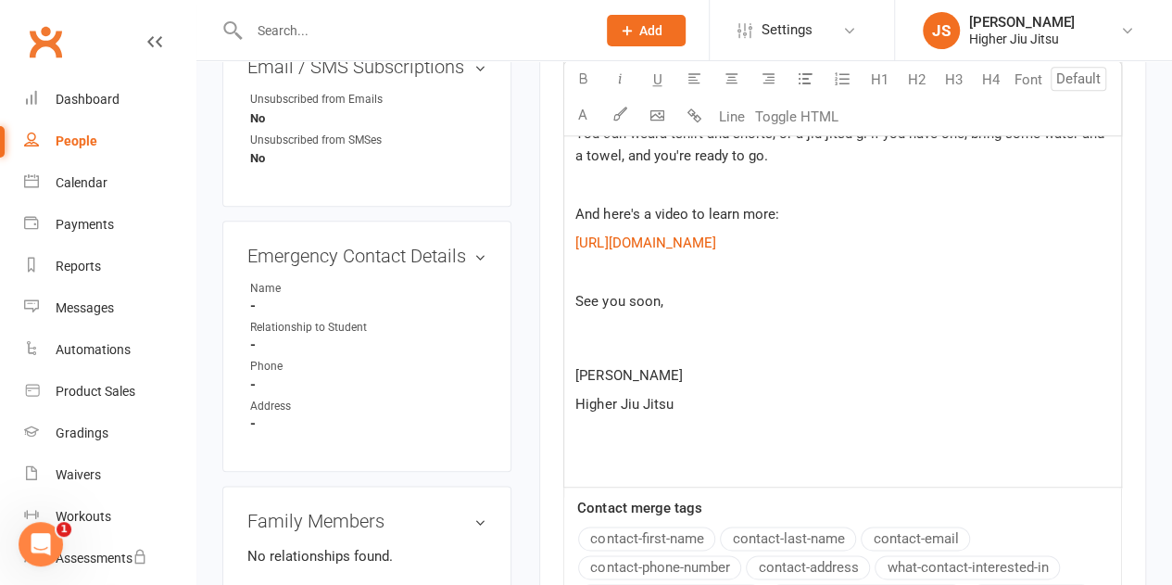
scroll to position [556, 0]
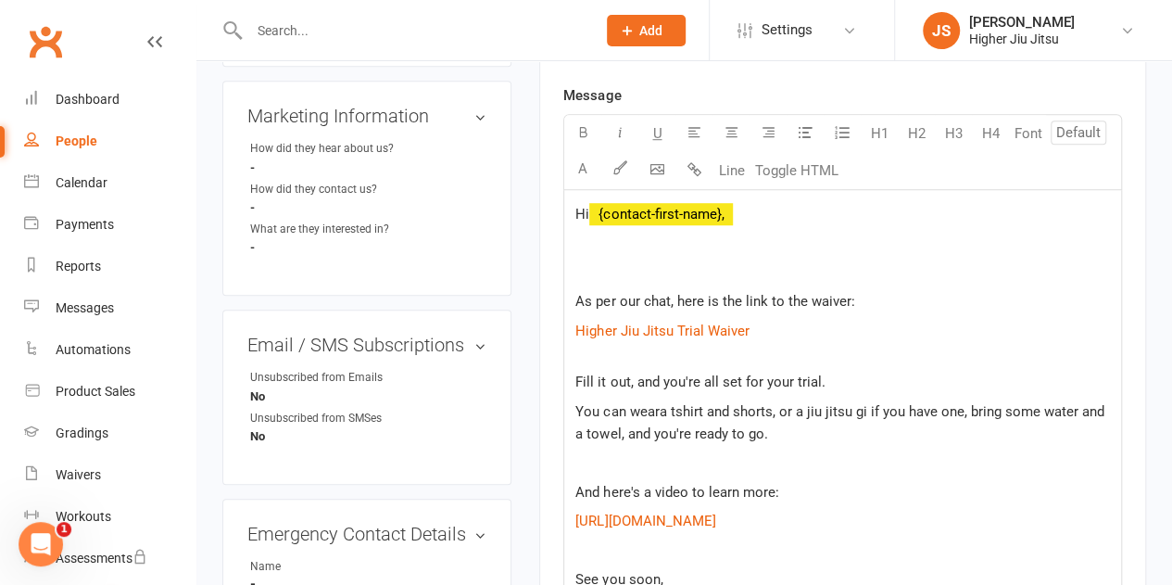
click at [633, 240] on p at bounding box center [842, 243] width 535 height 22
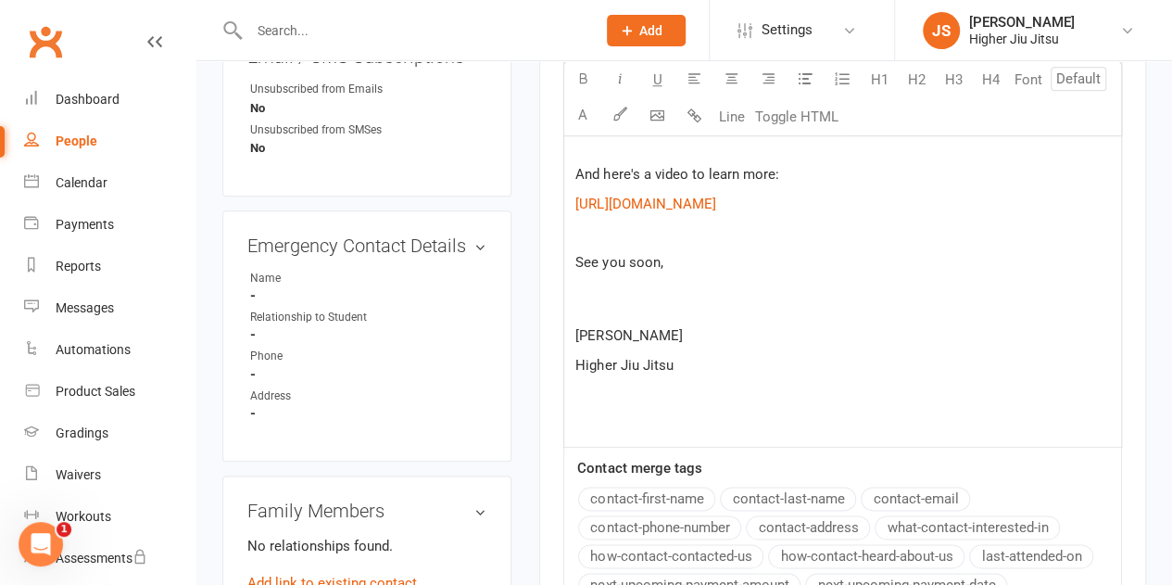
scroll to position [1214, 0]
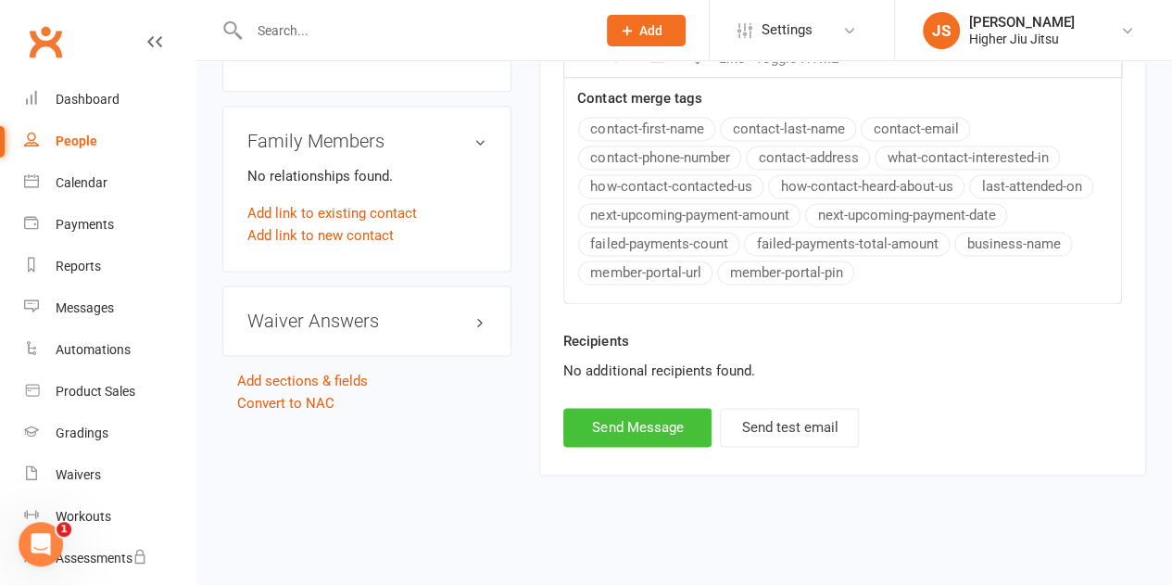
click at [663, 422] on button "Send Message" at bounding box center [637, 427] width 148 height 39
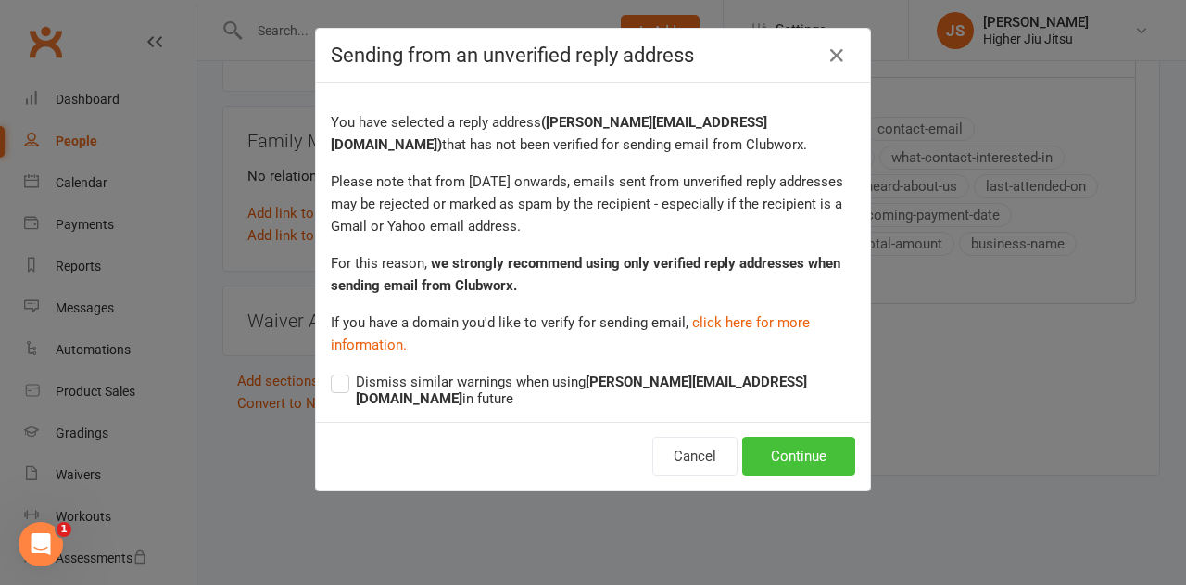
click at [797, 436] on button "Continue" at bounding box center [798, 455] width 113 height 39
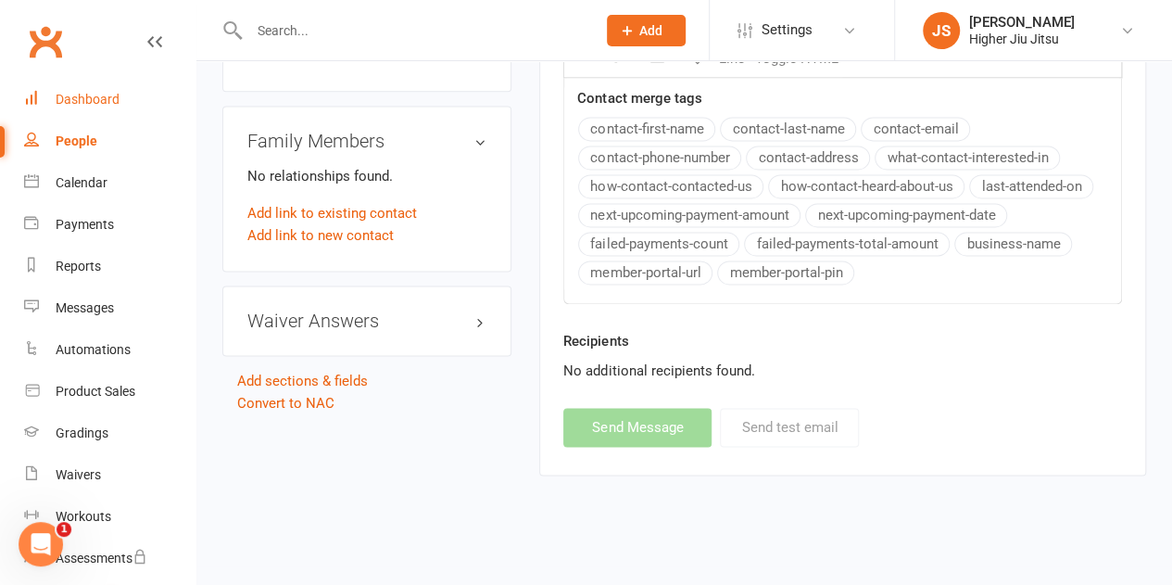
select select
select select "0"
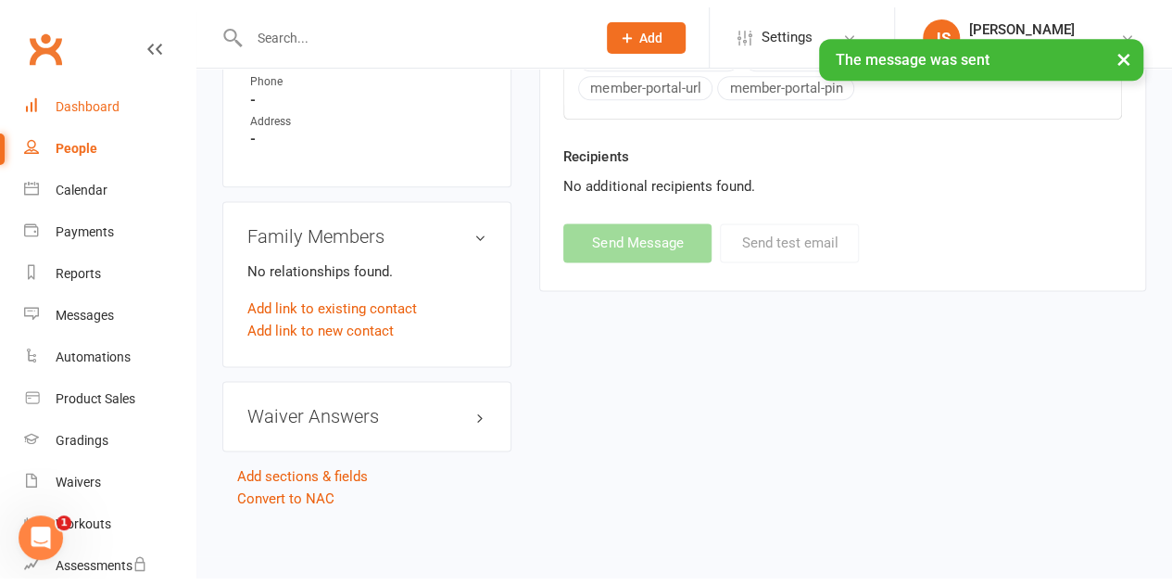
scroll to position [1112, 0]
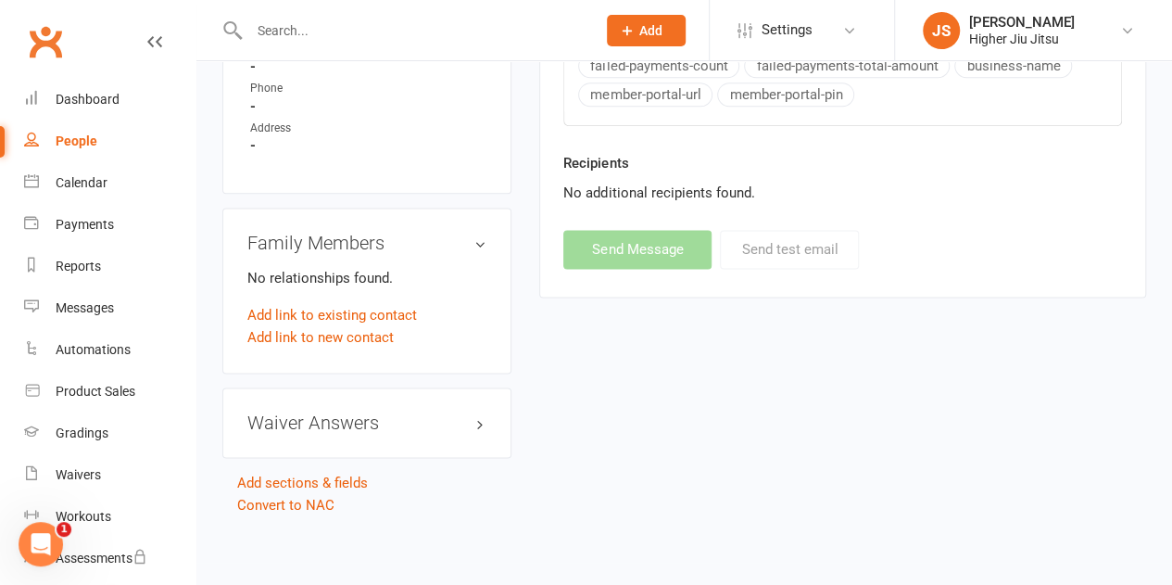
click at [663, 34] on button "Add" at bounding box center [646, 30] width 79 height 31
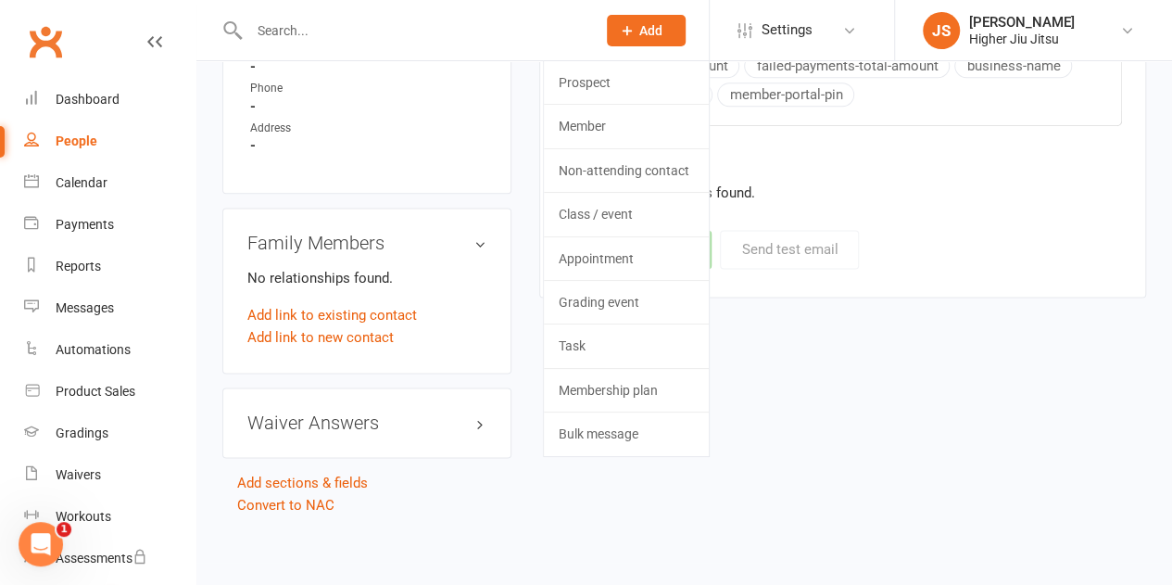
click at [480, 29] on input "text" at bounding box center [414, 31] width 340 height 26
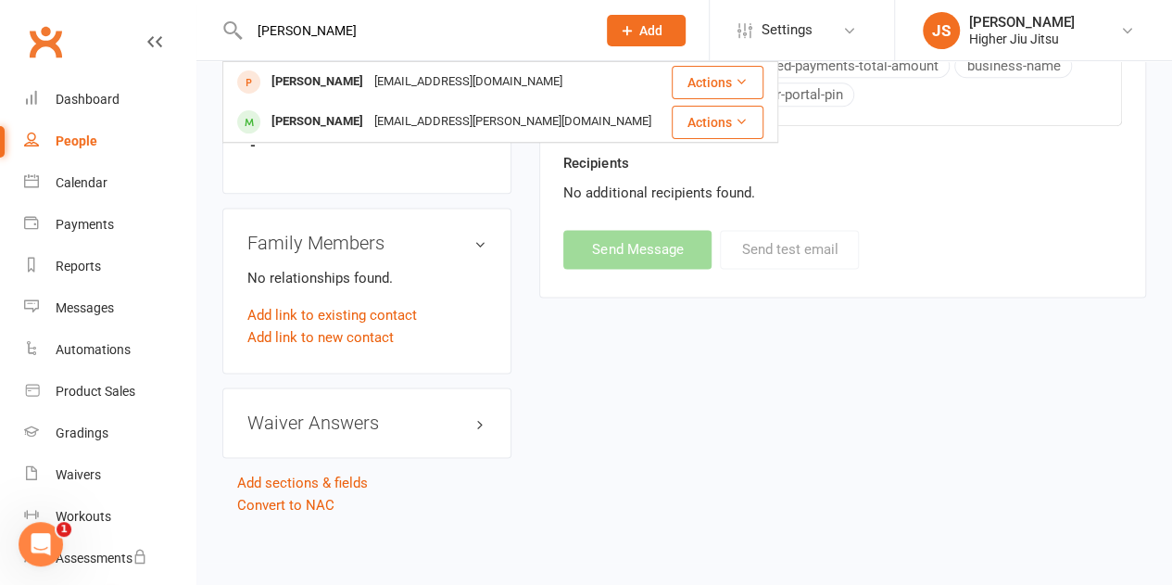
type input "MOHAMED"
click at [652, 29] on span "Add" at bounding box center [650, 30] width 23 height 15
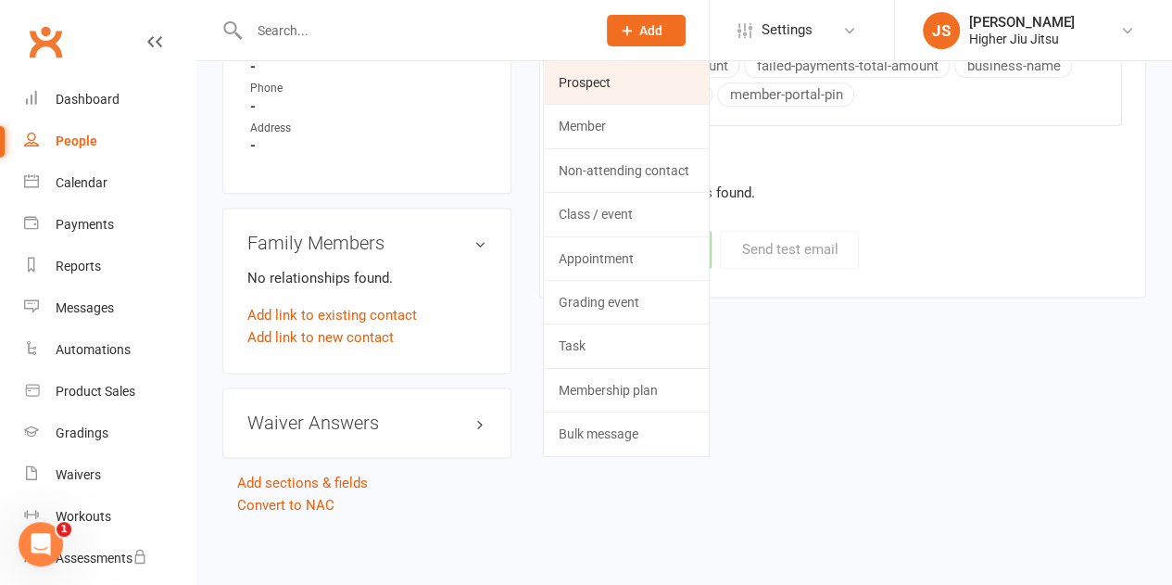
click at [647, 77] on link "Prospect" at bounding box center [626, 82] width 165 height 43
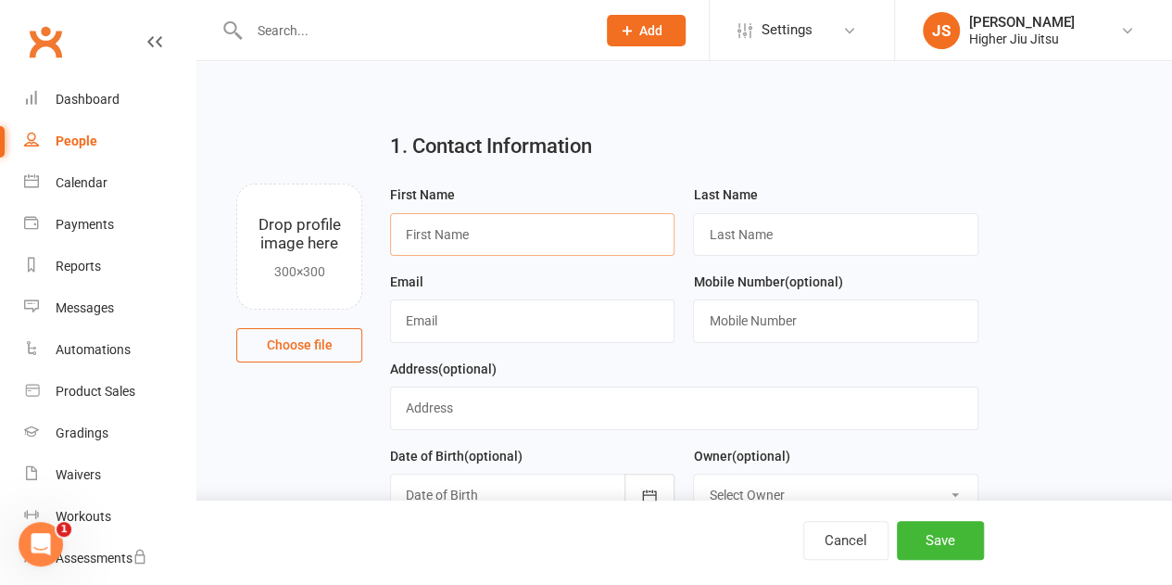
click at [559, 223] on input "text" at bounding box center [532, 234] width 284 height 43
type input "Mohamed"
type input "Alzaabi"
type input "mohamedalzaabi2017@gmail.com"
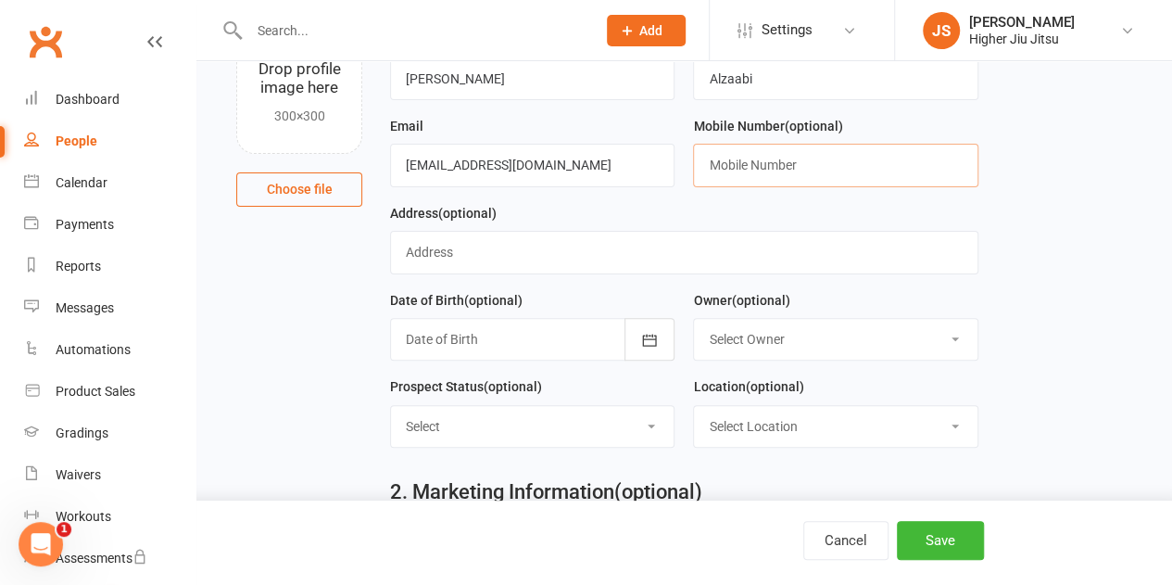
scroll to position [185, 0]
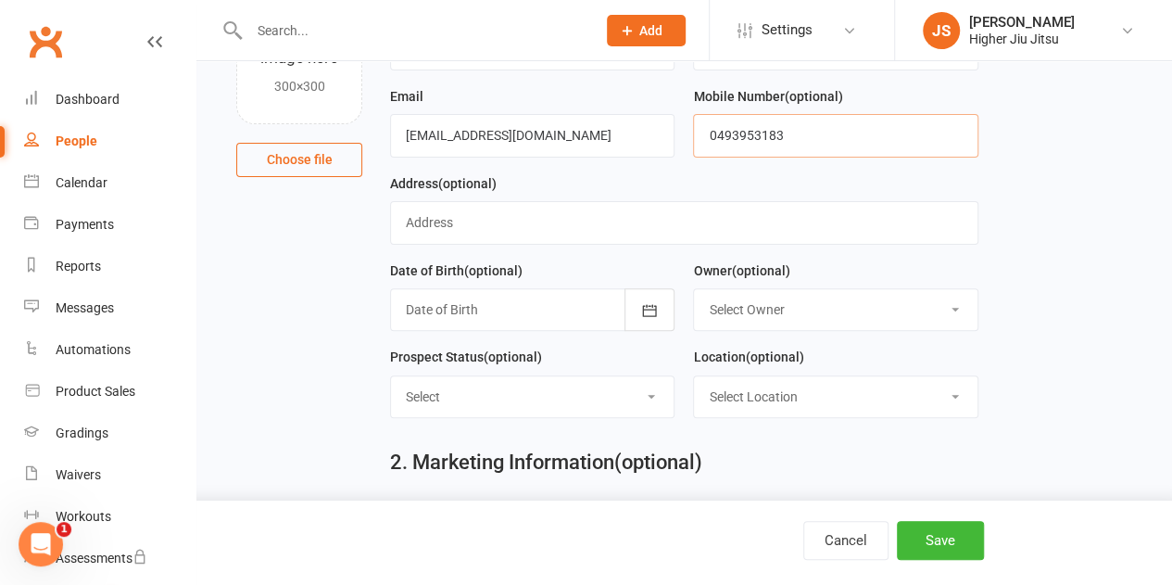
type input "0493953183"
drag, startPoint x: 836, startPoint y: 384, endPoint x: 836, endPoint y: 407, distance: 22.2
click at [836, 384] on select "Select Location Woolloomooloo" at bounding box center [835, 396] width 283 height 41
click at [694, 376] on select "Select Location Woolloomooloo" at bounding box center [835, 396] width 283 height 41
click at [840, 397] on select "Select Location Woolloomooloo" at bounding box center [835, 396] width 283 height 41
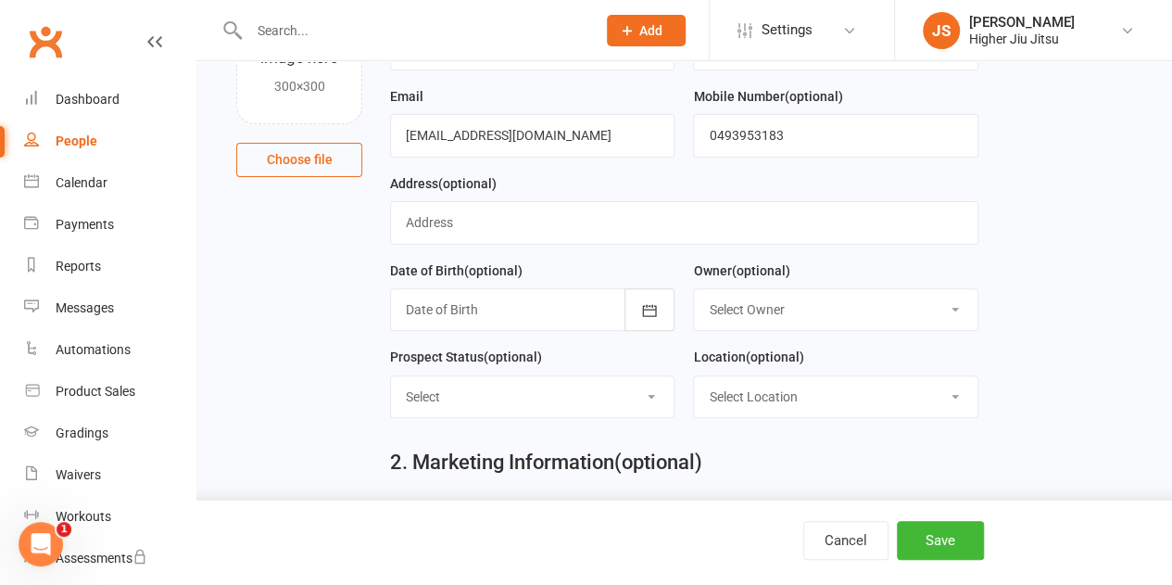
select select "0"
click at [694, 376] on select "Select Location Woolloomooloo" at bounding box center [835, 396] width 283 height 41
click at [925, 539] on button "Save" at bounding box center [940, 540] width 87 height 39
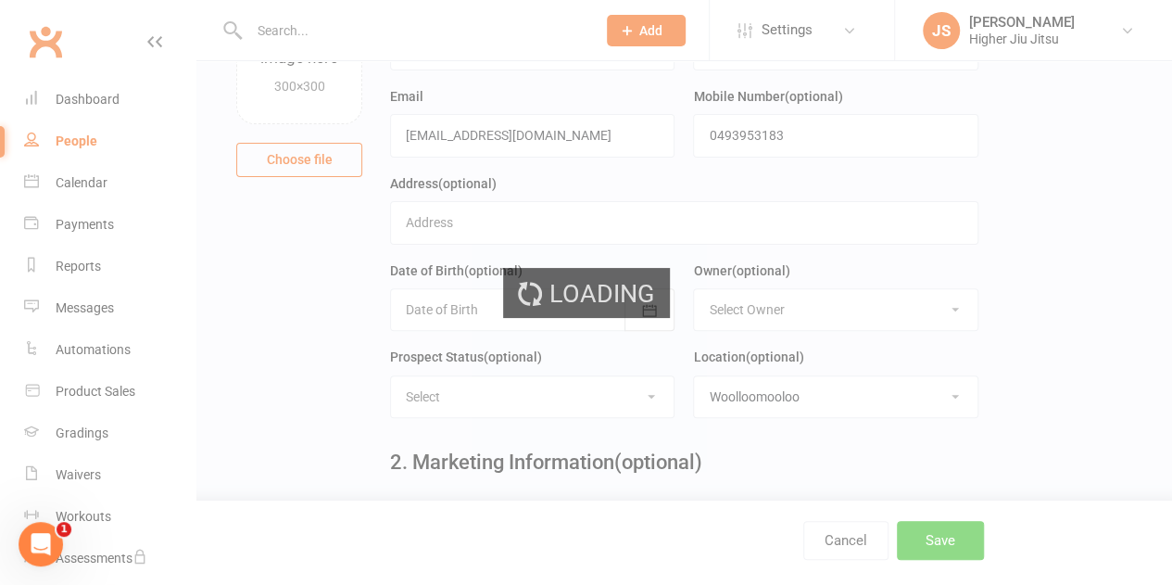
scroll to position [0, 0]
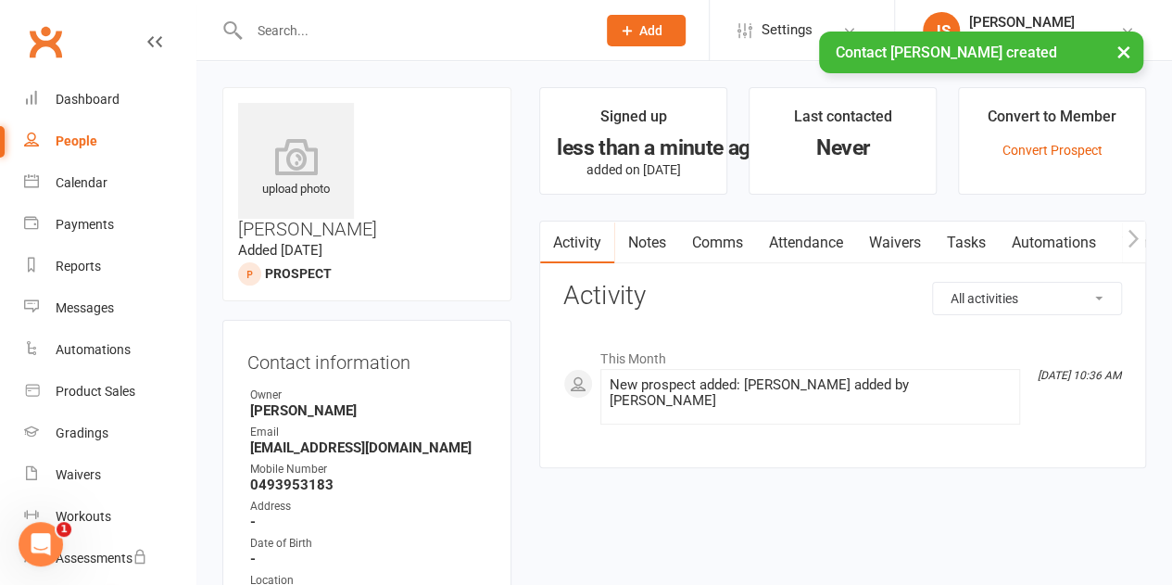
click at [725, 243] on link "Comms" at bounding box center [716, 242] width 77 height 43
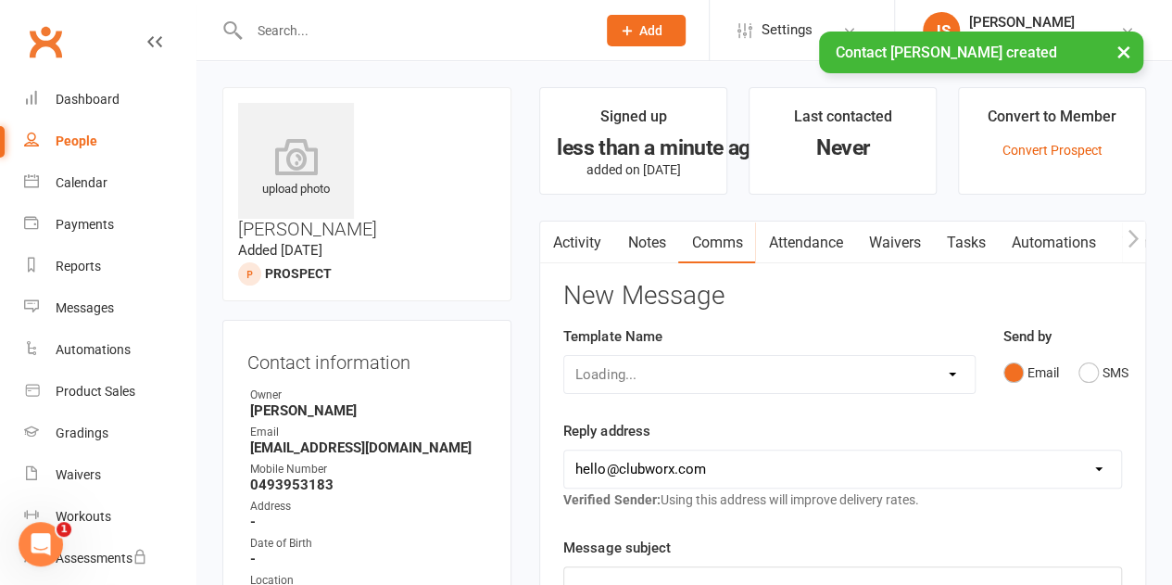
drag, startPoint x: 739, startPoint y: 318, endPoint x: 722, endPoint y: 362, distance: 47.8
click at [722, 362] on select "Select Template [Email] Let's Reconnect! [Email] Still Interested? [Email] Stil…" at bounding box center [768, 374] width 409 height 37
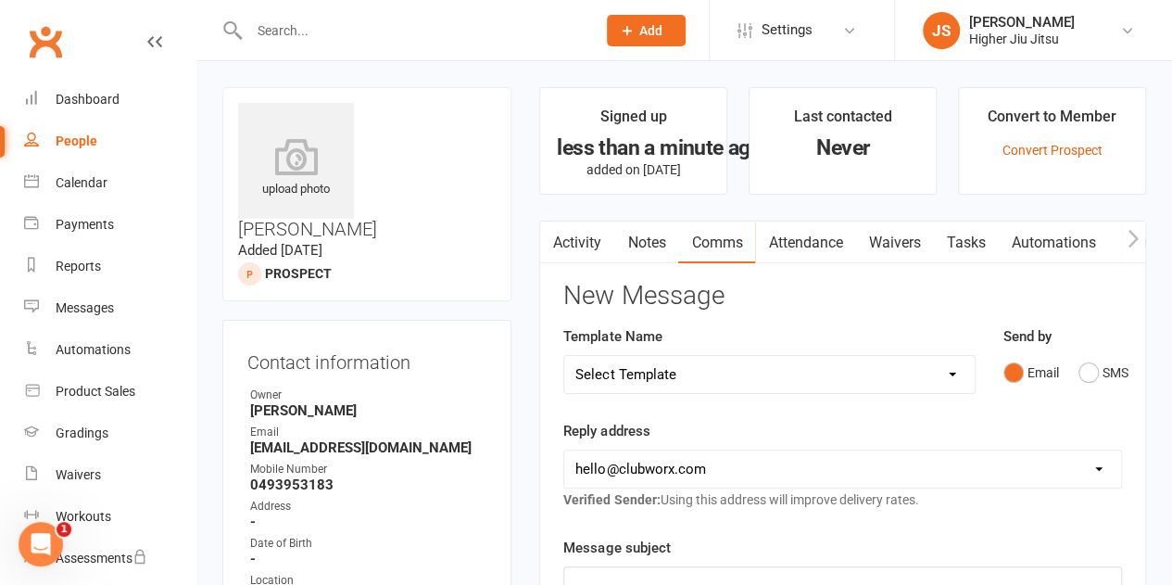
select select "21"
click at [564, 356] on select "Select Template [Email] Let's Reconnect! [Email] Still Interested? [Email] Stil…" at bounding box center [768, 374] width 409 height 37
click at [722, 475] on select "hello@clubworx.com john@higherhealth.net.au david@allreadydone.com.au" at bounding box center [842, 468] width 557 height 37
select select "1"
click at [564, 450] on select "hello@clubworx.com john@higherhealth.net.au david@allreadydone.com.au" at bounding box center [842, 468] width 557 height 37
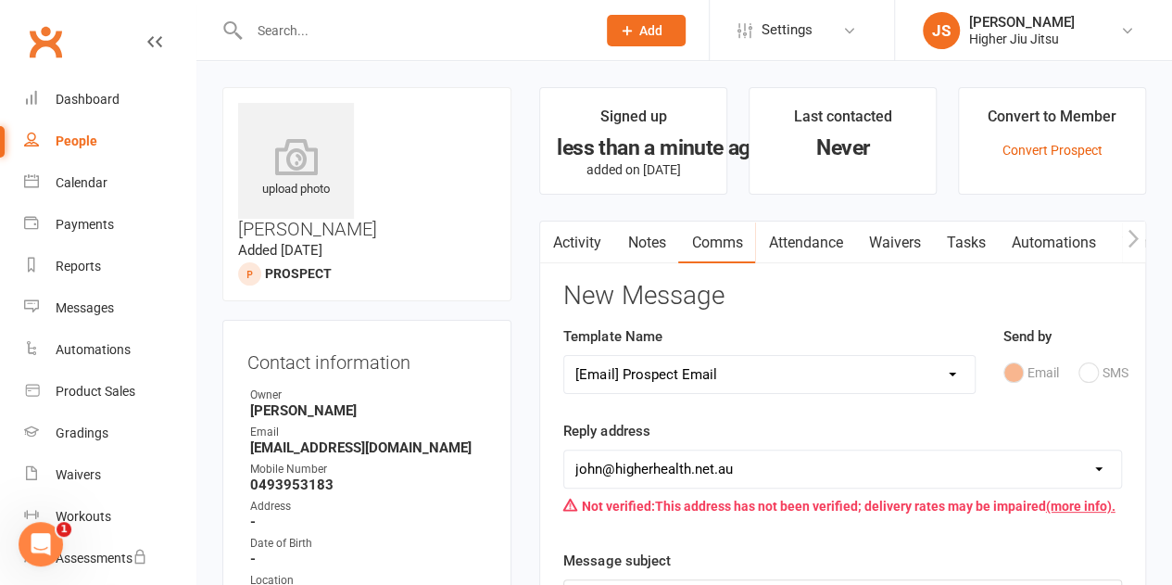
click at [787, 420] on div "Reply address hello@clubworx.com john@higherhealth.net.au david@allreadydone.co…" at bounding box center [842, 472] width 559 height 104
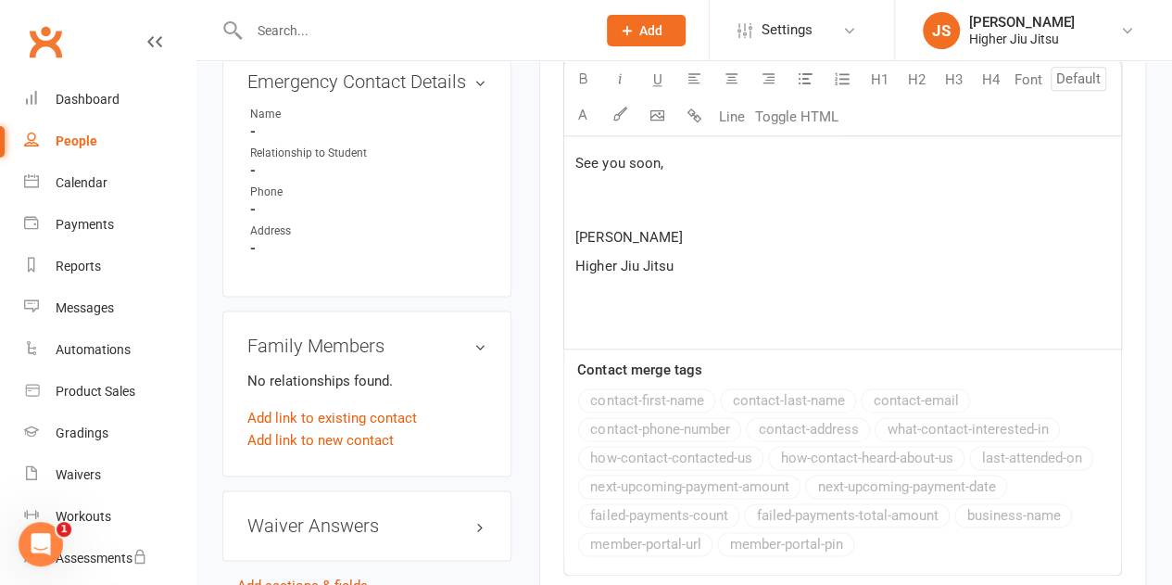
scroll to position [1204, 0]
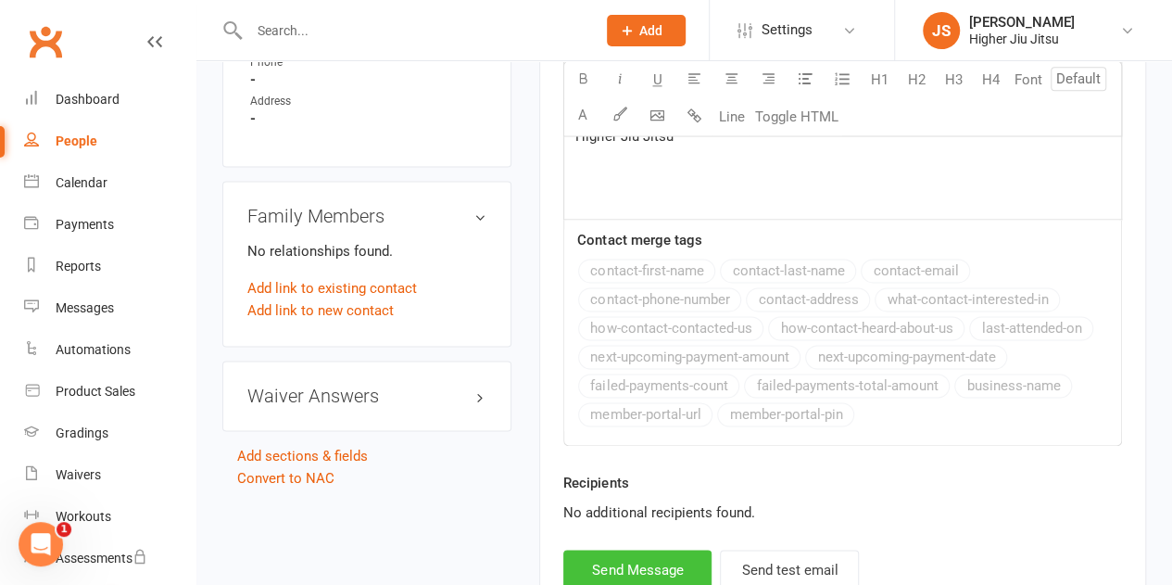
click at [673, 557] on button "Send Message" at bounding box center [637, 568] width 148 height 39
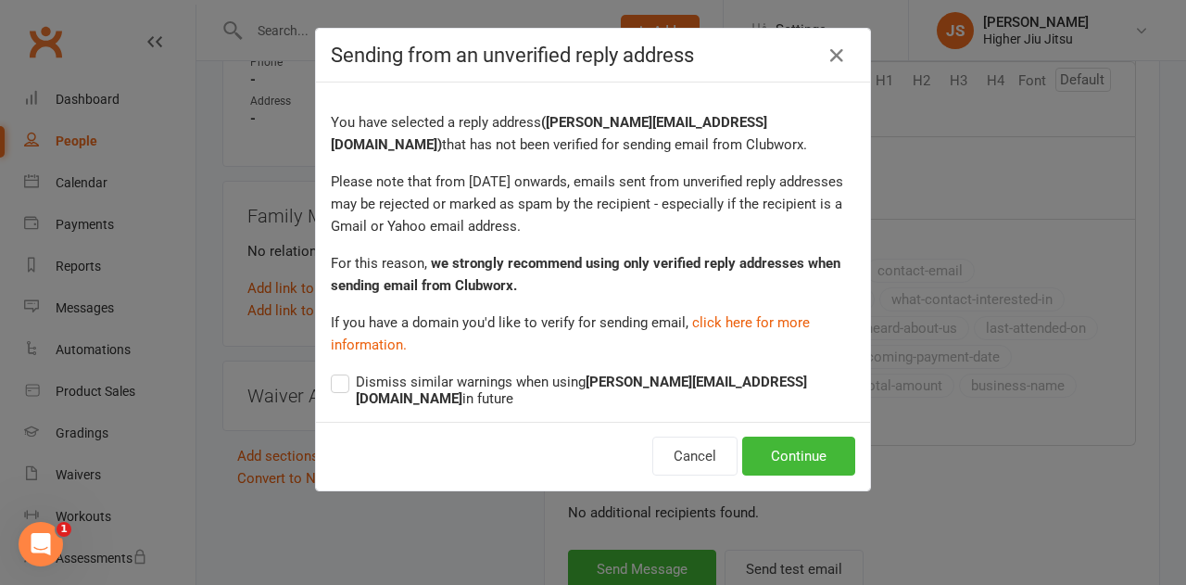
click at [791, 464] on div "Cancel Continue" at bounding box center [593, 456] width 554 height 69
click at [797, 449] on button "Continue" at bounding box center [798, 455] width 113 height 39
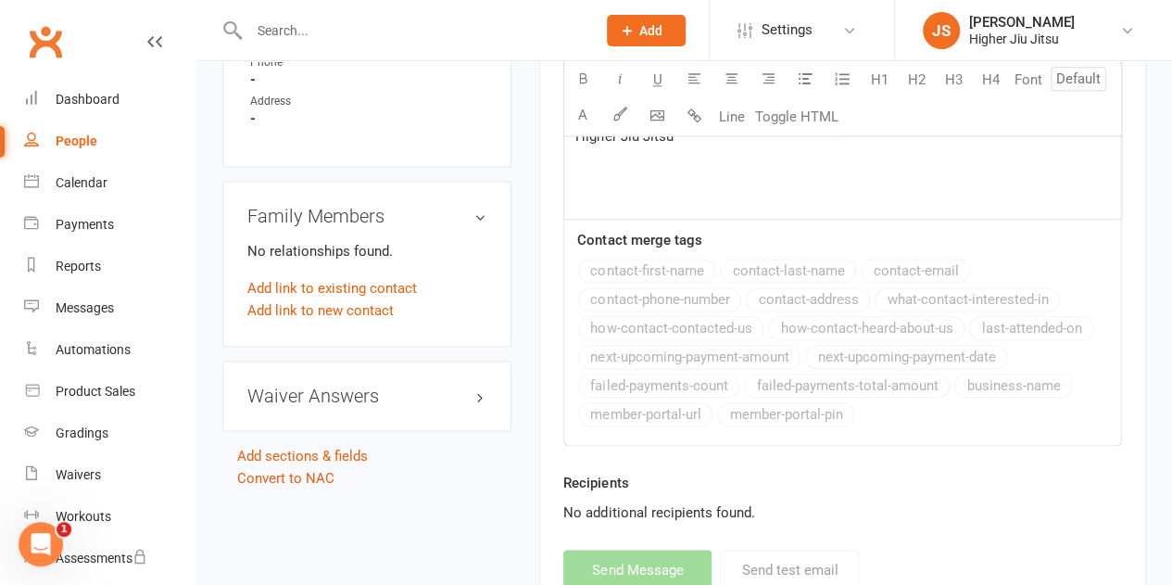
select select
select select "0"
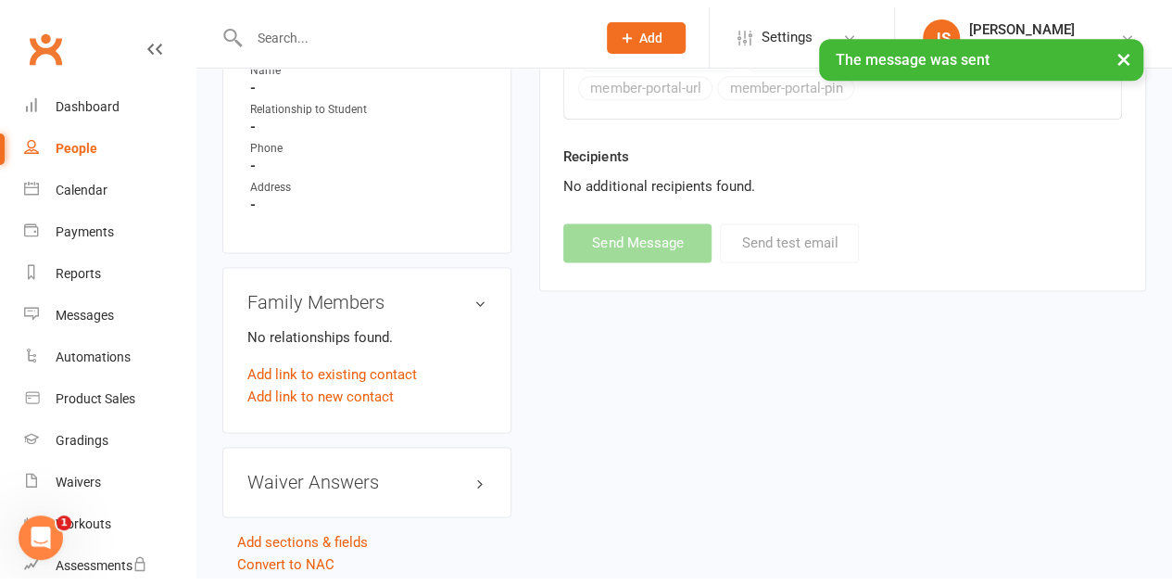
scroll to position [1112, 0]
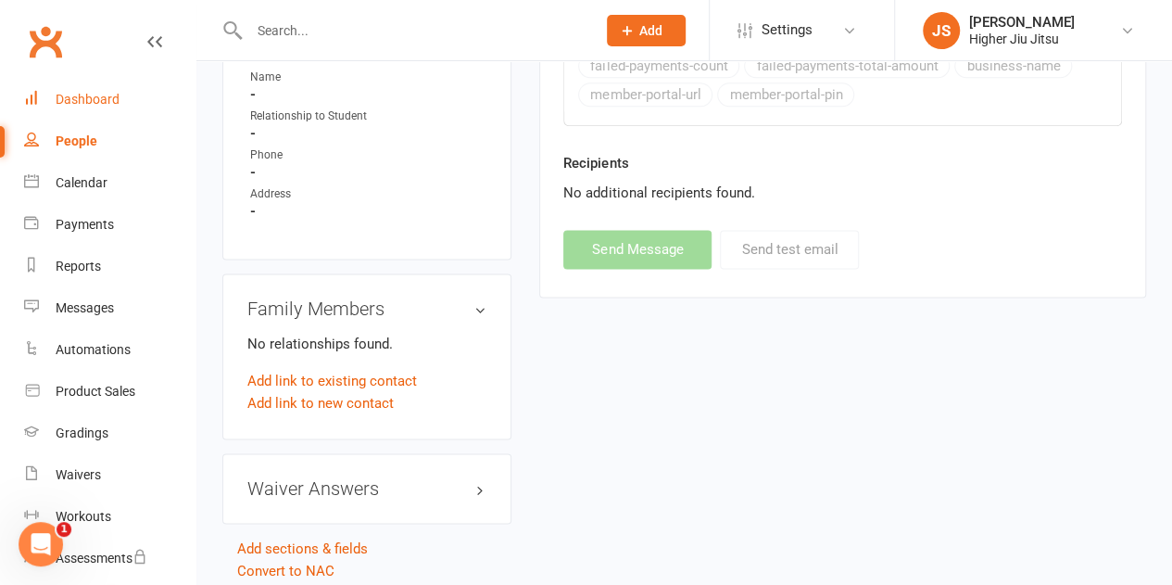
click at [83, 98] on div "Dashboard" at bounding box center [88, 99] width 64 height 15
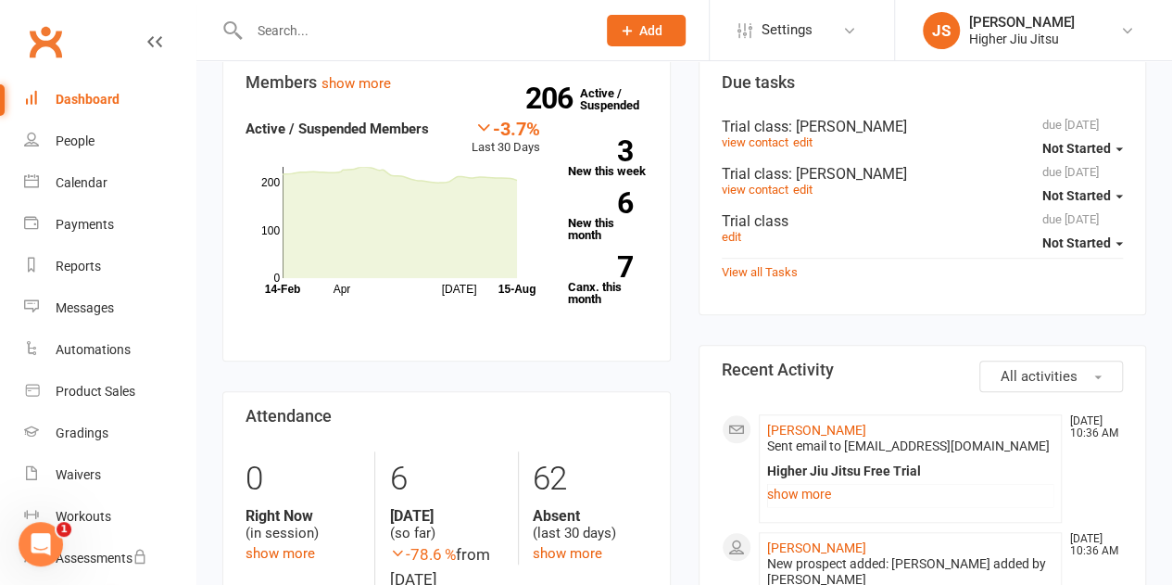
scroll to position [649, 0]
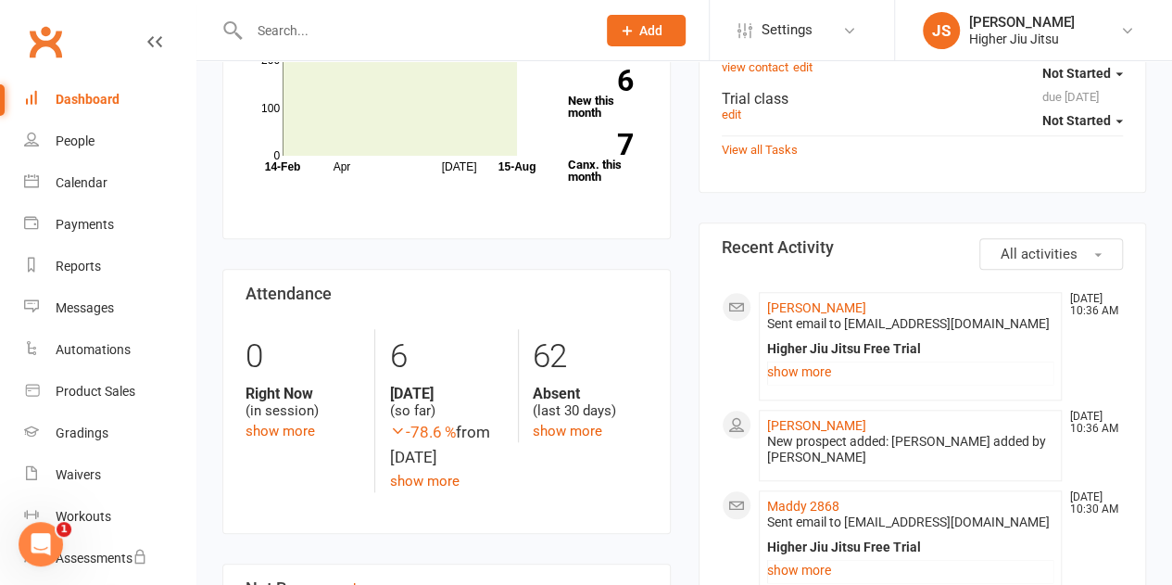
click at [397, 38] on input "text" at bounding box center [414, 31] width 340 height 26
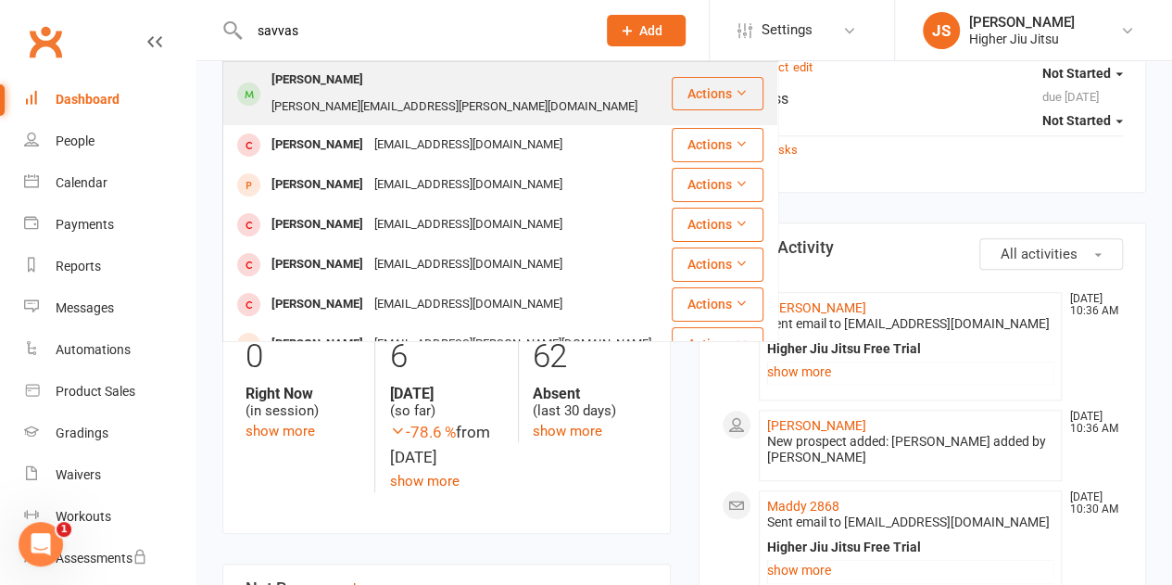
type input "savvas"
click at [376, 94] on div "peter.savvas@gmail.com" at bounding box center [454, 107] width 377 height 27
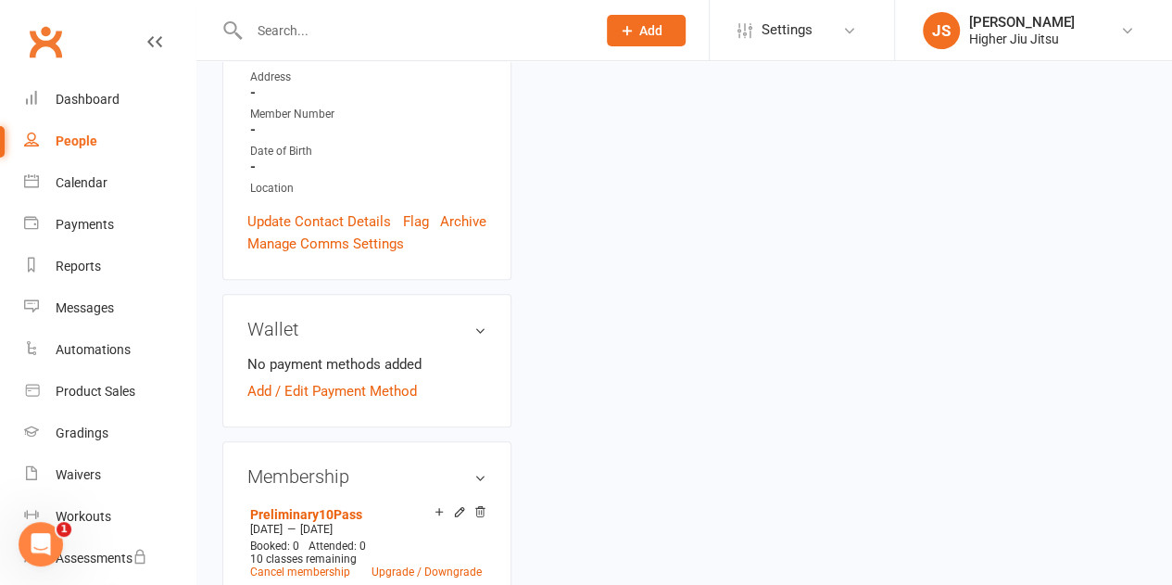
scroll to position [556, 0]
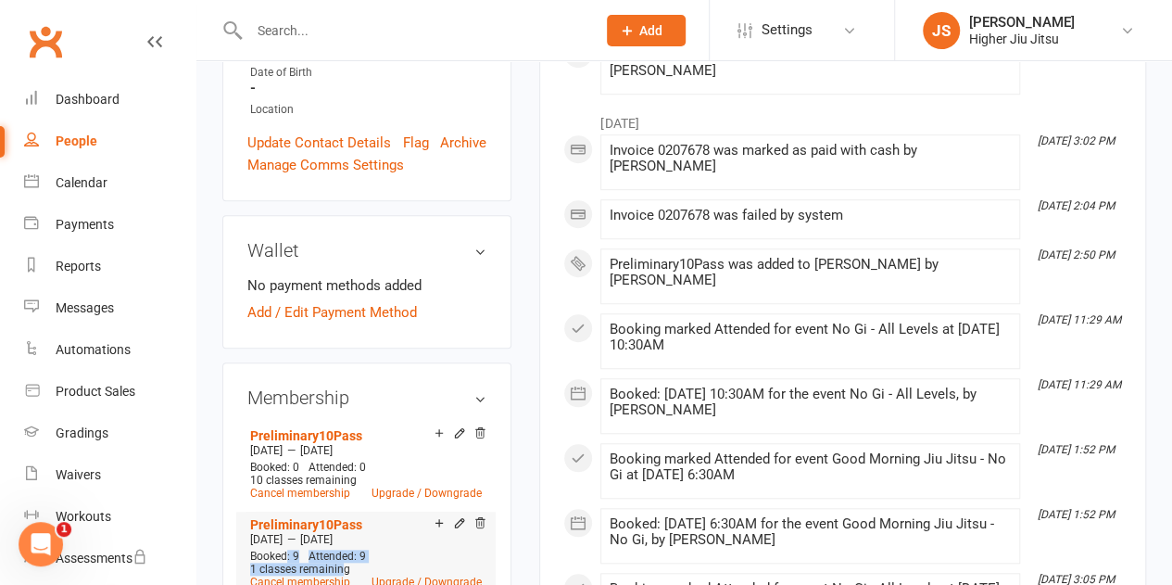
drag, startPoint x: 345, startPoint y: 501, endPoint x: 287, endPoint y: 483, distance: 60.4
click at [287, 549] on div "Booked: 9 Attended: 9 1 classes remaining Cancel membership Upgrade / Downgrade" at bounding box center [366, 568] width 241 height 39
click at [287, 549] on span "Booked: 9" at bounding box center [274, 555] width 49 height 13
click at [111, 186] on link "Calendar" at bounding box center [109, 183] width 171 height 42
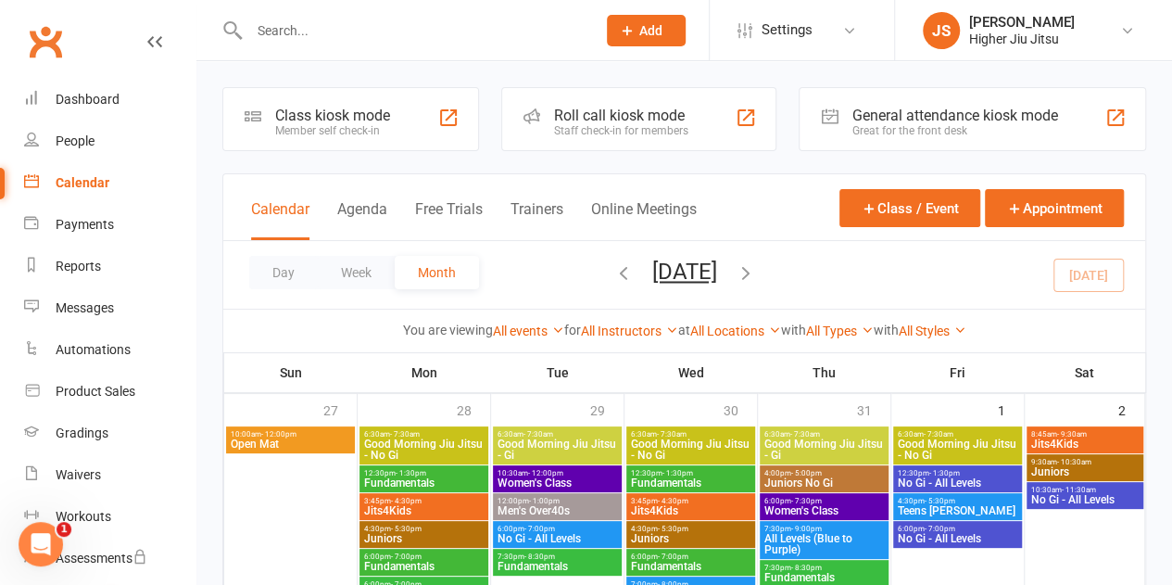
click at [631, 129] on div "Staff check-in for members" at bounding box center [621, 130] width 134 height 13
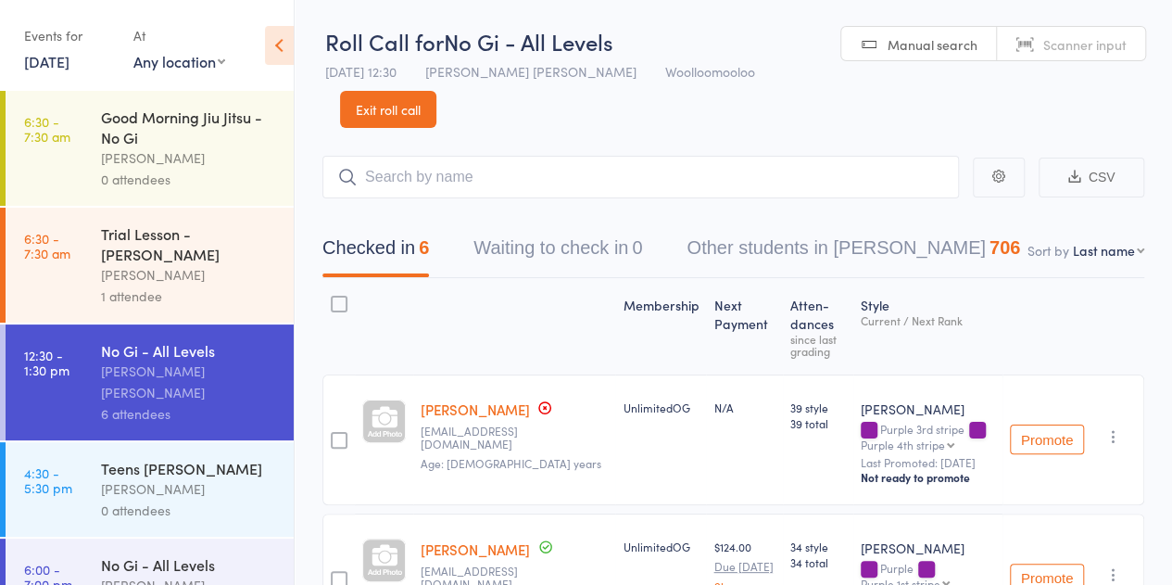
click at [69, 61] on link "15 Aug, 2025" at bounding box center [46, 61] width 45 height 20
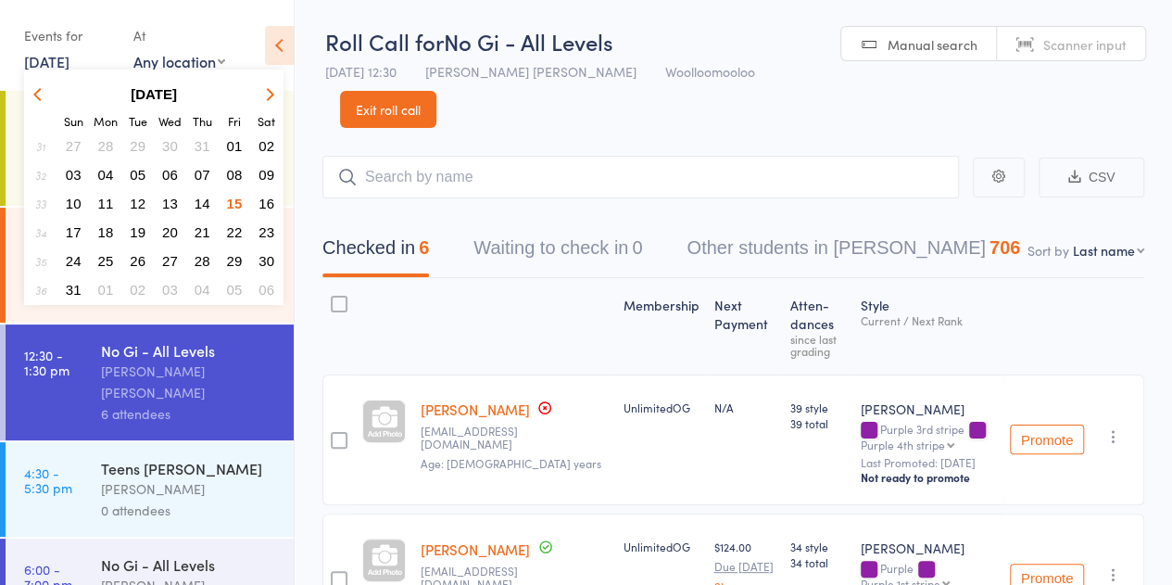
click at [271, 170] on span "09" at bounding box center [266, 175] width 16 height 16
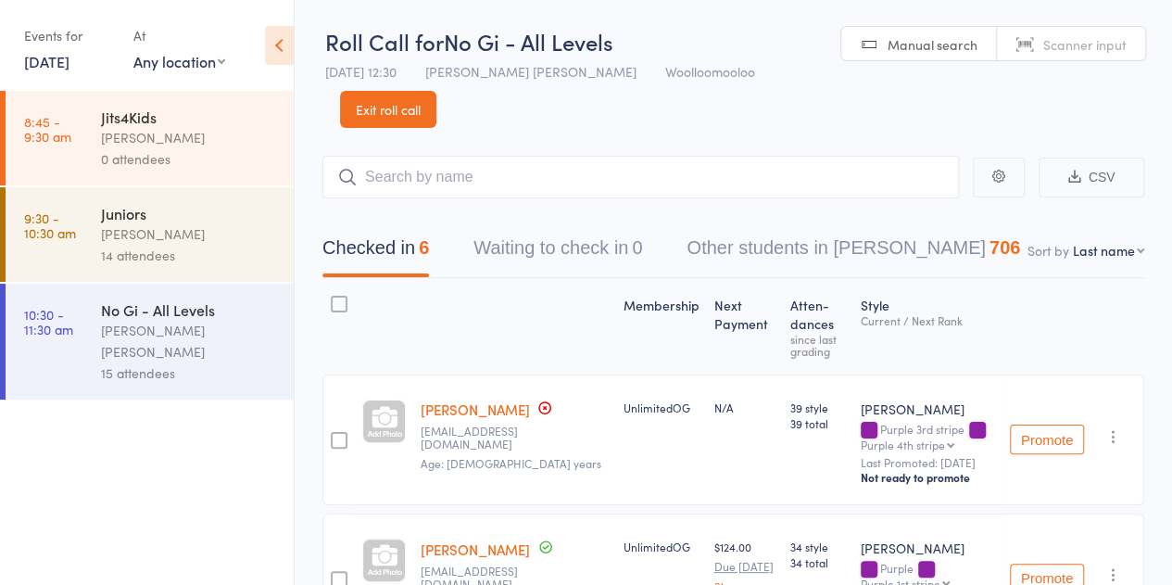
click at [192, 362] on div "15 attendees" at bounding box center [189, 372] width 177 height 21
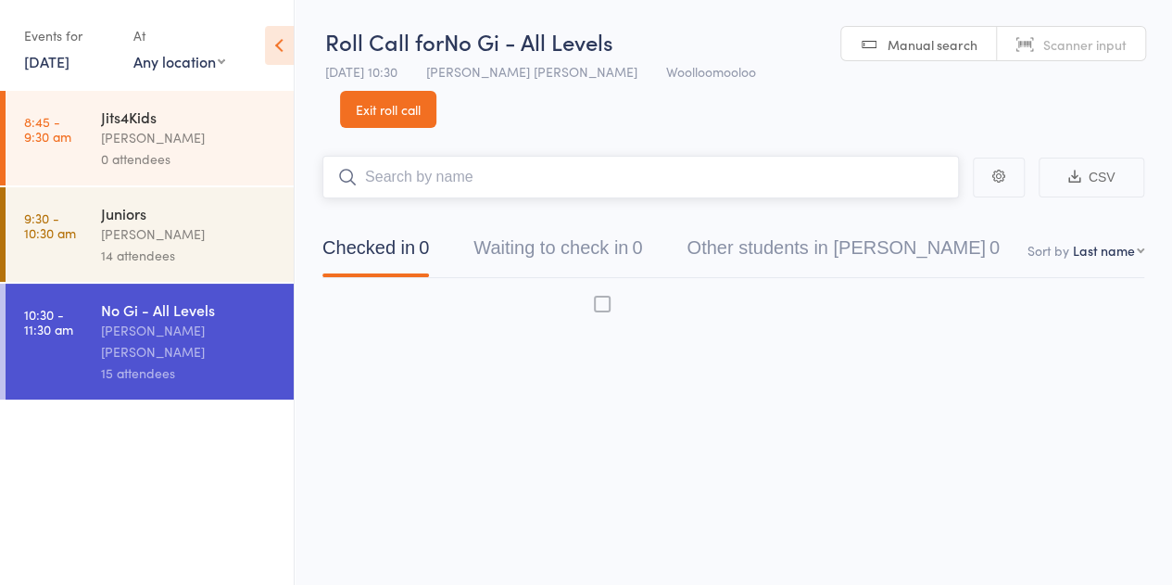
click at [514, 156] on input "search" at bounding box center [640, 177] width 636 height 43
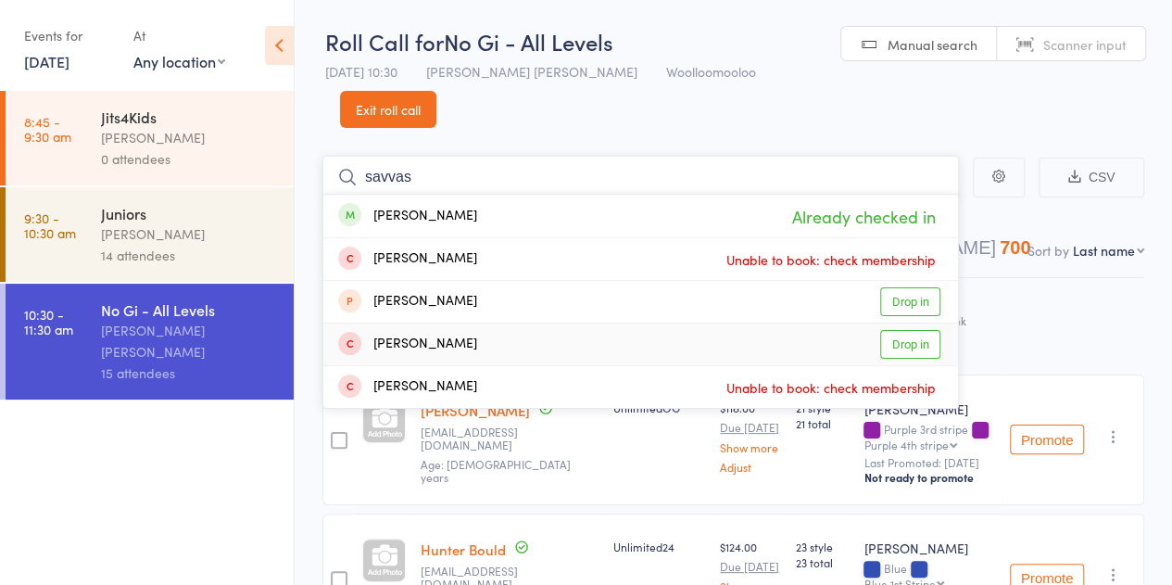
type input "savvas"
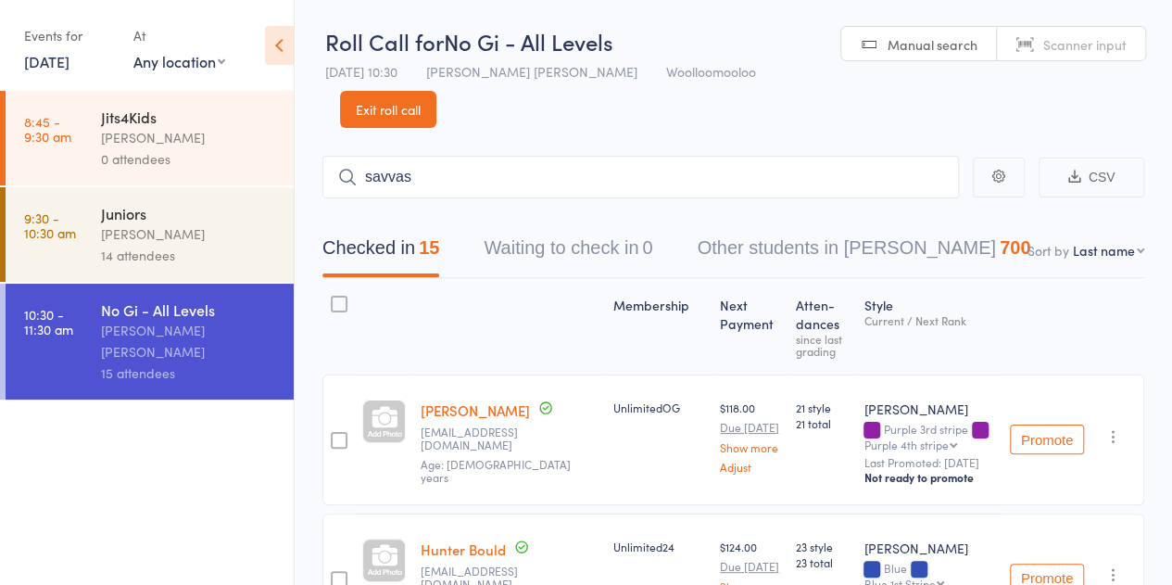
click at [436, 91] on link "Exit roll call" at bounding box center [388, 109] width 96 height 37
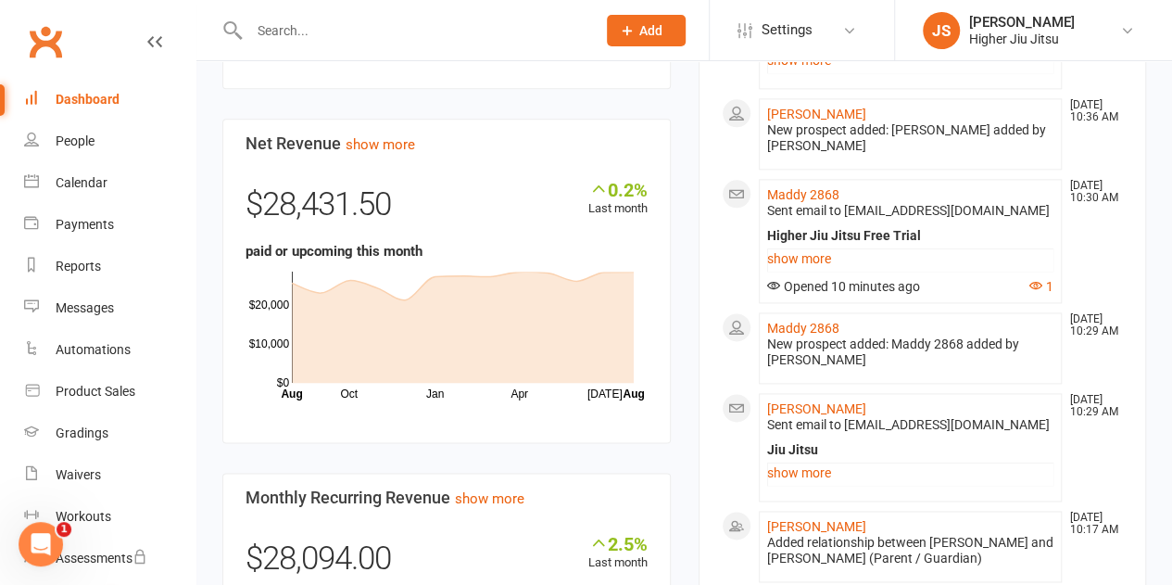
scroll to position [926, 0]
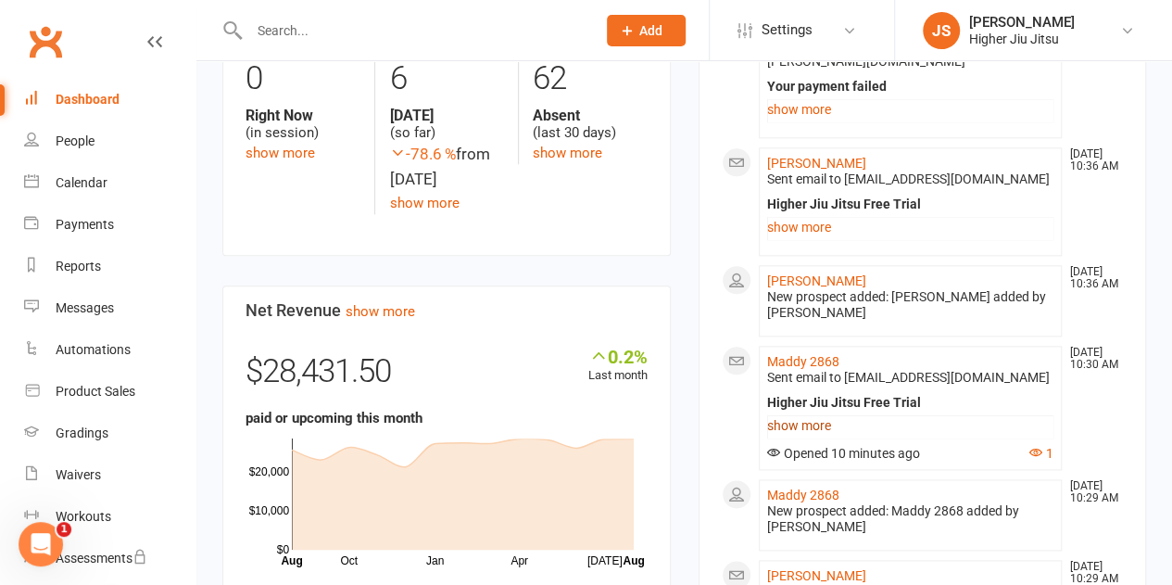
click at [805, 412] on link "show more" at bounding box center [910, 425] width 287 height 26
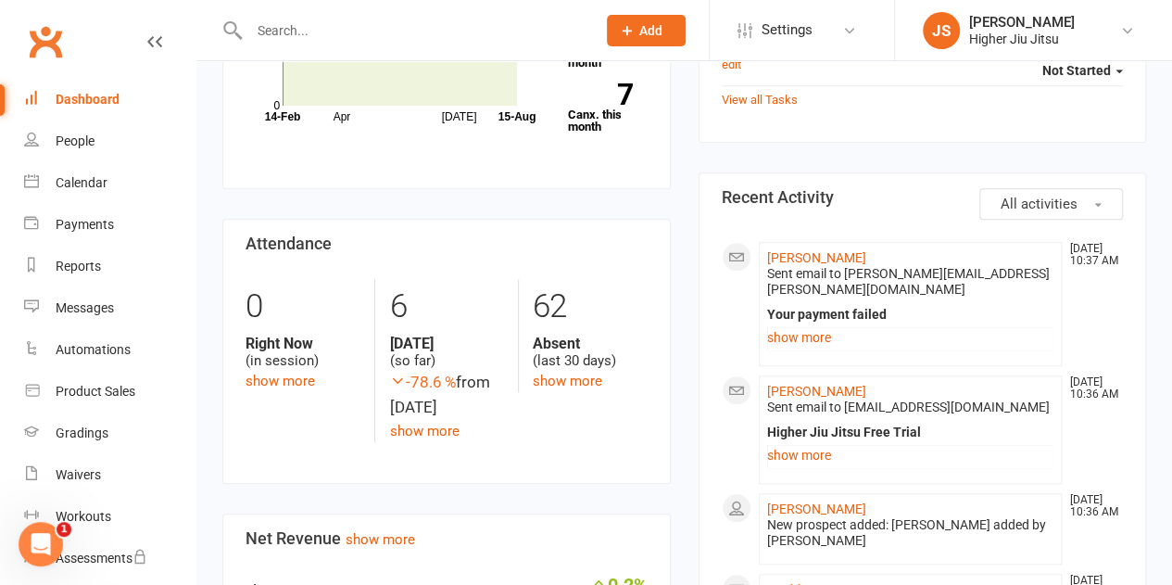
scroll to position [463, 0]
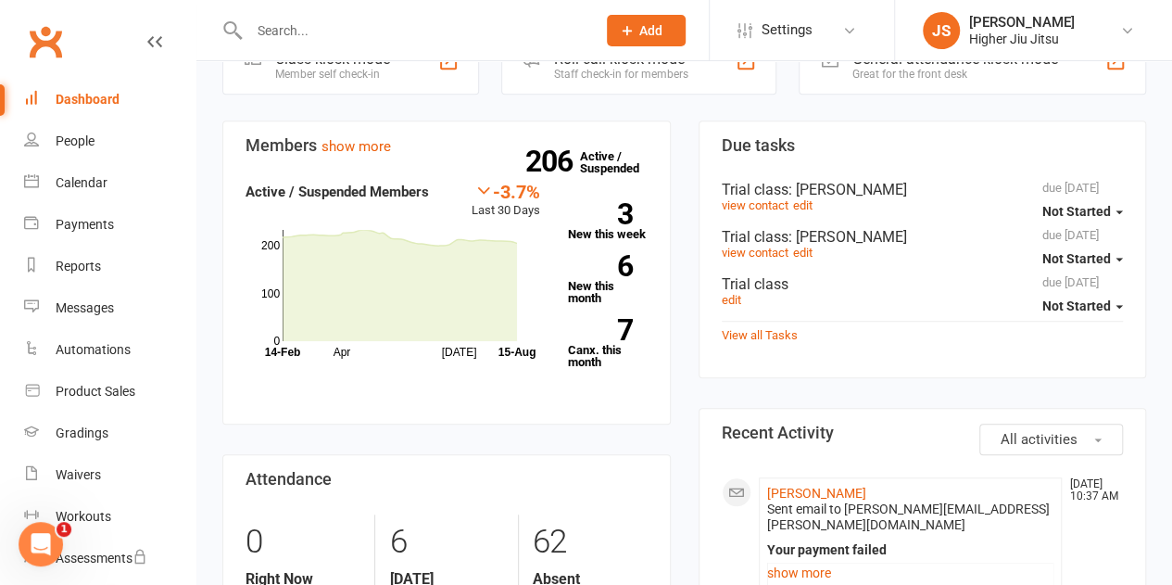
click at [90, 107] on link "Dashboard" at bounding box center [109, 100] width 171 height 42
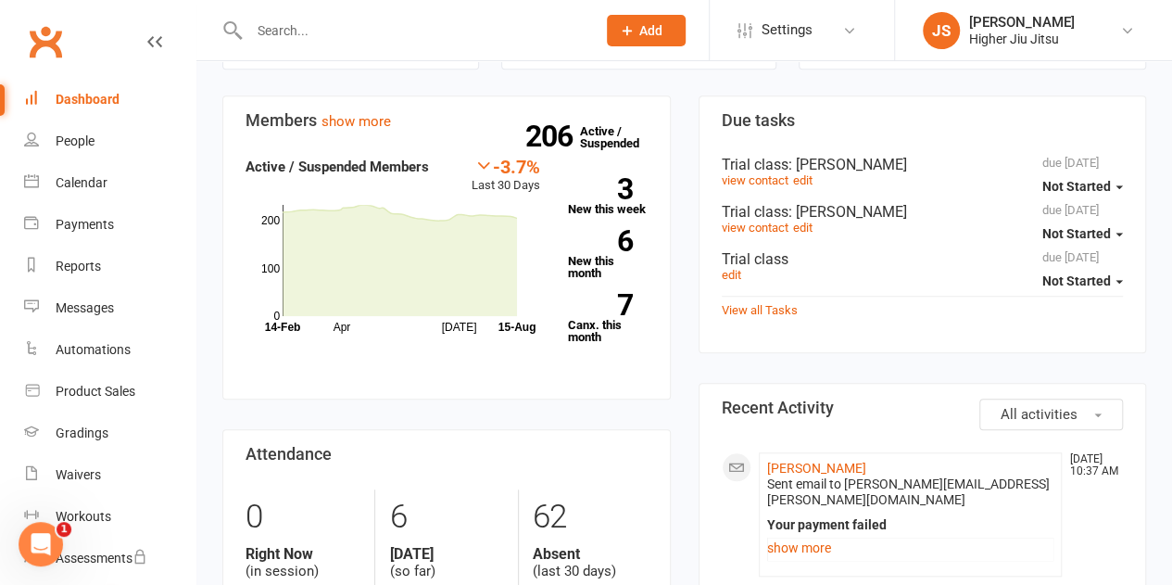
scroll to position [93, 0]
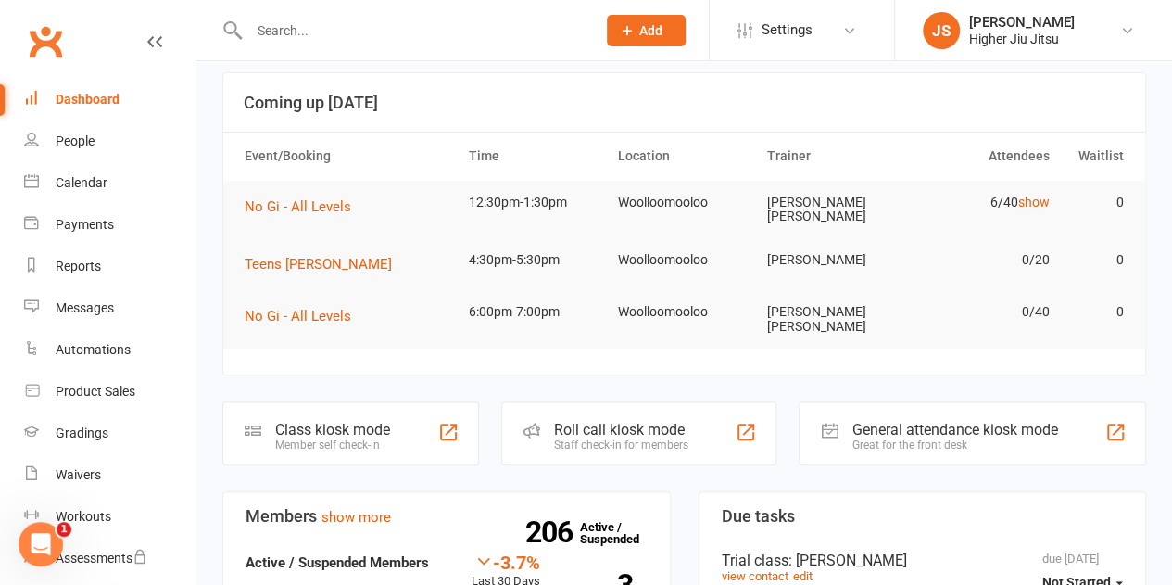
click at [374, 44] on div at bounding box center [402, 30] width 360 height 60
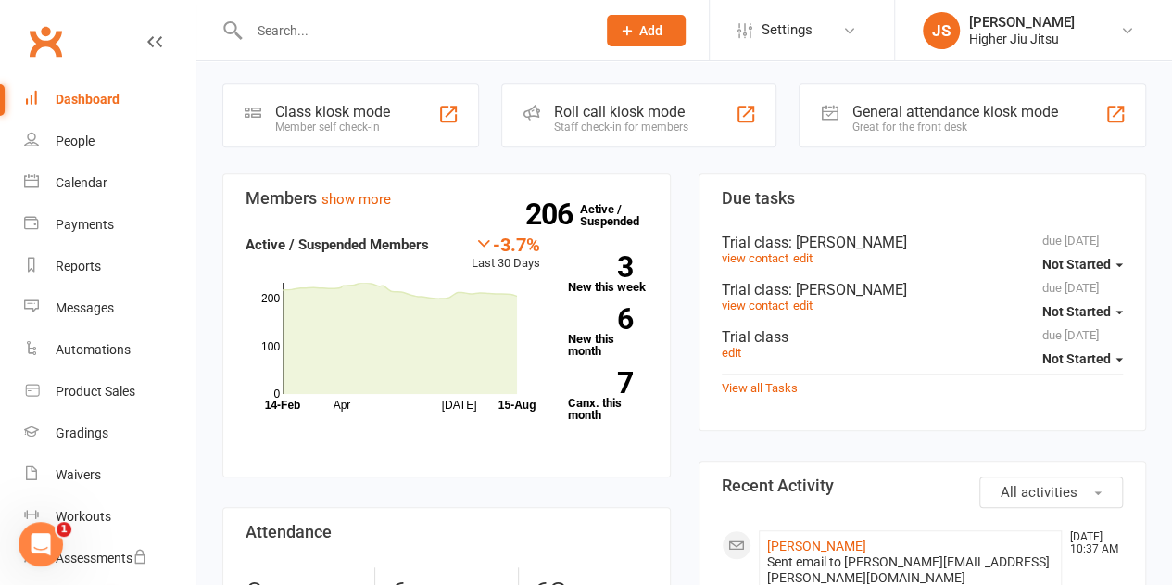
scroll to position [278, 0]
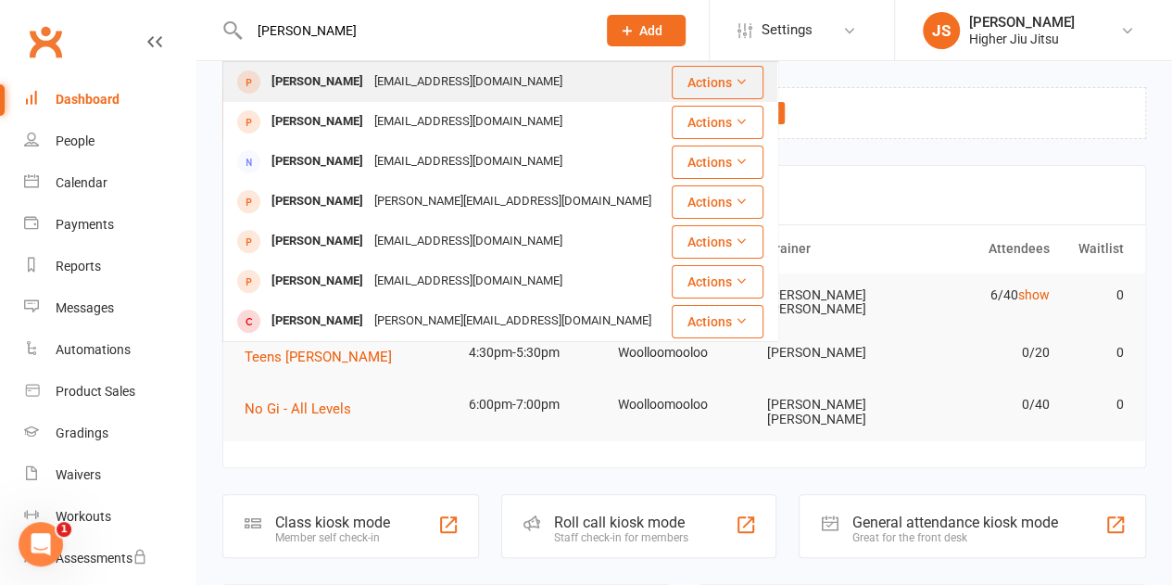
type input "ryan jans"
click at [391, 73] on div "ryanjans@gmail.com" at bounding box center [468, 82] width 199 height 27
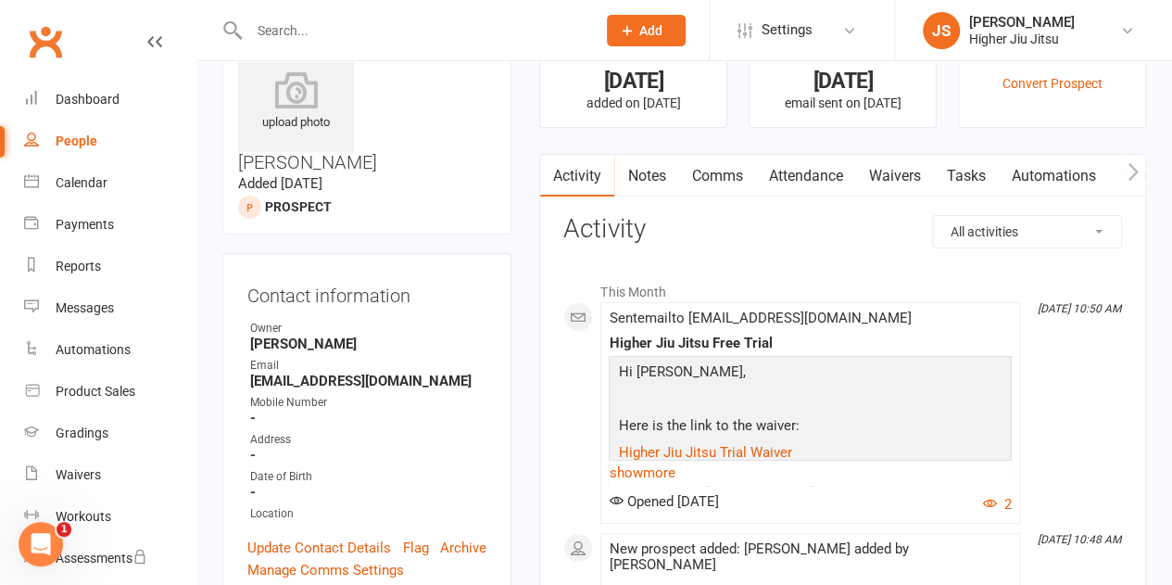
scroll to position [93, 0]
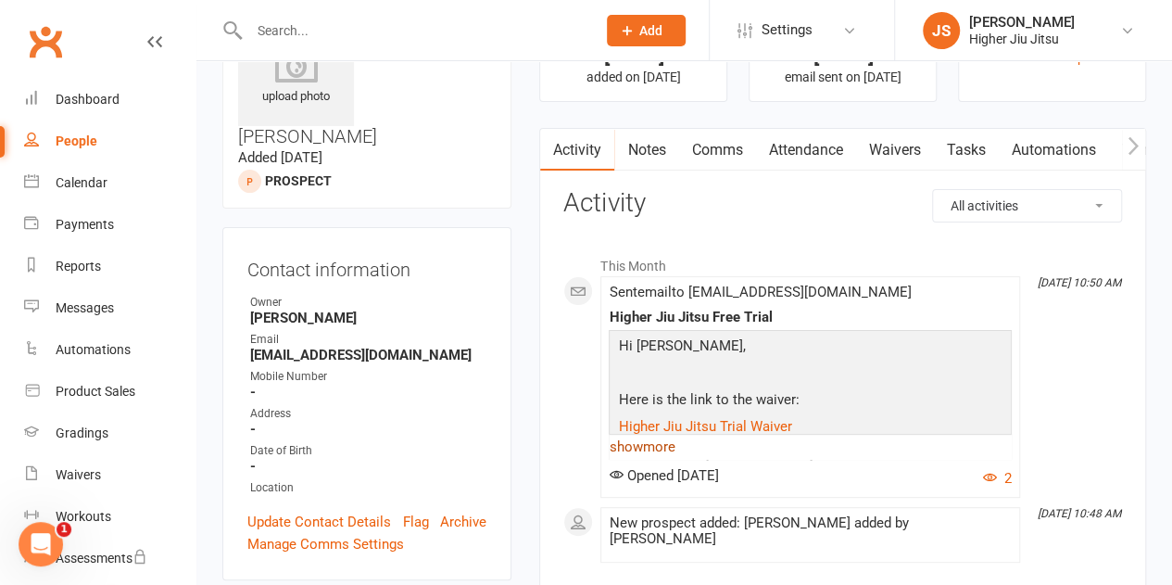
click at [660, 445] on link "show more" at bounding box center [810, 447] width 403 height 26
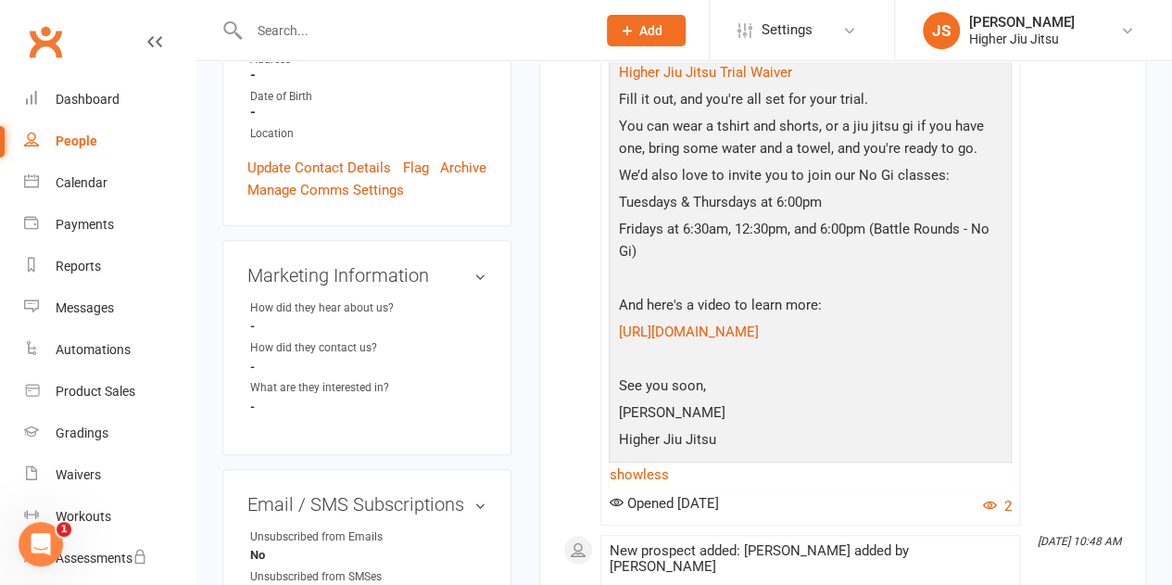
scroll to position [261, 0]
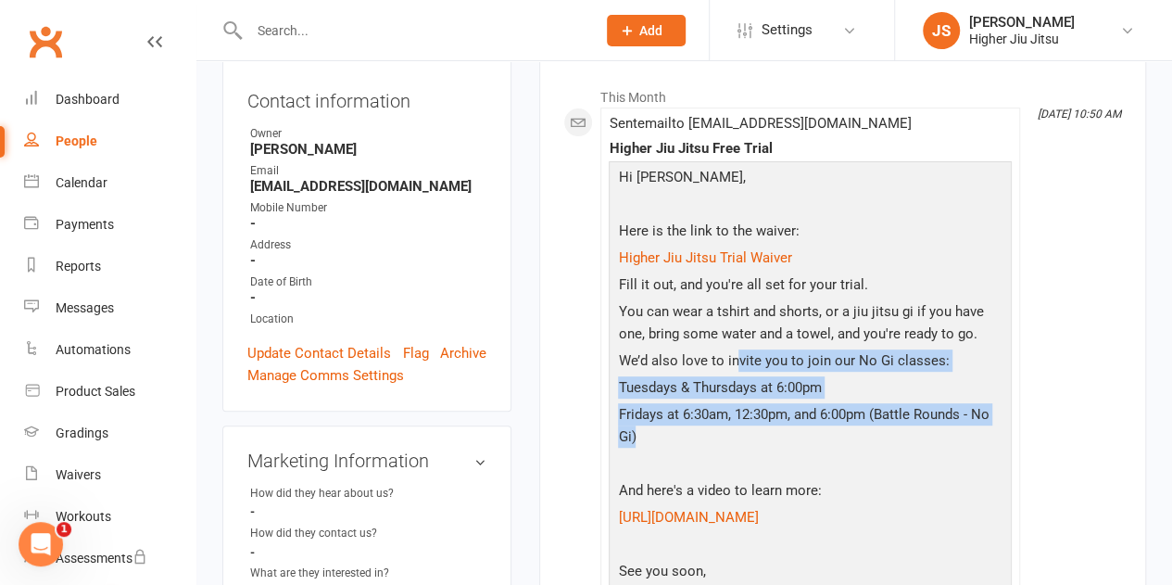
drag, startPoint x: 767, startPoint y: 447, endPoint x: 720, endPoint y: 316, distance: 139.8
click at [720, 316] on div "Hi Ryan, Here is the link to the waiver: Higher Jiu Jitsu Trial Waiver Fill it …" at bounding box center [810, 403] width 394 height 474
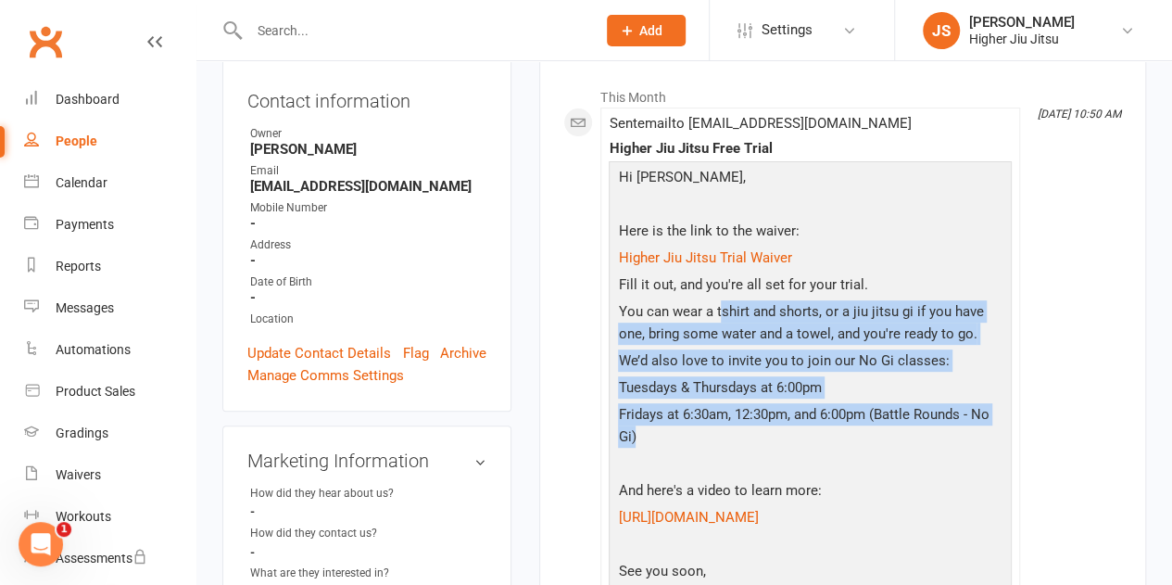
click at [720, 316] on p "You can wear a tshirt and shorts, or a jiu jitsu gi if you have one, bring some…" at bounding box center [810, 324] width 394 height 49
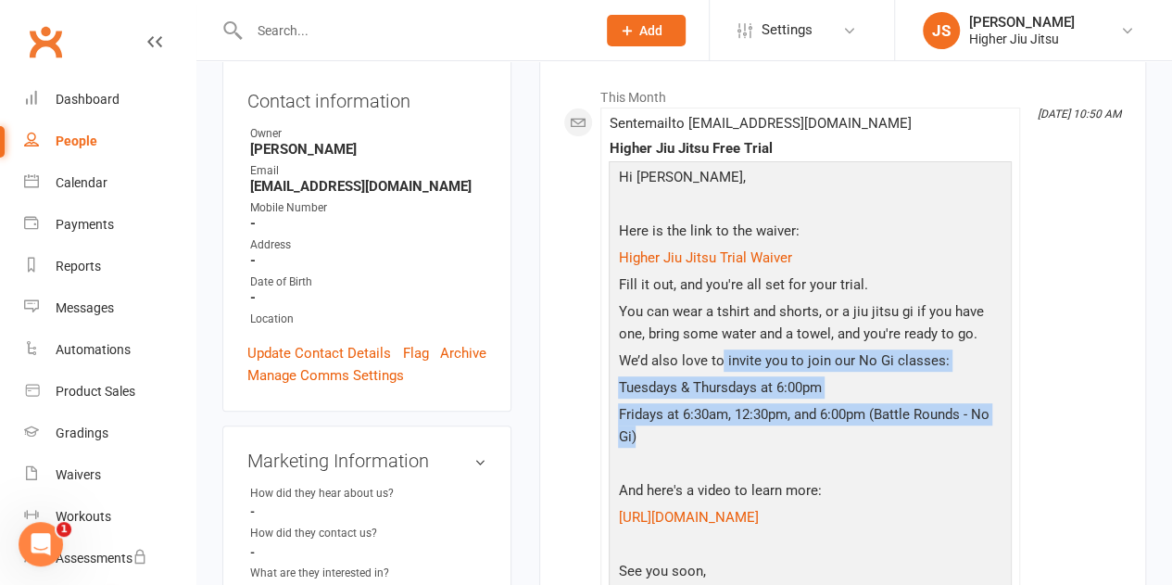
drag, startPoint x: 741, startPoint y: 442, endPoint x: 712, endPoint y: 337, distance: 108.8
click at [713, 338] on div "Hi Ryan, Here is the link to the waiver: Higher Jiu Jitsu Trial Waiver Fill it …" at bounding box center [810, 403] width 394 height 474
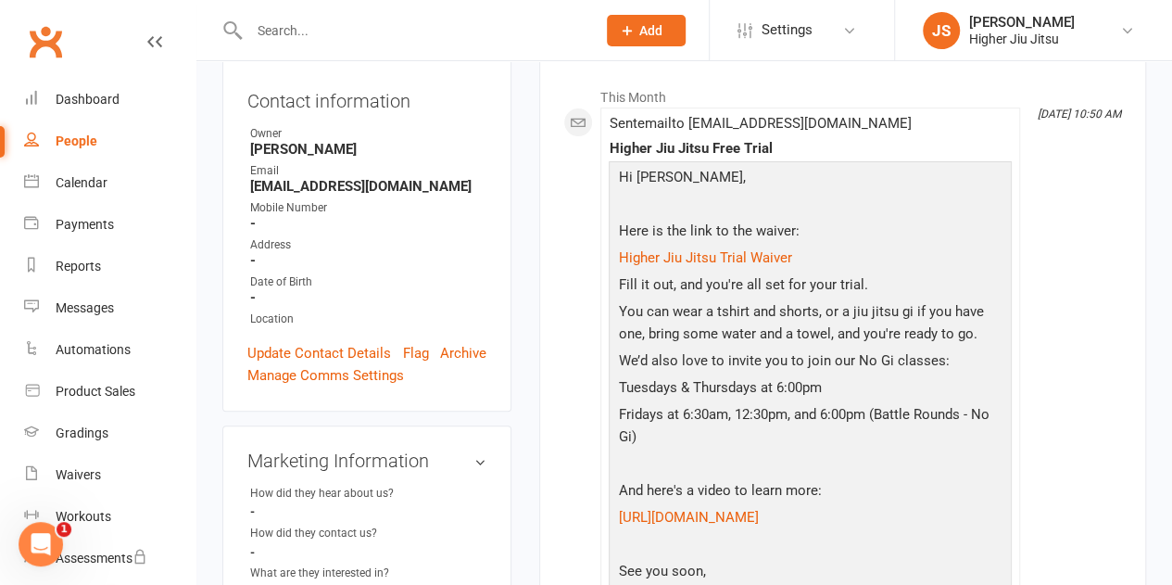
click at [712, 336] on p "You can wear a tshirt and shorts, or a jiu jitsu gi if you have one, bring some…" at bounding box center [810, 324] width 394 height 49
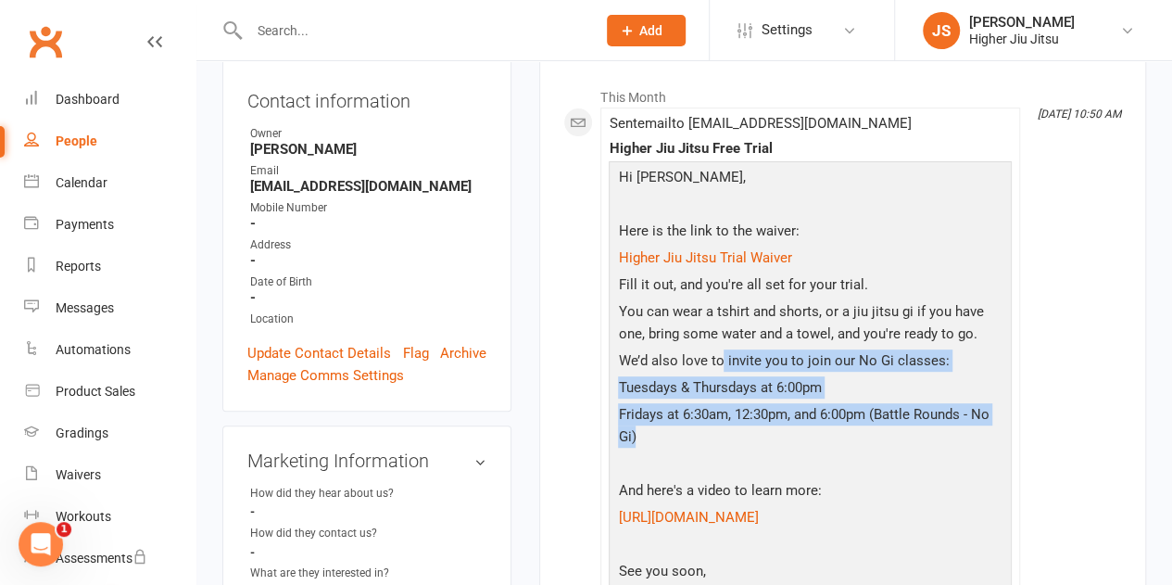
drag, startPoint x: 741, startPoint y: 447, endPoint x: 710, endPoint y: 346, distance: 106.7
click at [710, 348] on div "Hi Ryan, Here is the link to the waiver: Higher Jiu Jitsu Trial Waiver Fill it …" at bounding box center [810, 403] width 394 height 474
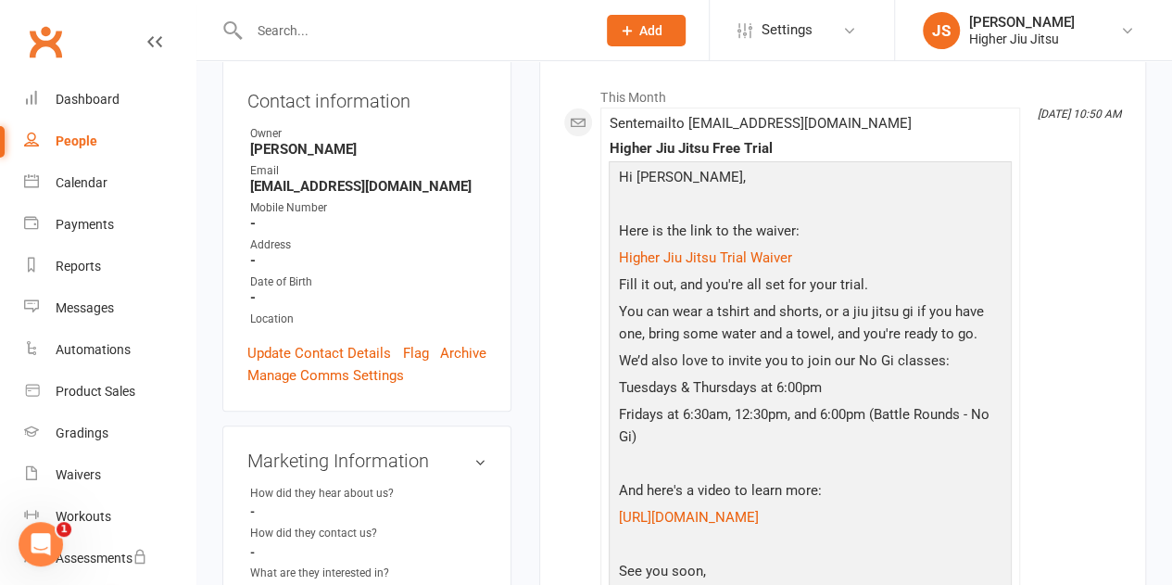
click at [710, 346] on p "You can wear a tshirt and shorts, or a jiu jitsu gi if you have one, bring some…" at bounding box center [810, 324] width 394 height 49
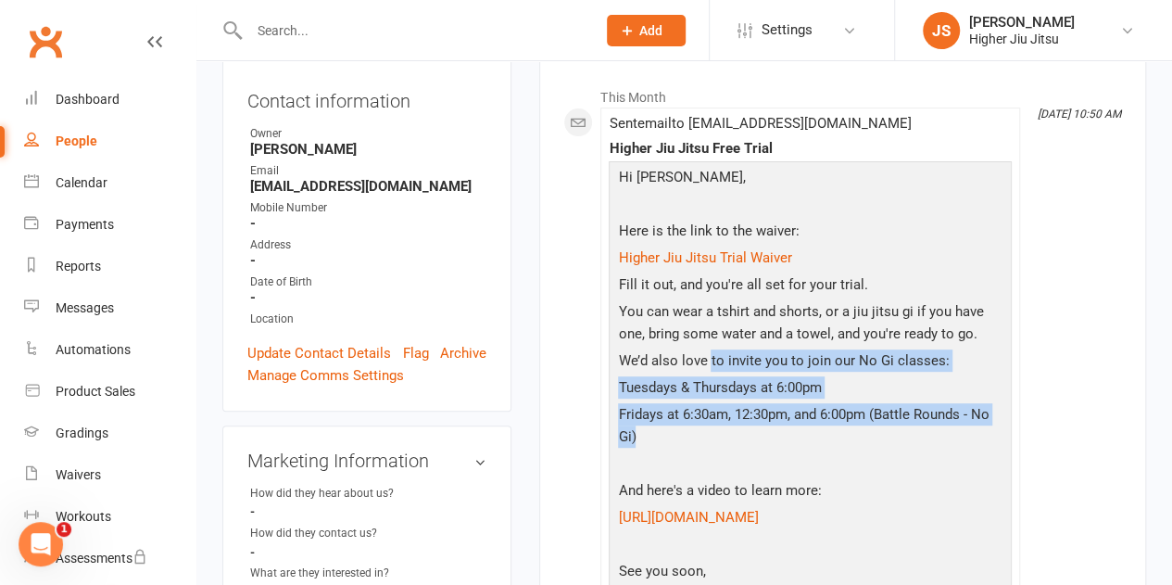
drag, startPoint x: 736, startPoint y: 441, endPoint x: 695, endPoint y: 346, distance: 103.8
click at [697, 350] on div "Hi Ryan, Here is the link to the waiver: Higher Jiu Jitsu Trial Waiver Fill it …" at bounding box center [810, 403] width 394 height 474
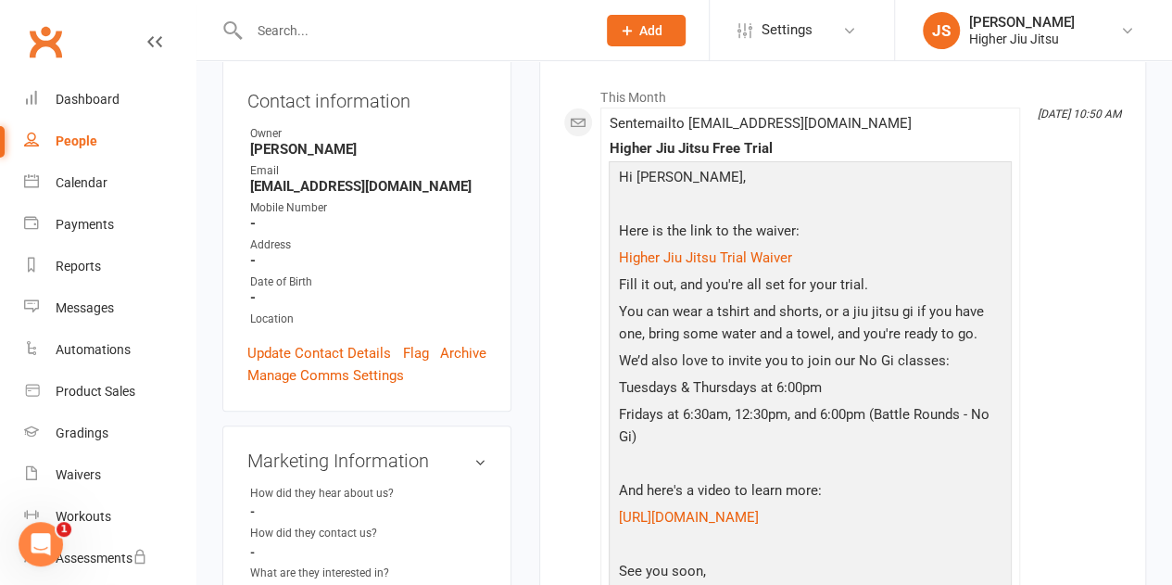
click at [695, 345] on p "You can wear a tshirt and shorts, or a jiu jitsu gi if you have one, bring some…" at bounding box center [810, 324] width 394 height 49
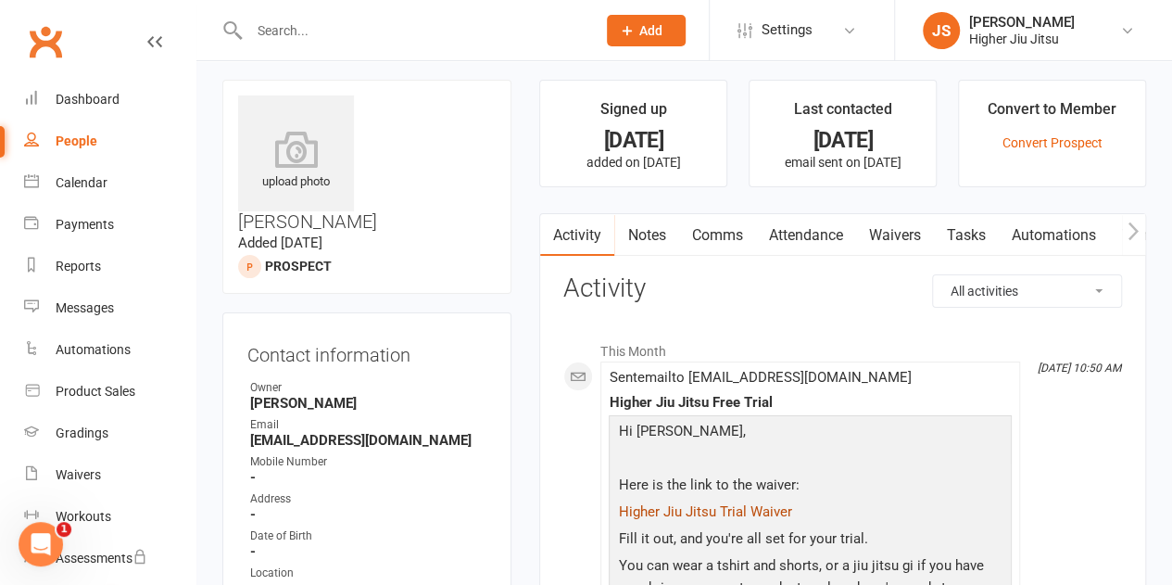
scroll to position [0, 0]
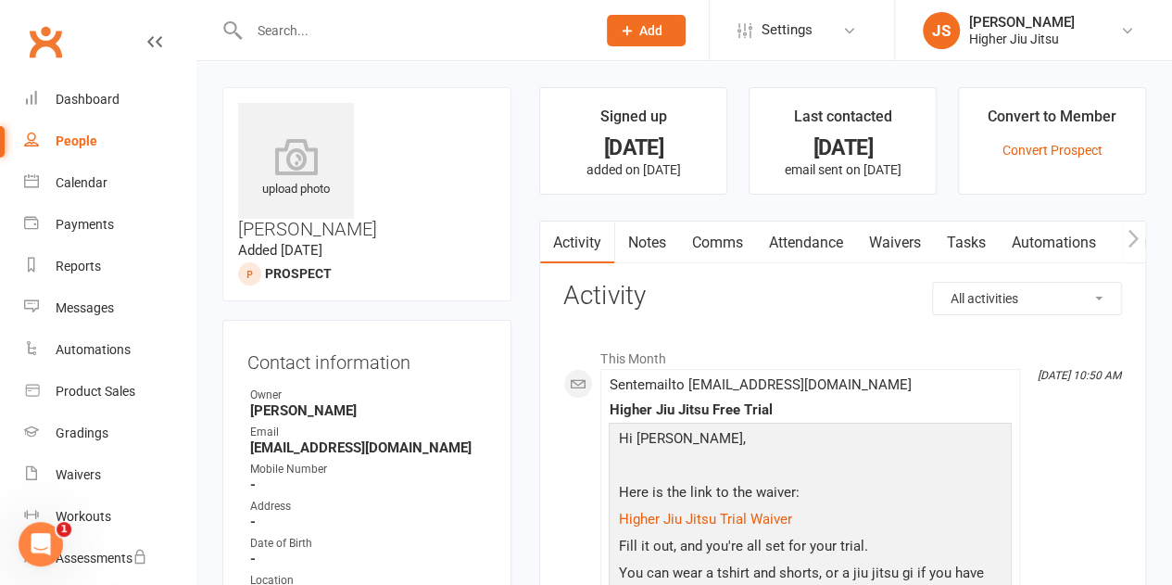
click at [717, 242] on link "Comms" at bounding box center [716, 242] width 77 height 43
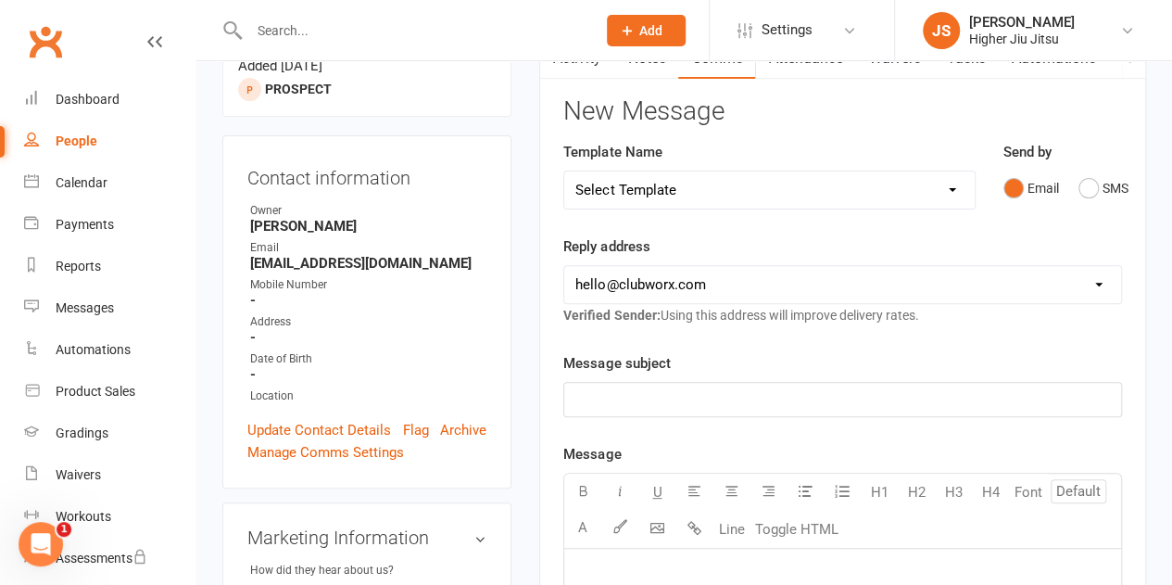
scroll to position [185, 0]
click at [677, 283] on select "hello@clubworx.com john@higherhealth.net.au david@allreadydone.com.au" at bounding box center [842, 283] width 557 height 37
select select "1"
click at [564, 265] on select "hello@clubworx.com john@higherhealth.net.au david@allreadydone.com.au" at bounding box center [842, 283] width 557 height 37
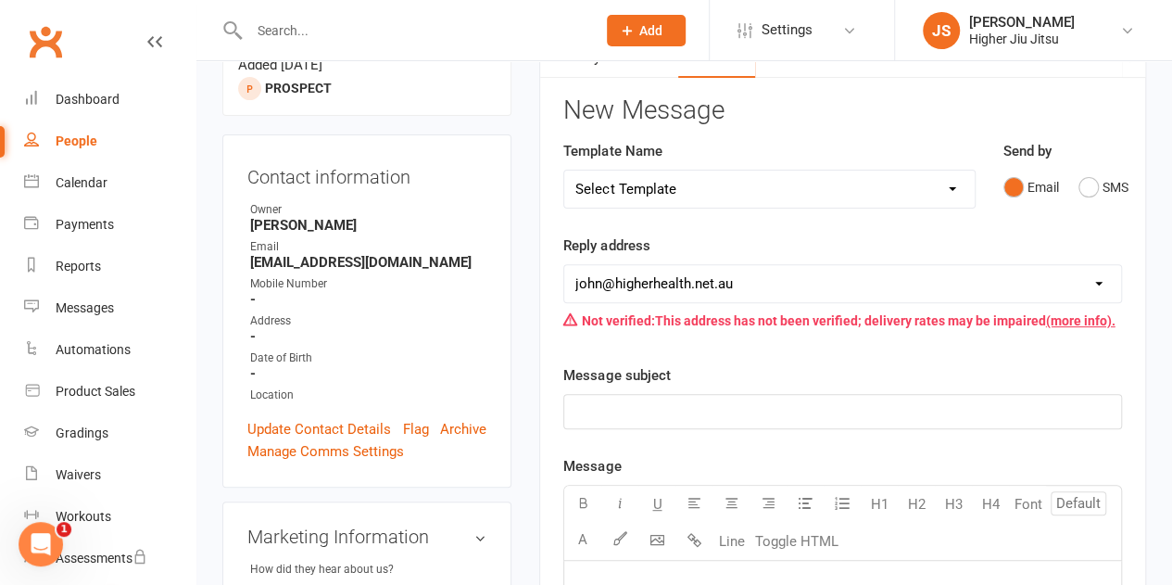
click at [688, 407] on p "﻿" at bounding box center [842, 411] width 535 height 22
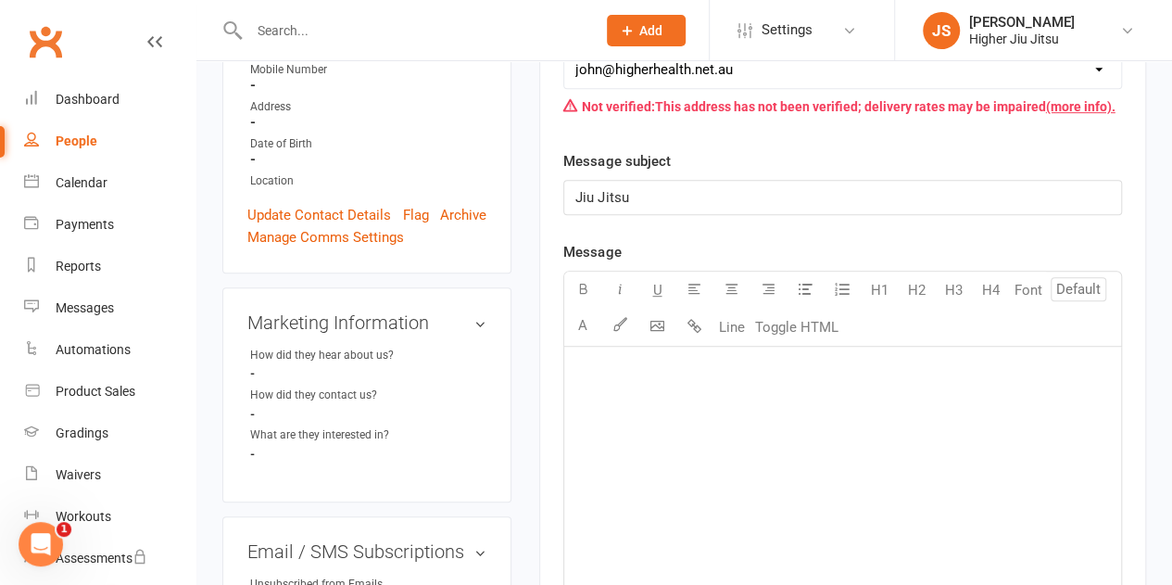
scroll to position [463, 0]
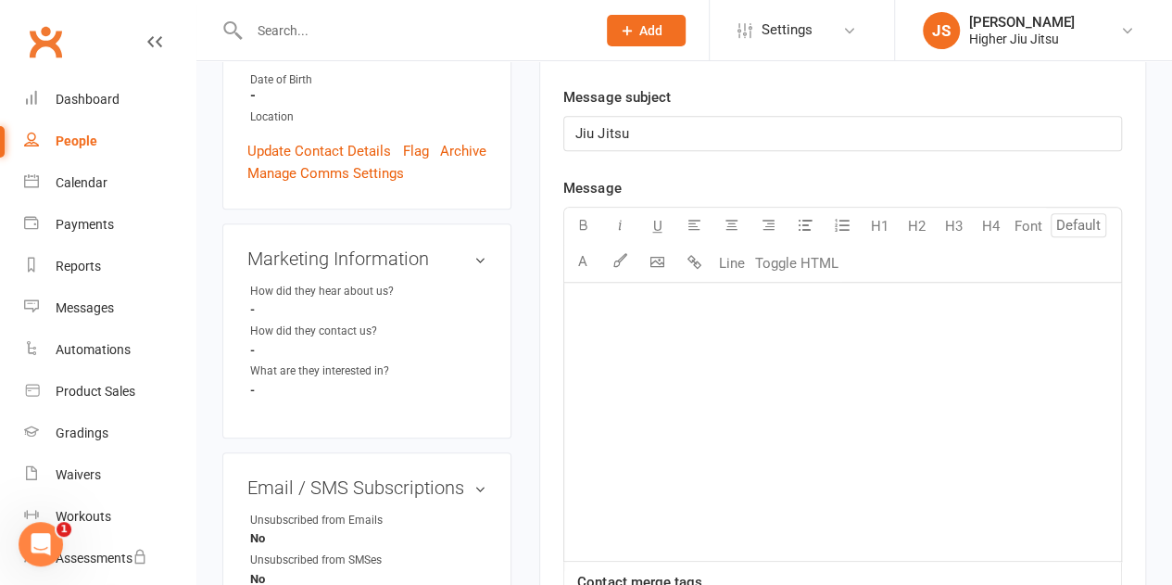
click at [742, 393] on div "﻿" at bounding box center [842, 422] width 557 height 278
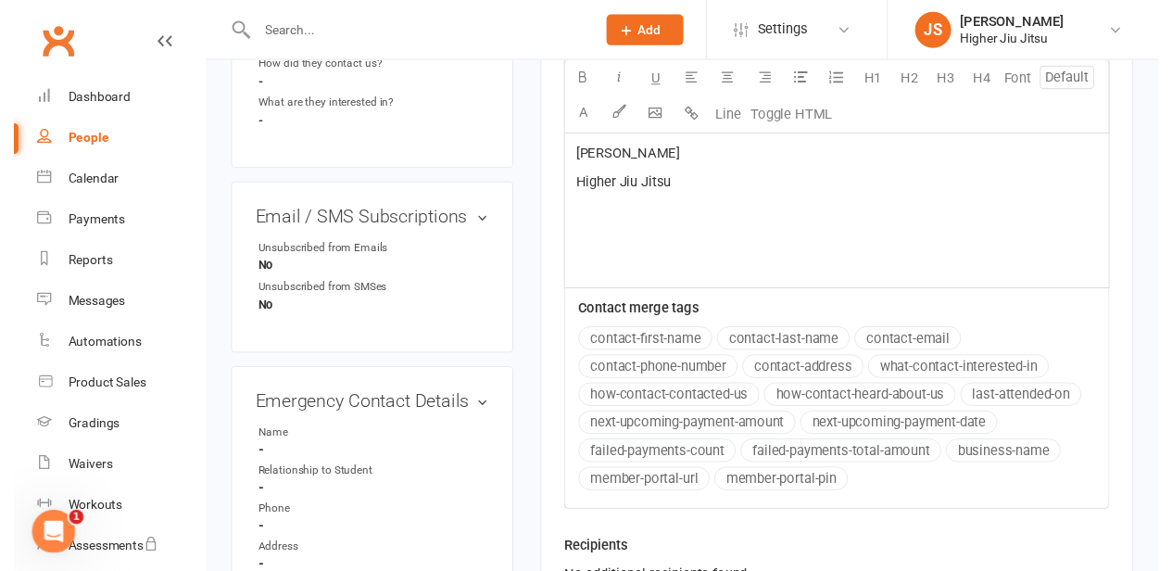
scroll to position [1095, 0]
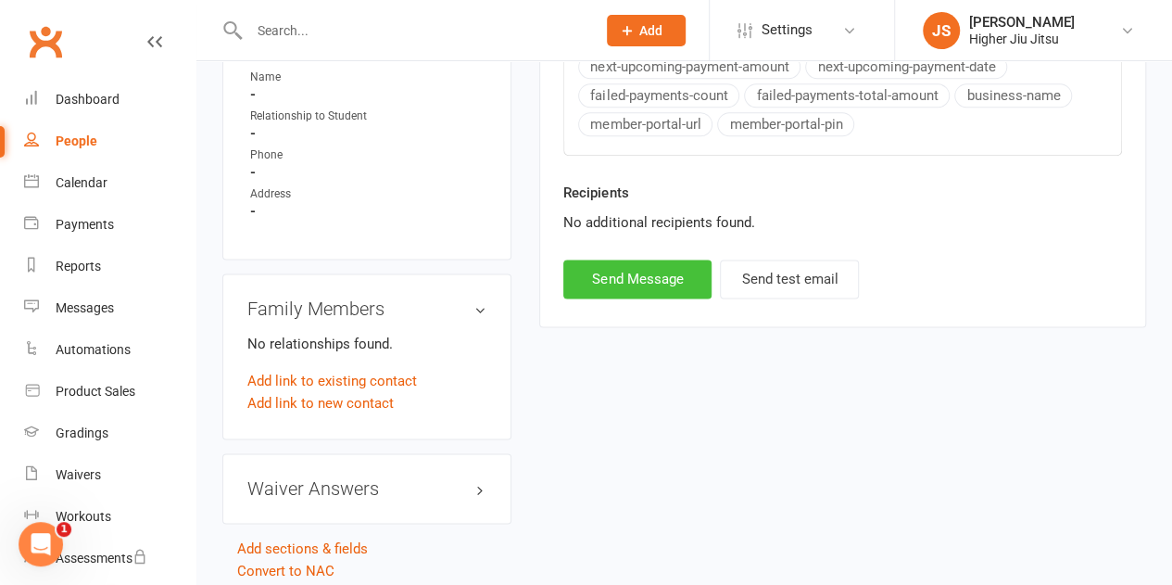
click at [656, 270] on button "Send Message" at bounding box center [637, 278] width 148 height 39
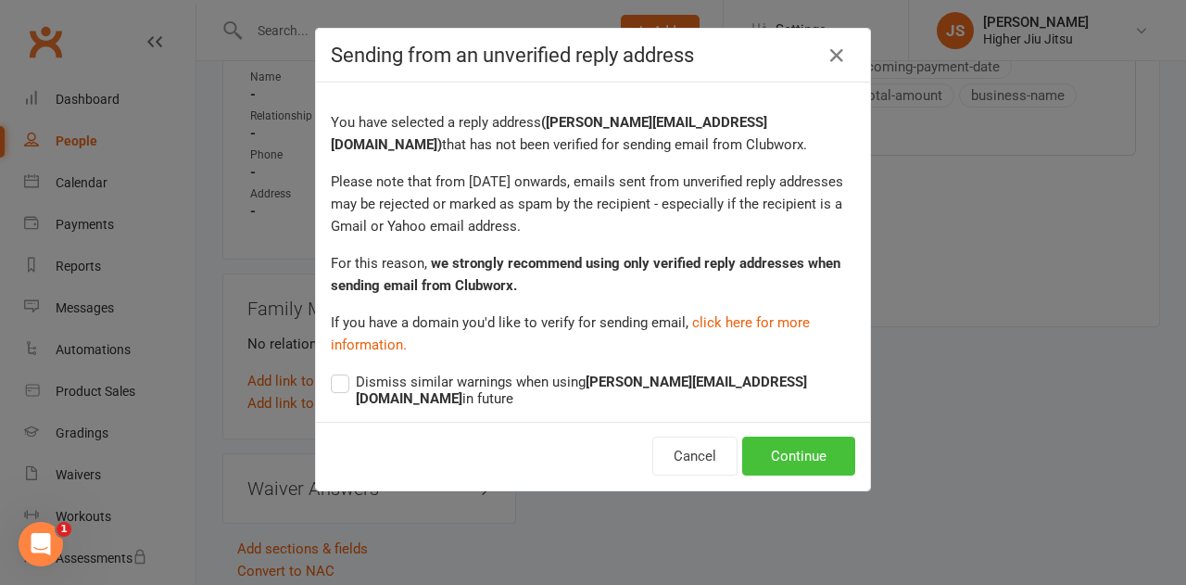
click at [810, 449] on button "Continue" at bounding box center [798, 455] width 113 height 39
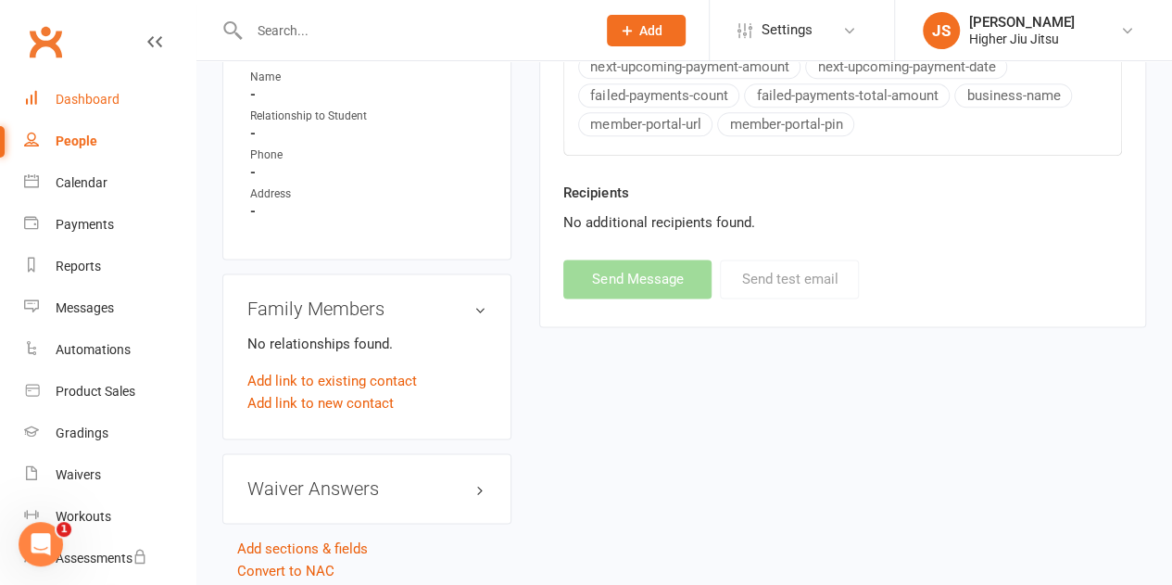
select select "0"
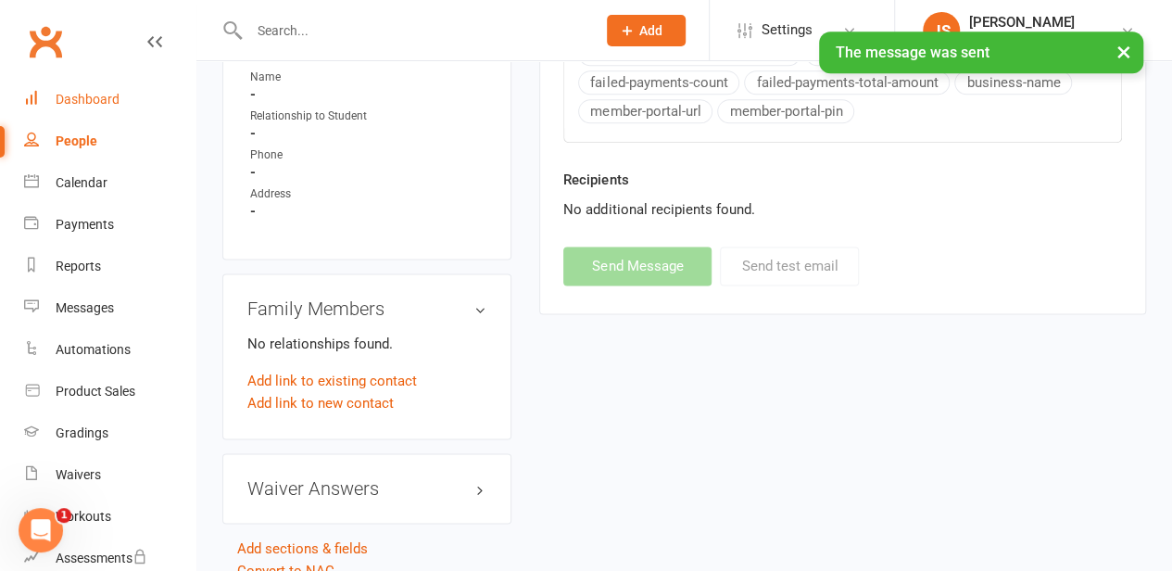
click at [80, 101] on div "Dashboard" at bounding box center [88, 99] width 64 height 15
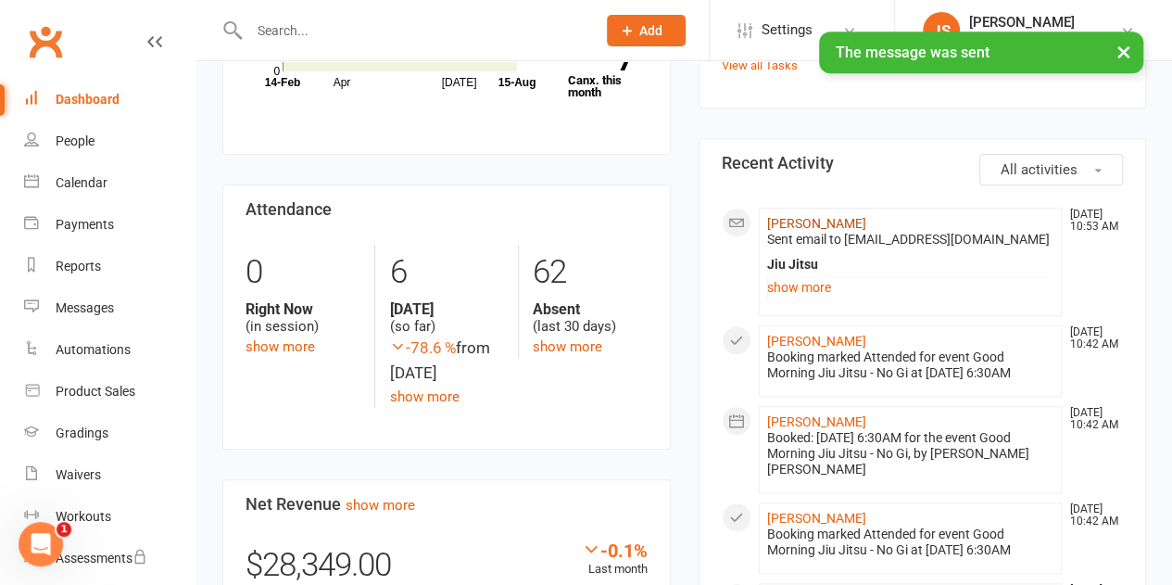
scroll to position [741, 0]
